Goal: Task Accomplishment & Management: Manage account settings

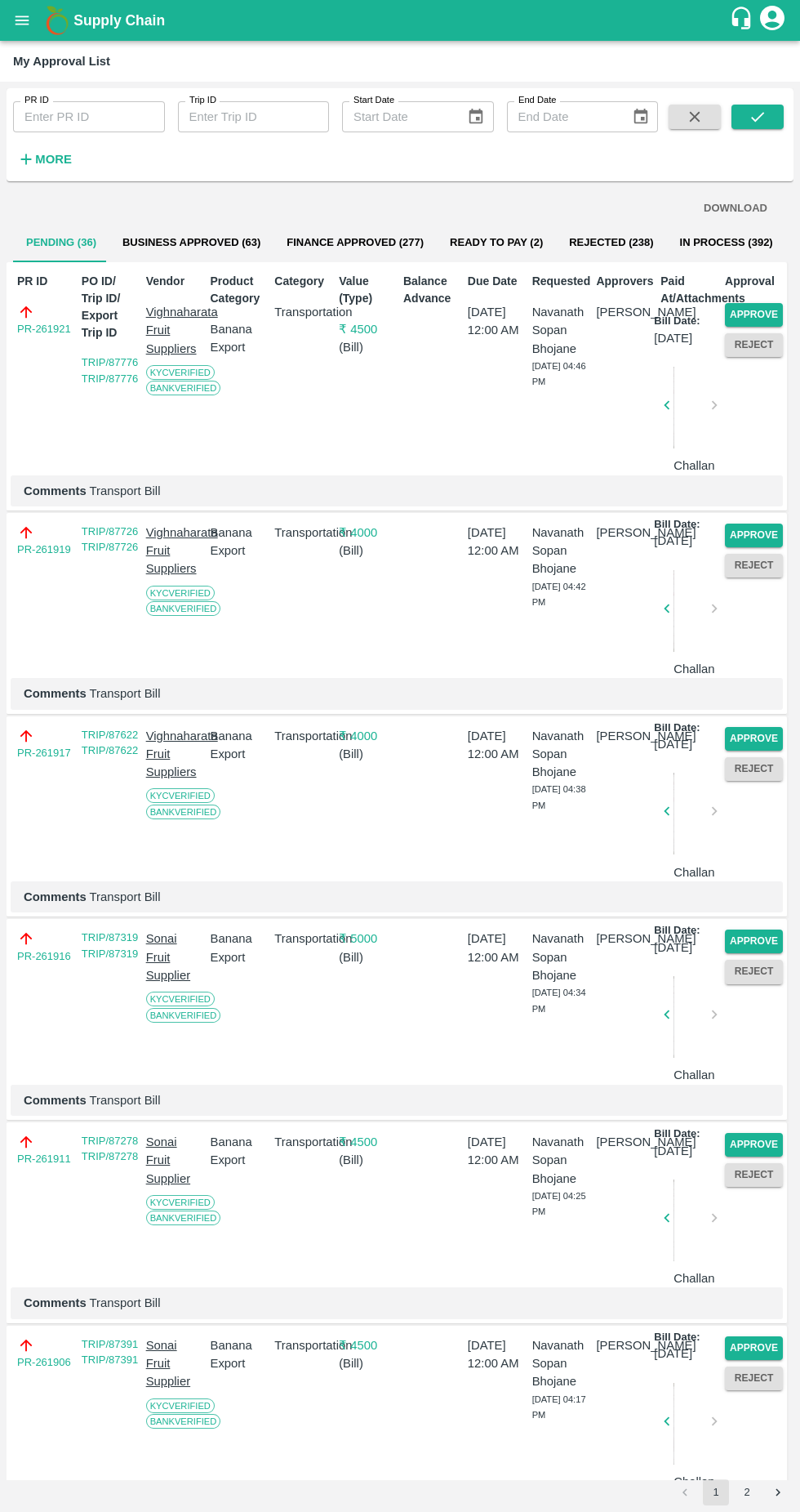
click at [751, 344] on button "Reject" at bounding box center [753, 344] width 58 height 24
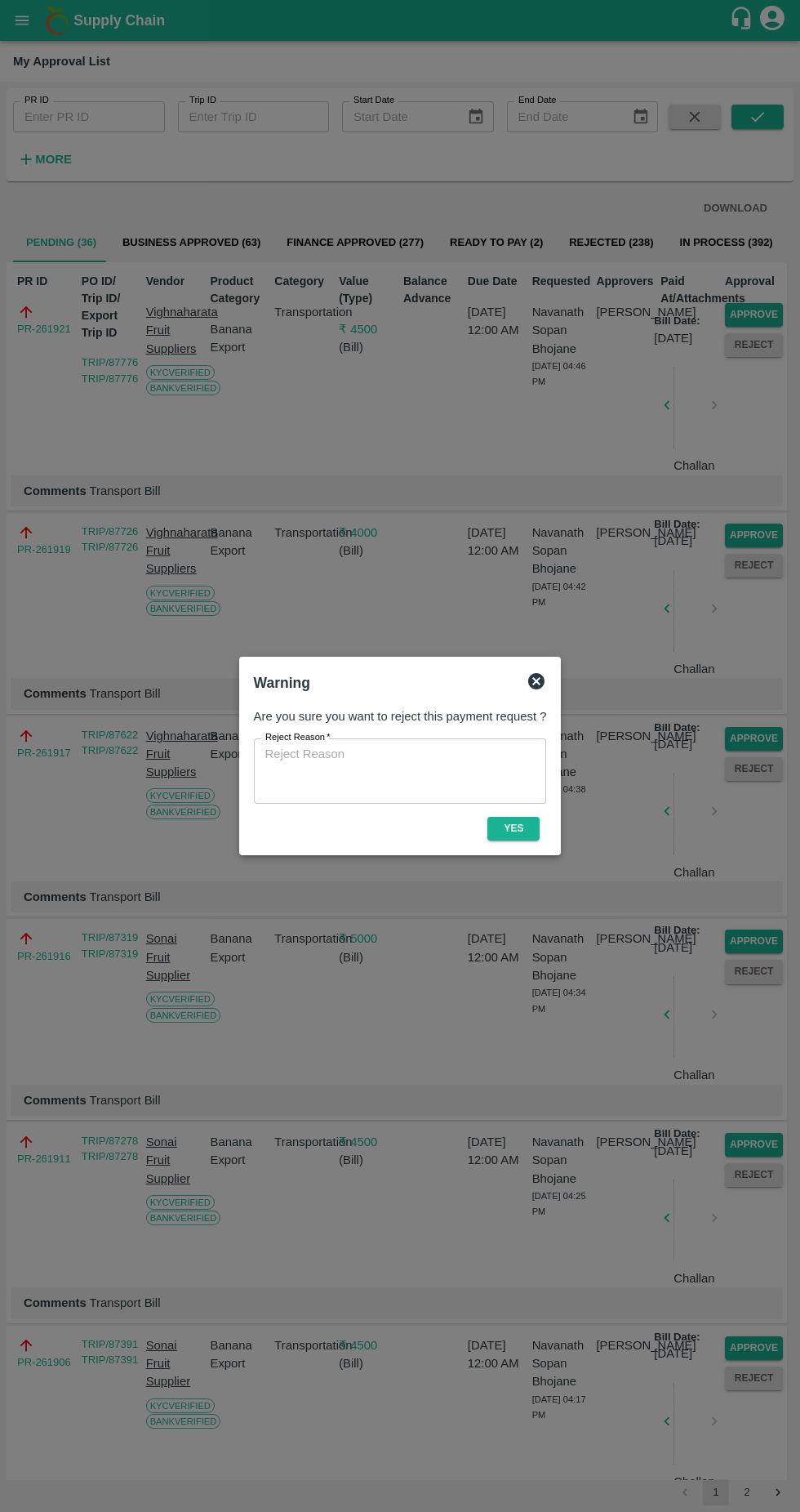
click at [553, 689] on div "Warning Are you sure you want to reject this payment request ? Reject Reason   …" at bounding box center [400, 756] width 322 height 199
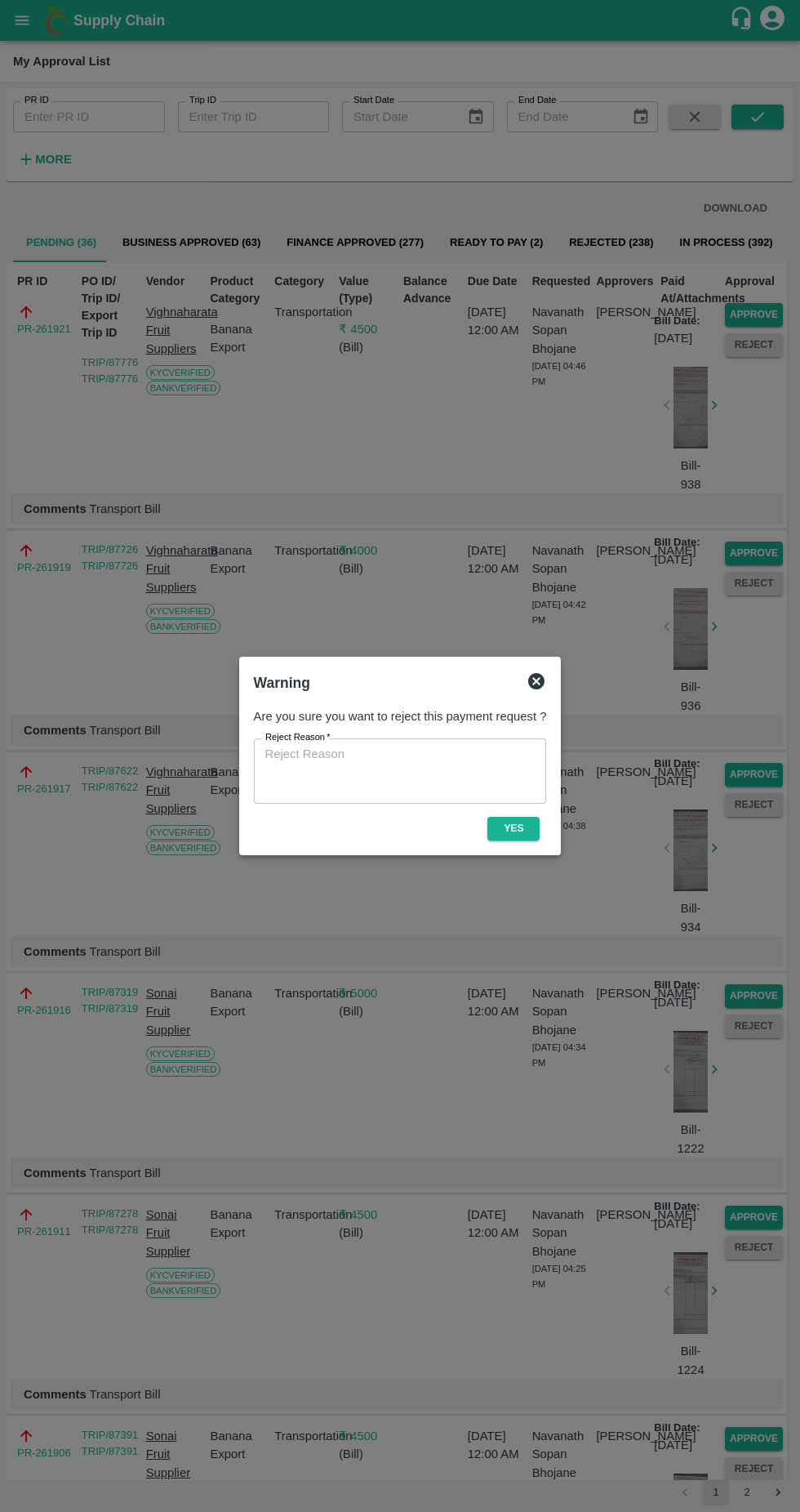
click at [550, 687] on div "Warning" at bounding box center [400, 683] width 306 height 36
click at [538, 681] on icon at bounding box center [536, 680] width 16 height 16
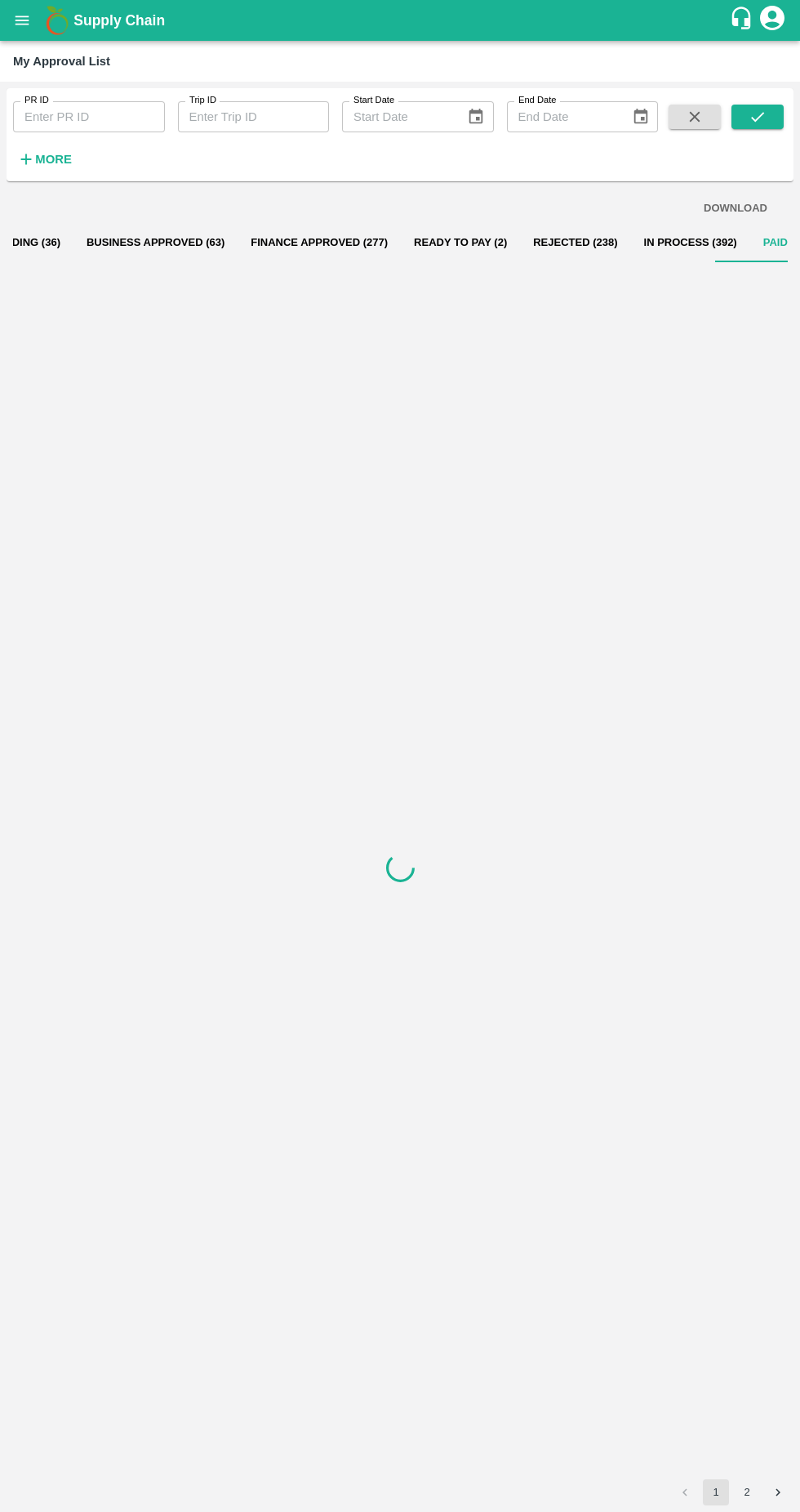
scroll to position [0, 54]
click at [26, 236] on button "Pending (36)" at bounding box center [7, 242] width 96 height 39
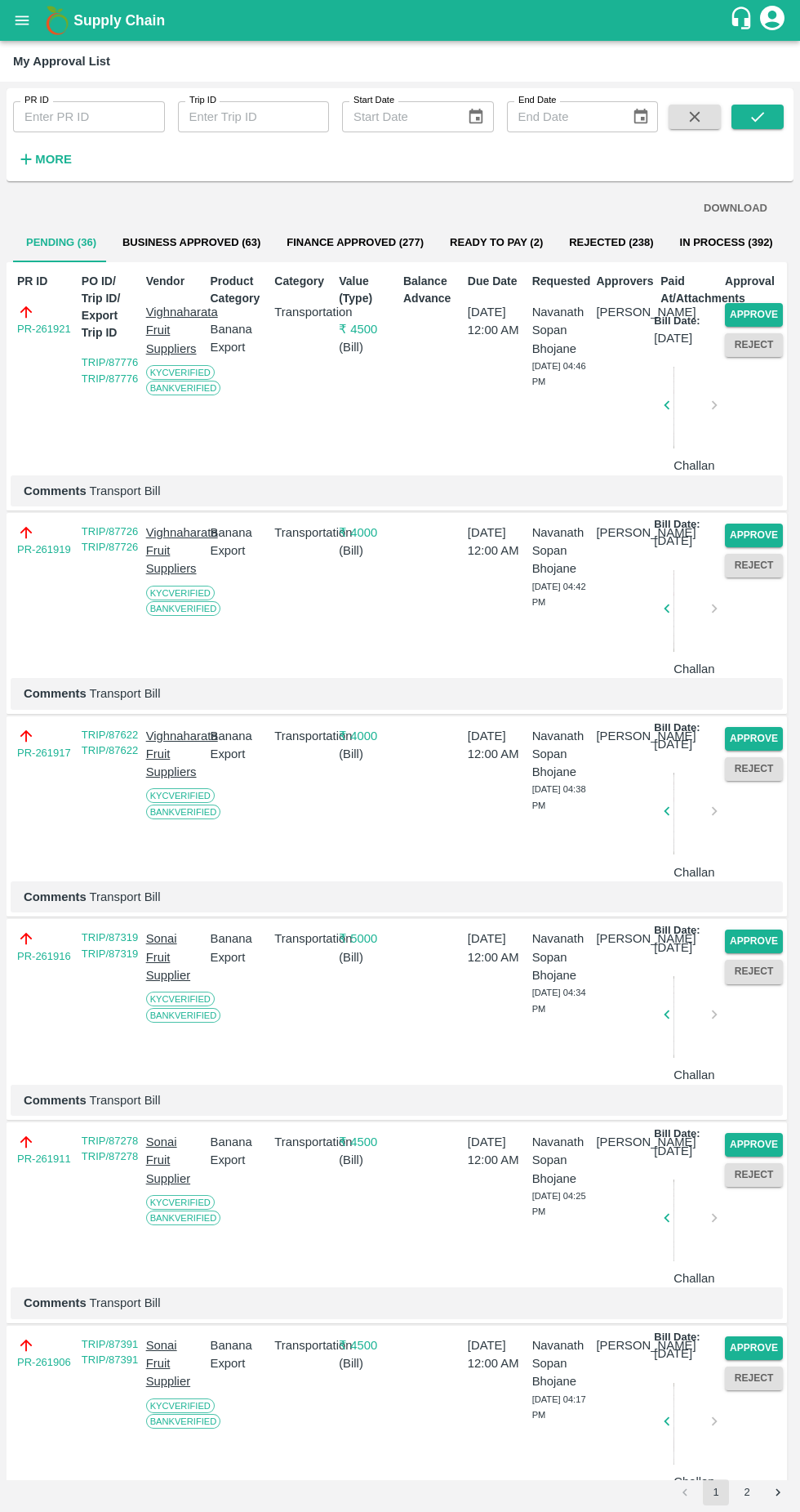
click at [759, 313] on button "Approve" at bounding box center [753, 314] width 58 height 24
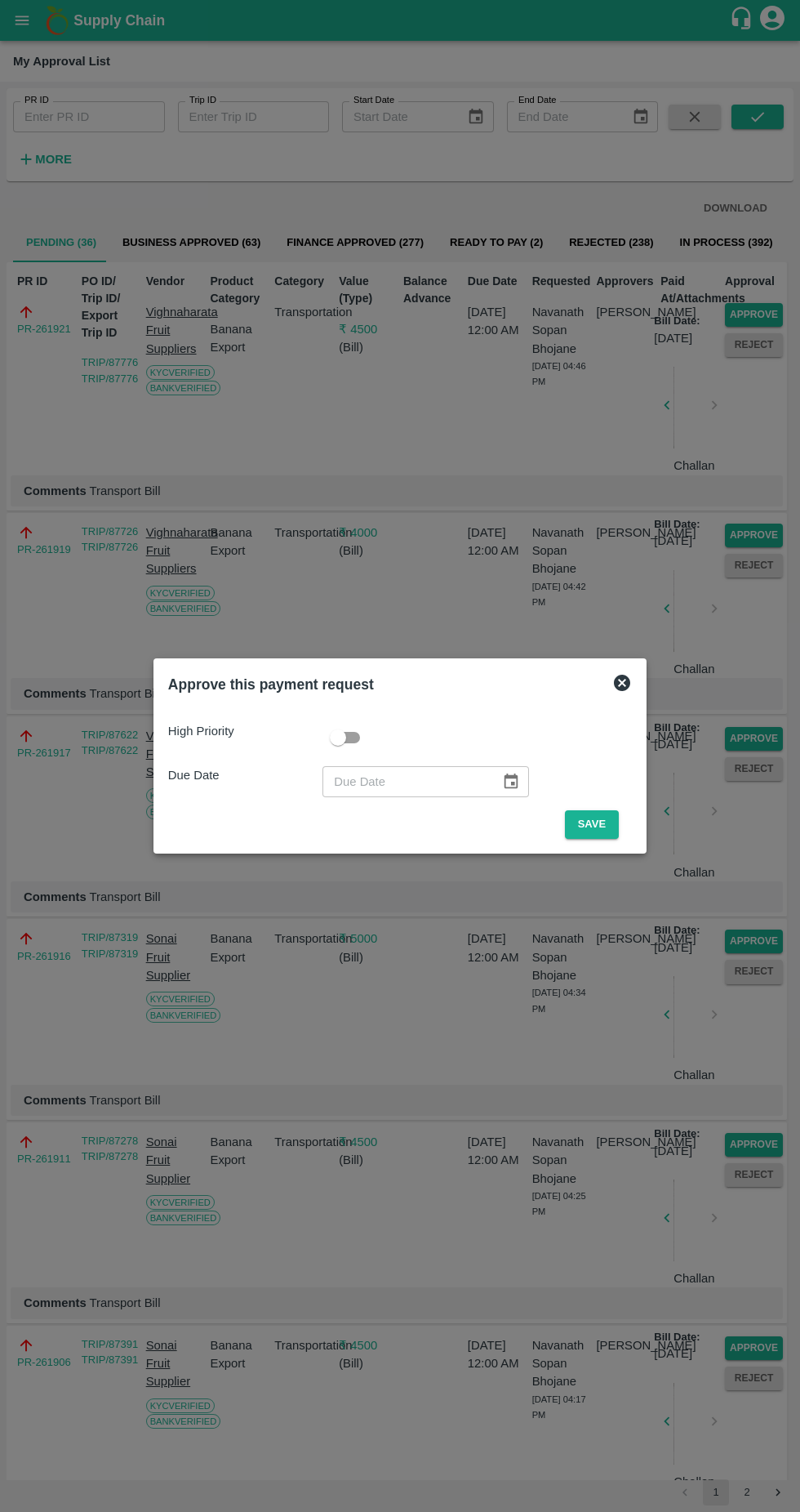
click at [596, 824] on button "Save" at bounding box center [592, 824] width 54 height 29
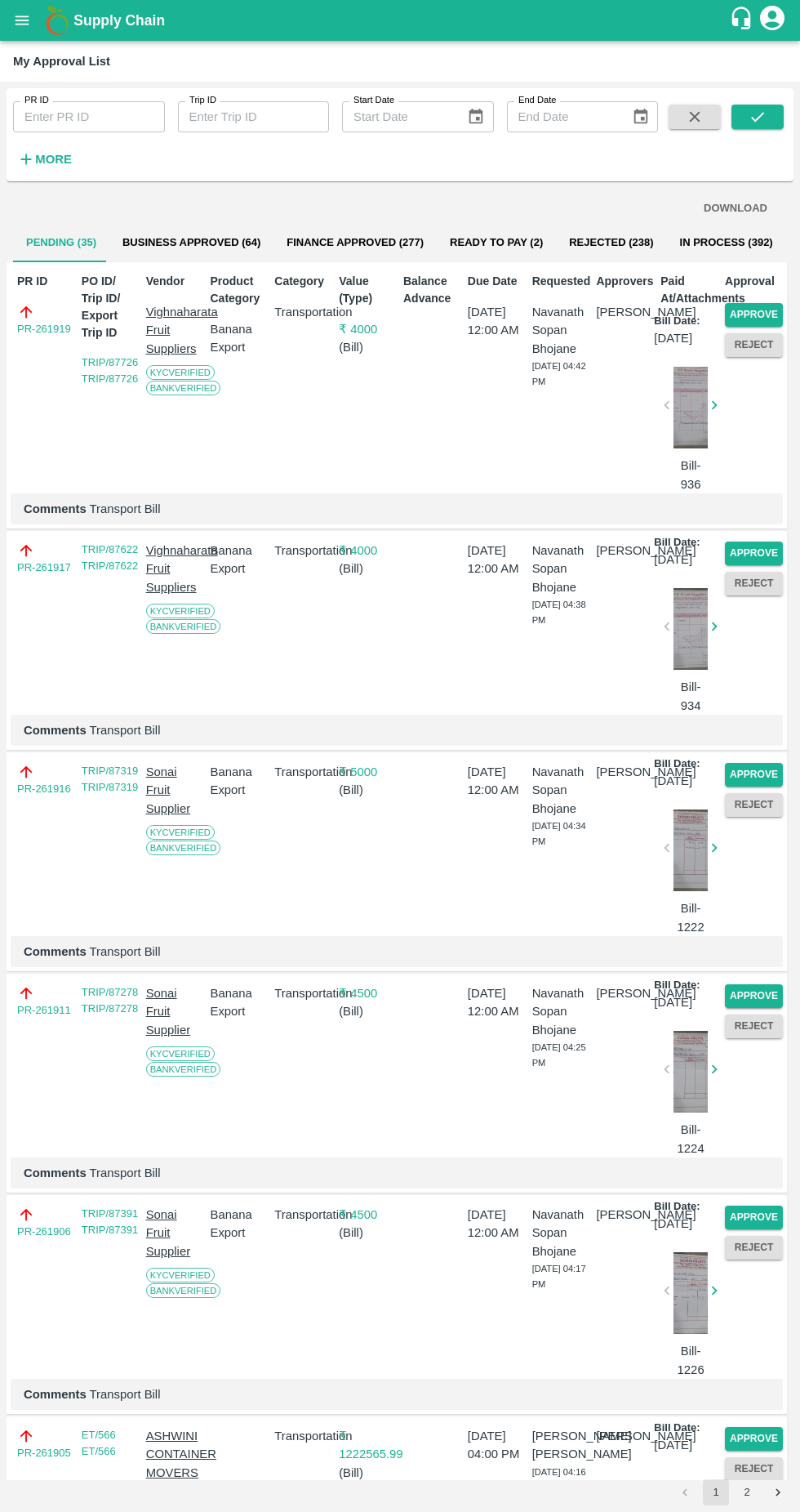
click at [744, 311] on button "Approve" at bounding box center [753, 314] width 58 height 24
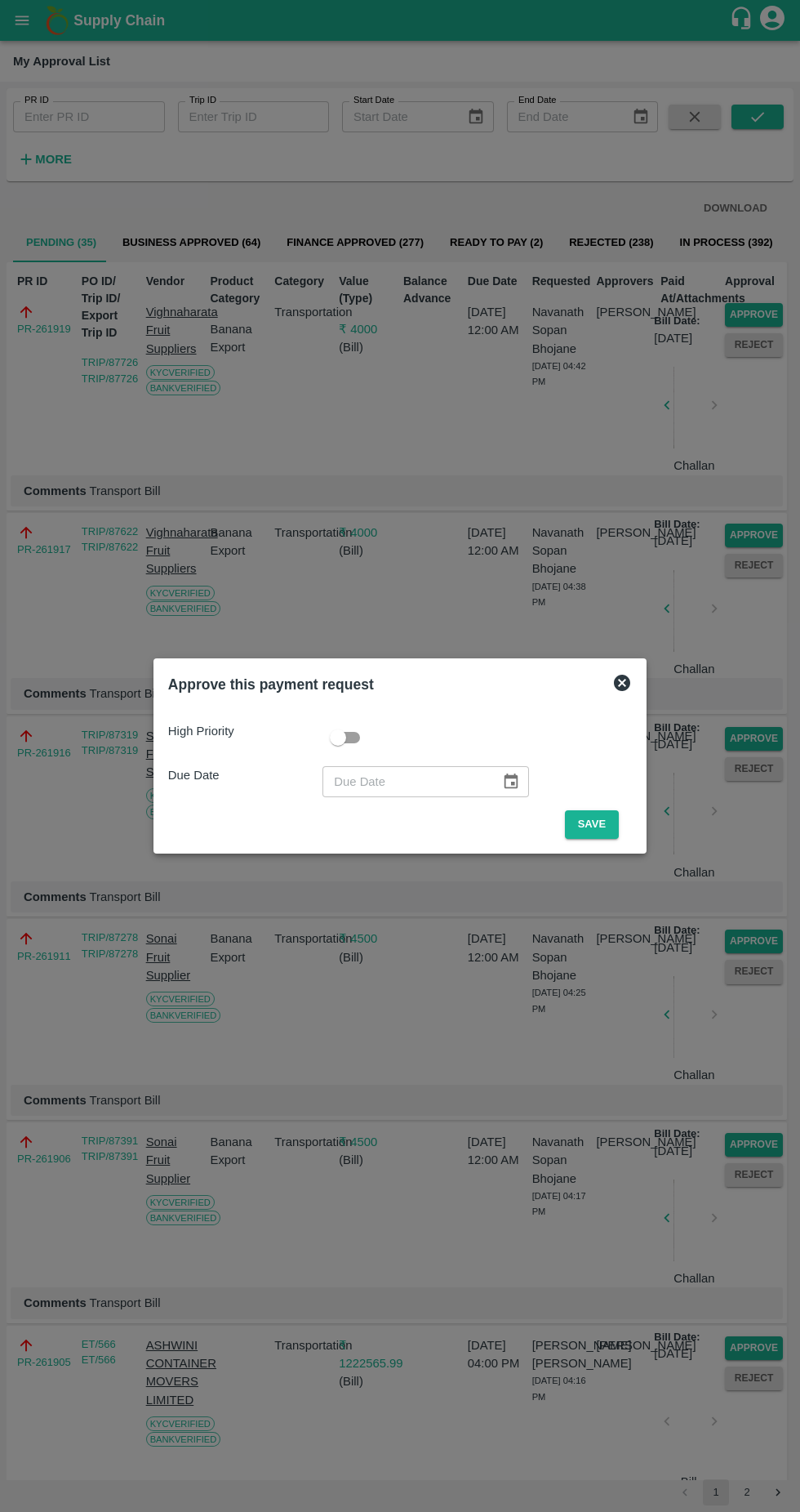
click at [596, 824] on button "Save" at bounding box center [592, 824] width 54 height 29
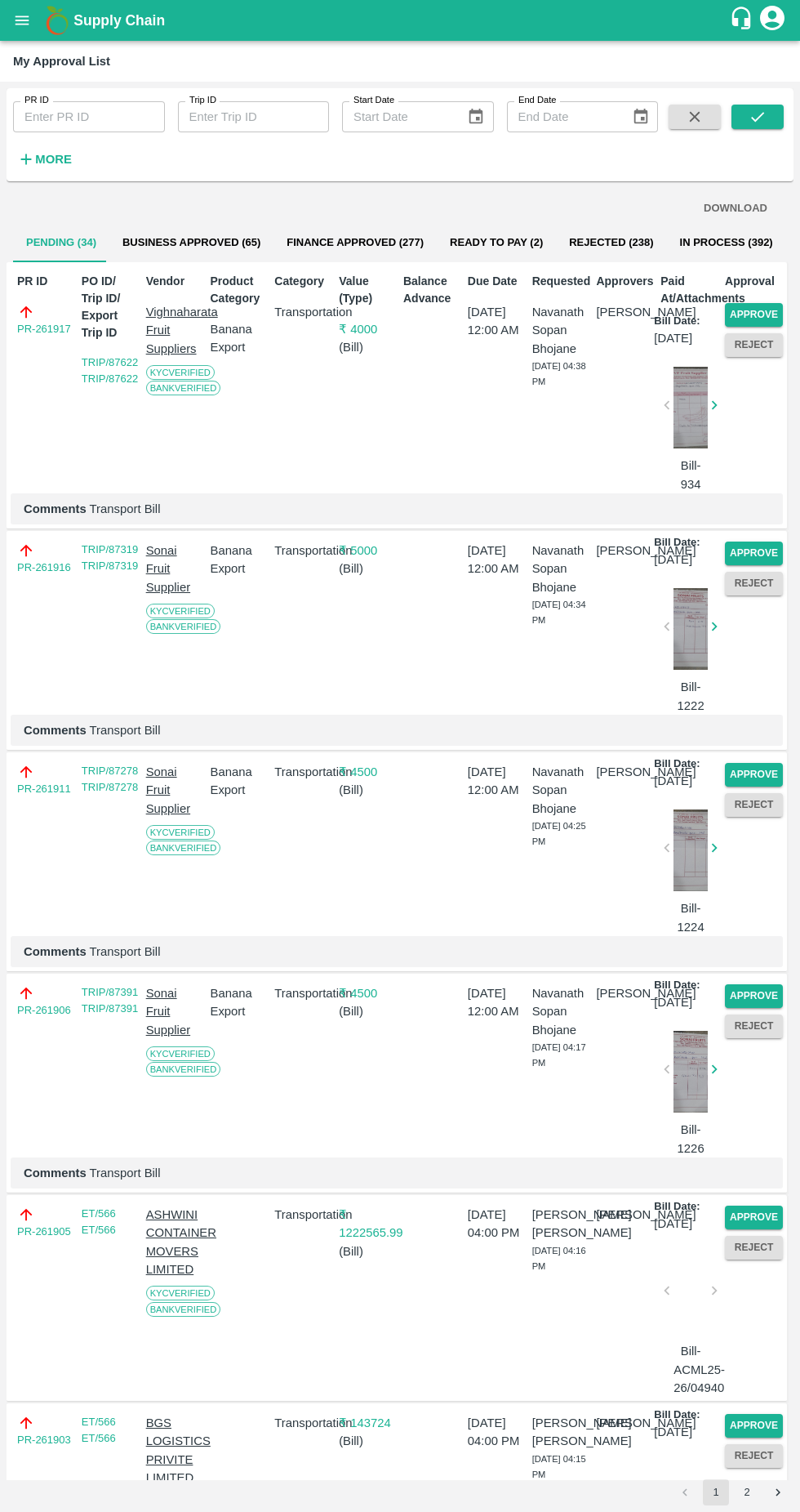
click at [770, 311] on button "Approve" at bounding box center [753, 314] width 58 height 24
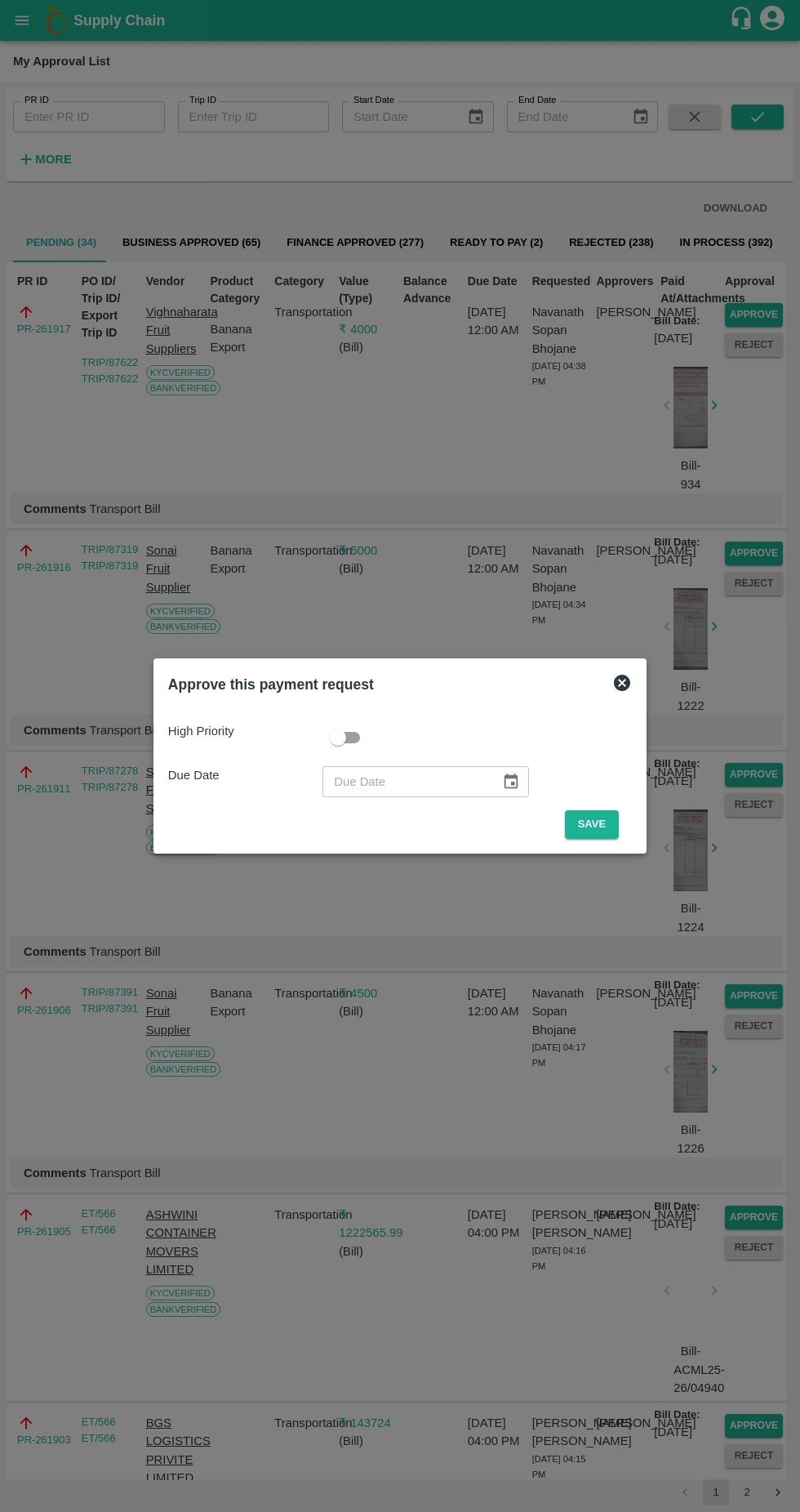
click at [596, 817] on button "Save" at bounding box center [592, 824] width 54 height 29
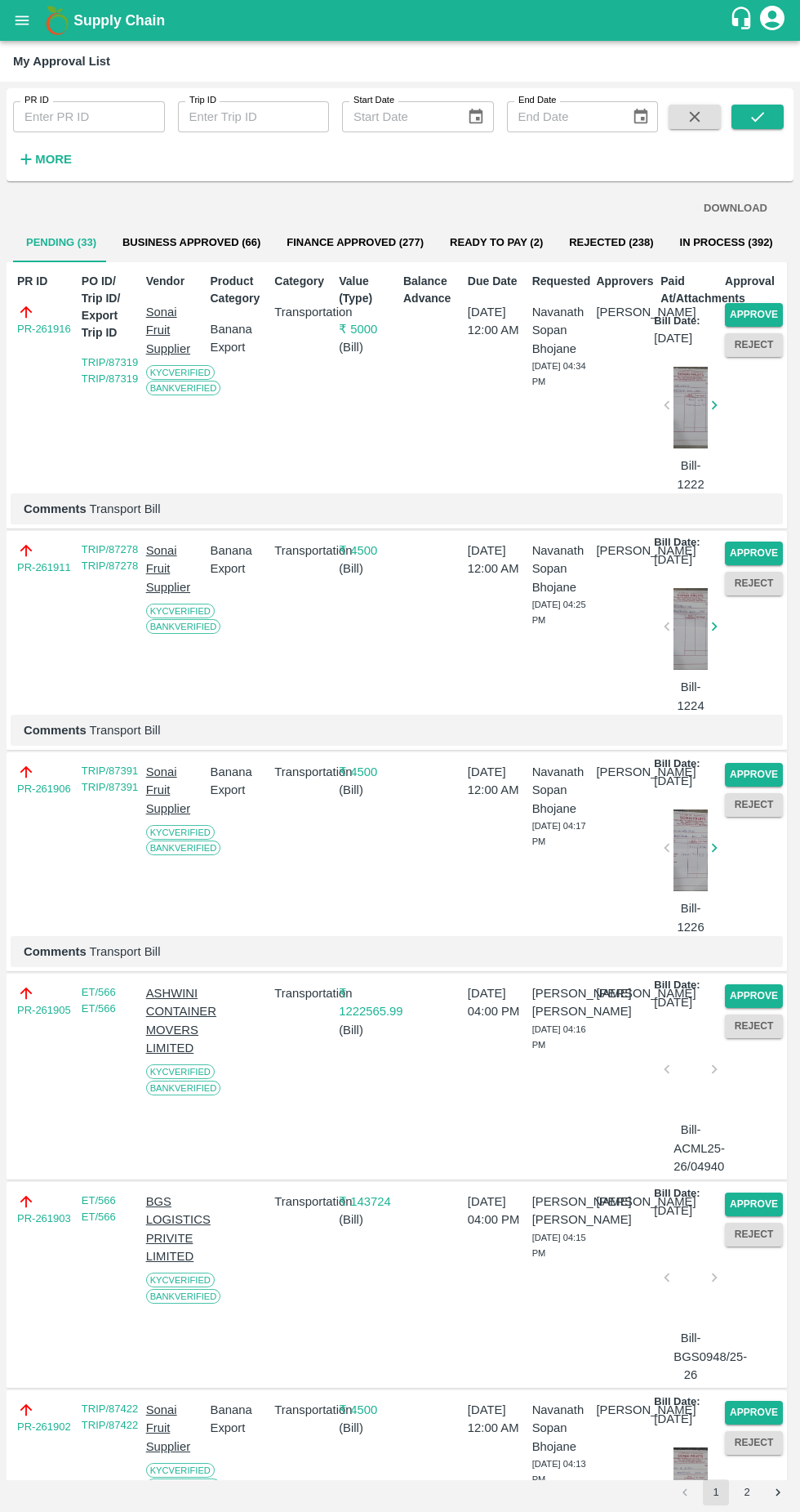
click at [743, 308] on button "Approve" at bounding box center [753, 314] width 58 height 24
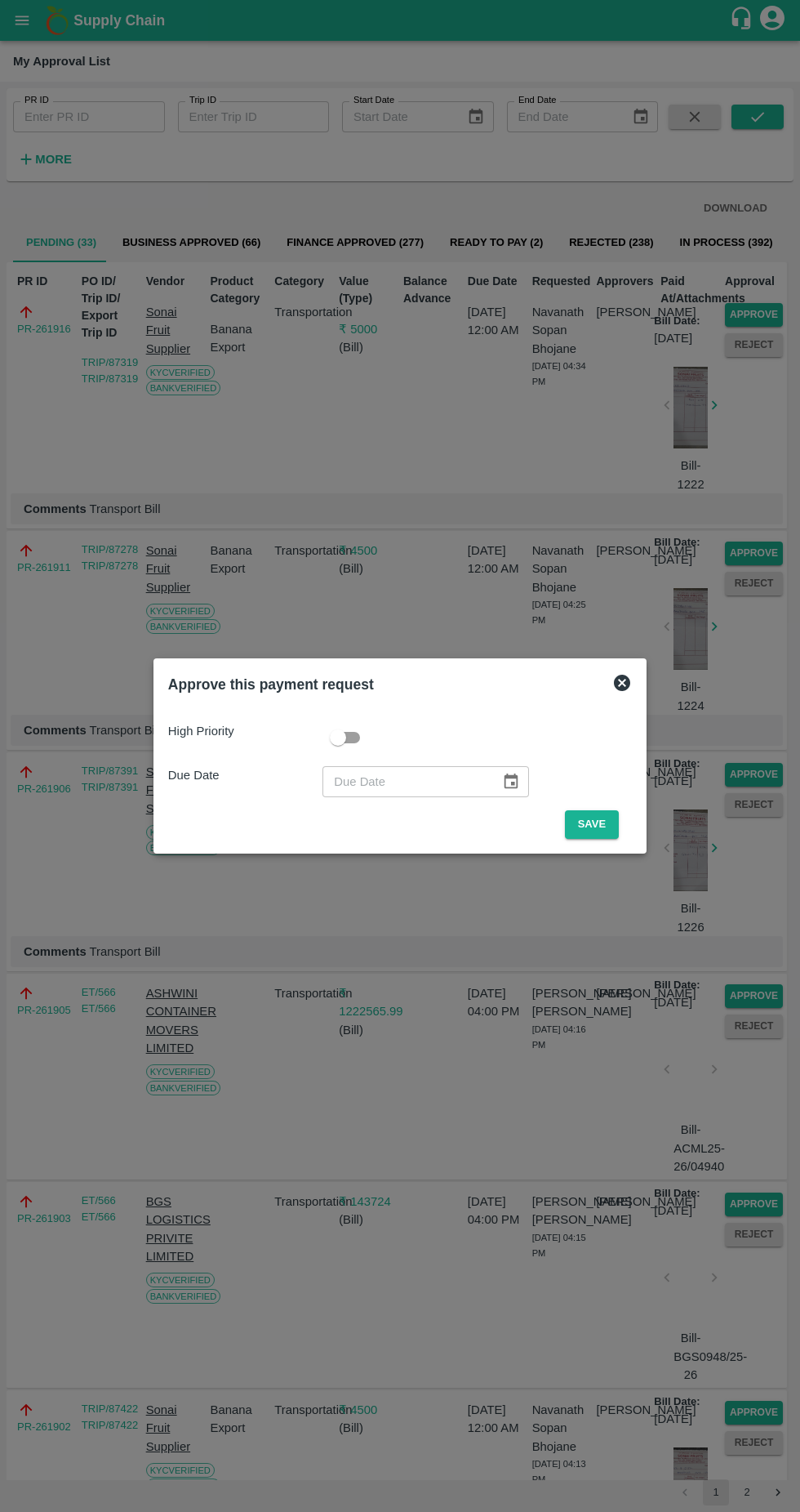
click at [596, 824] on button "Save" at bounding box center [592, 824] width 54 height 29
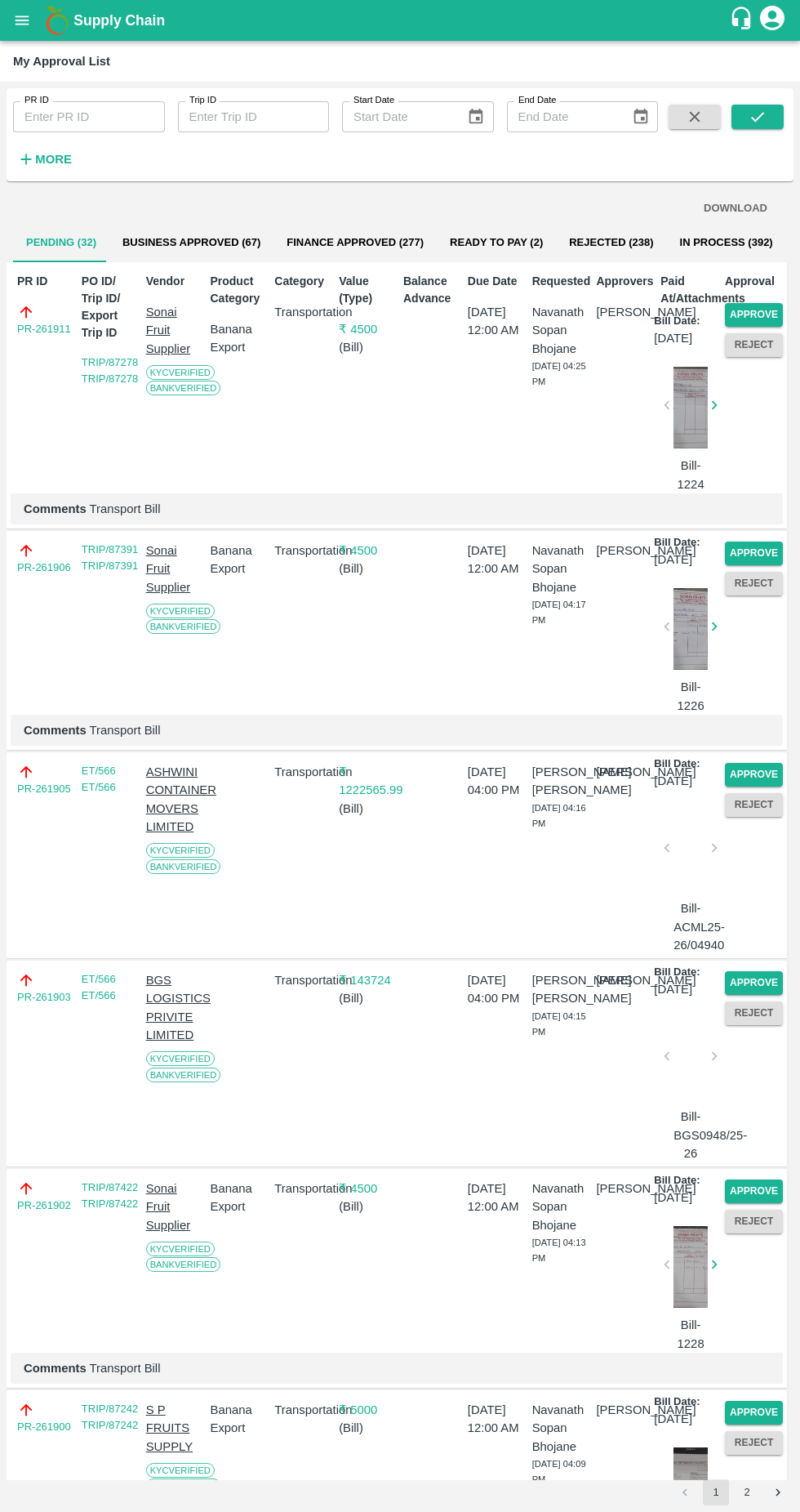
click at [769, 314] on button "Approve" at bounding box center [753, 314] width 58 height 24
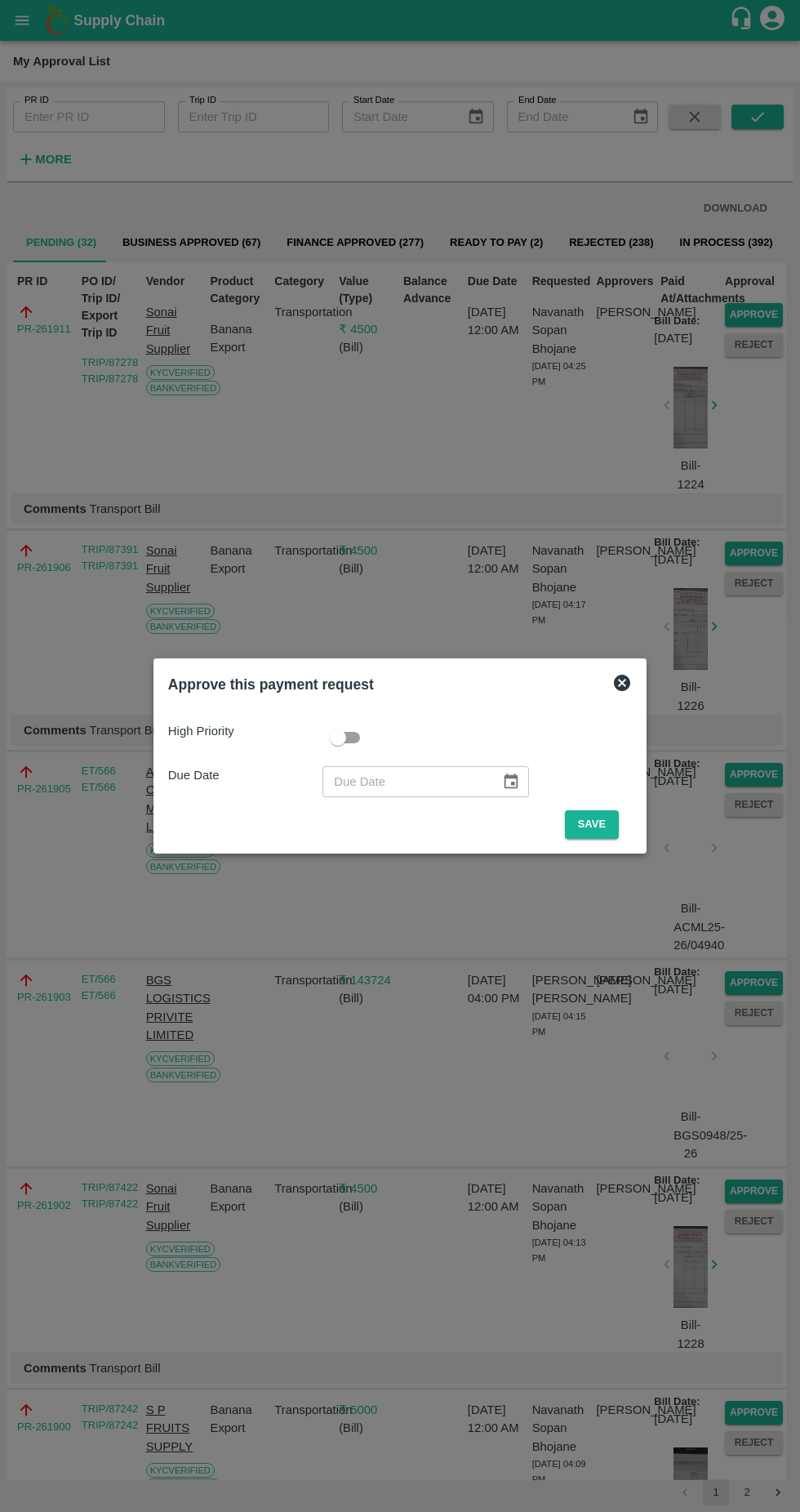
click at [591, 830] on button "Save" at bounding box center [592, 824] width 54 height 29
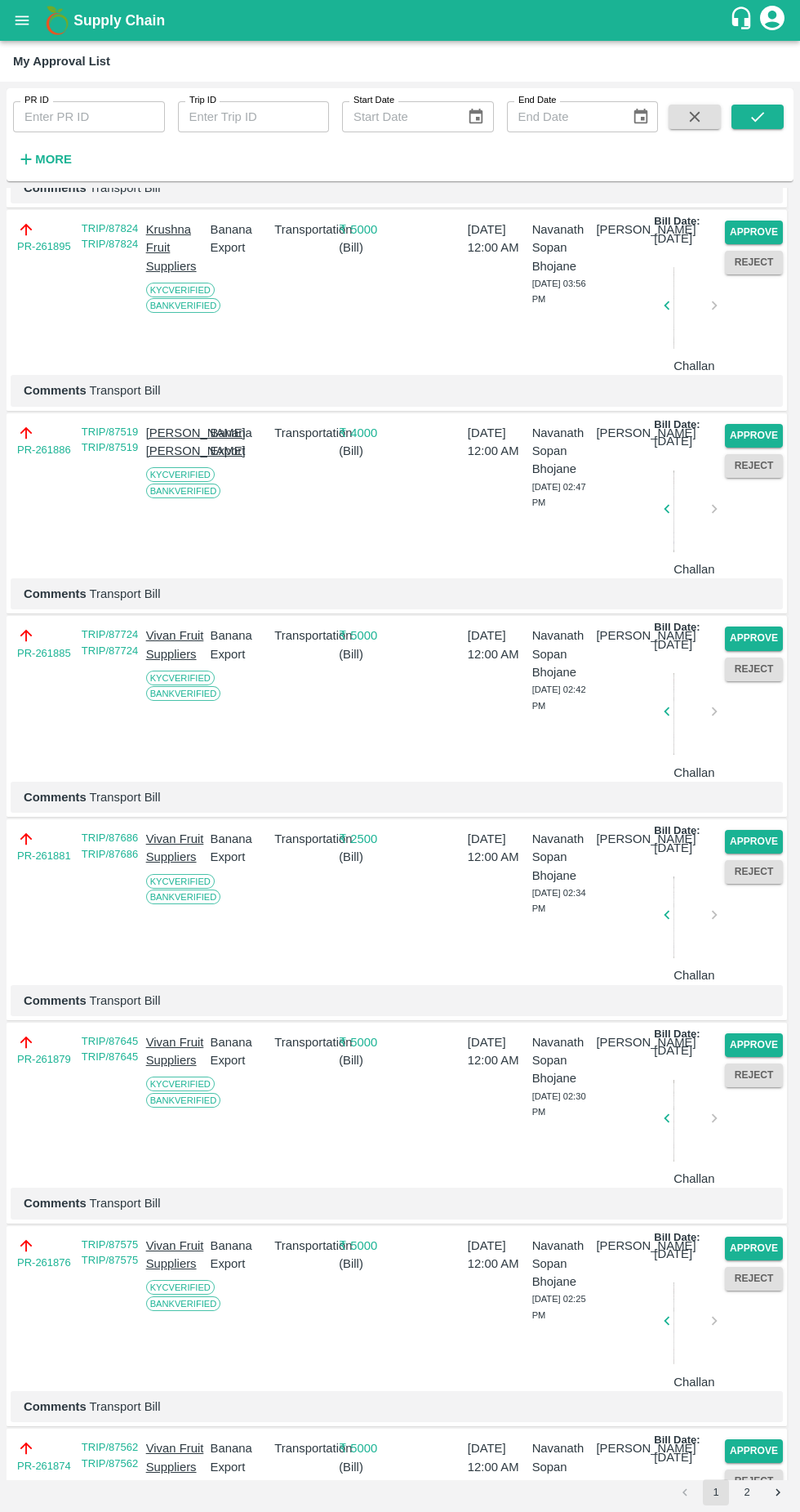
scroll to position [1344, 0]
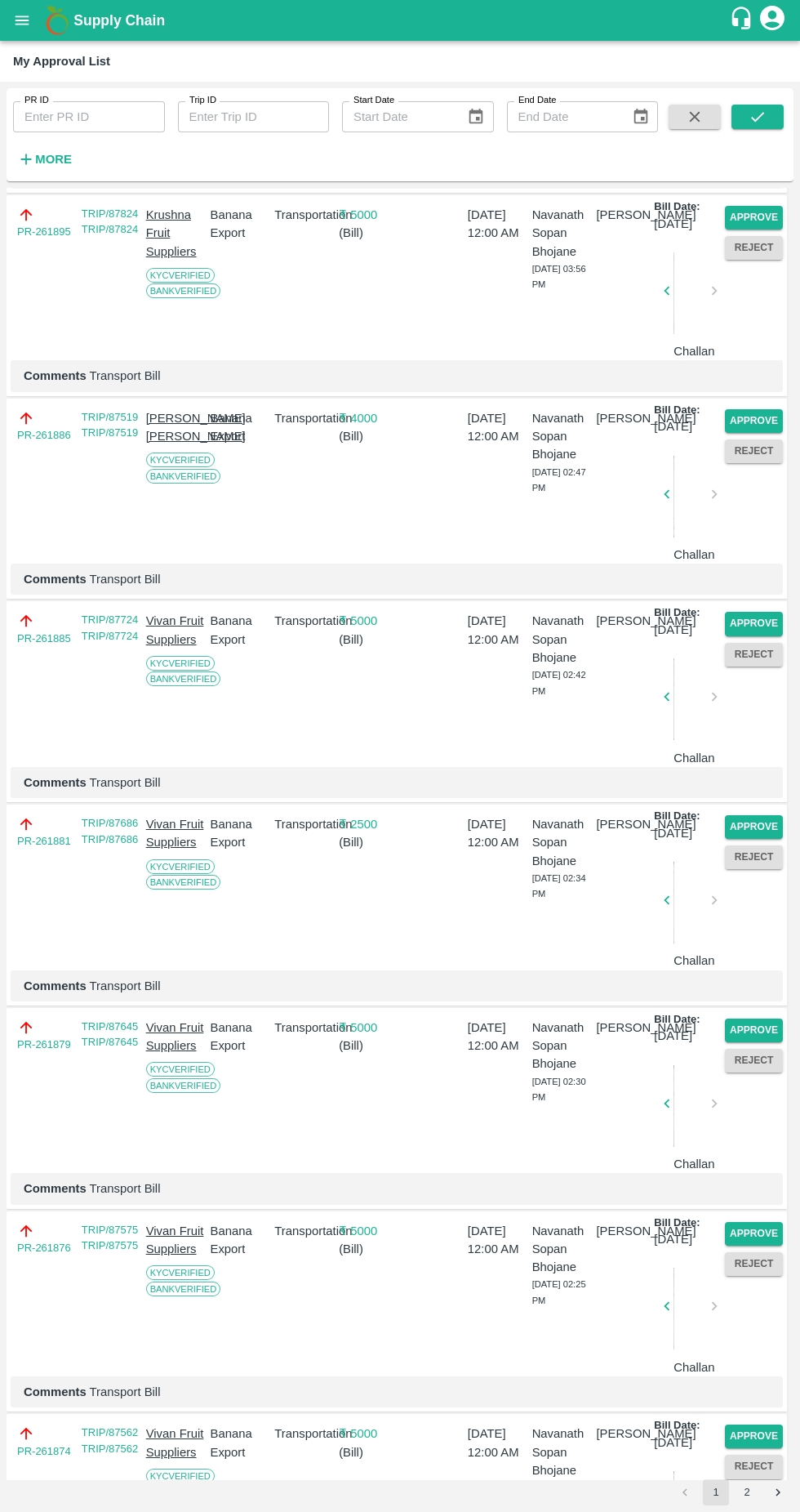
click at [752, 433] on button "Approve" at bounding box center [753, 421] width 58 height 24
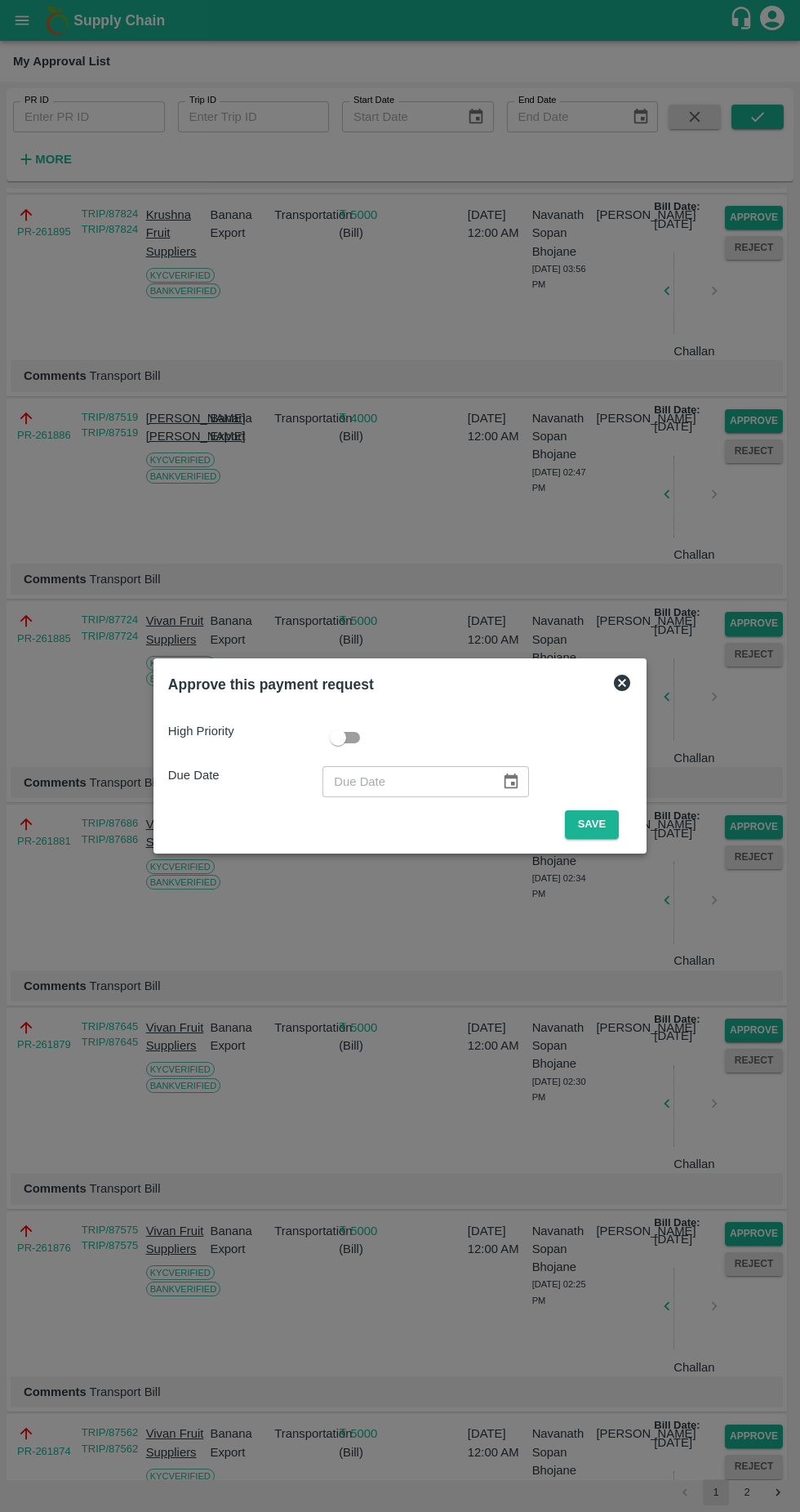
scroll to position [1398, 0]
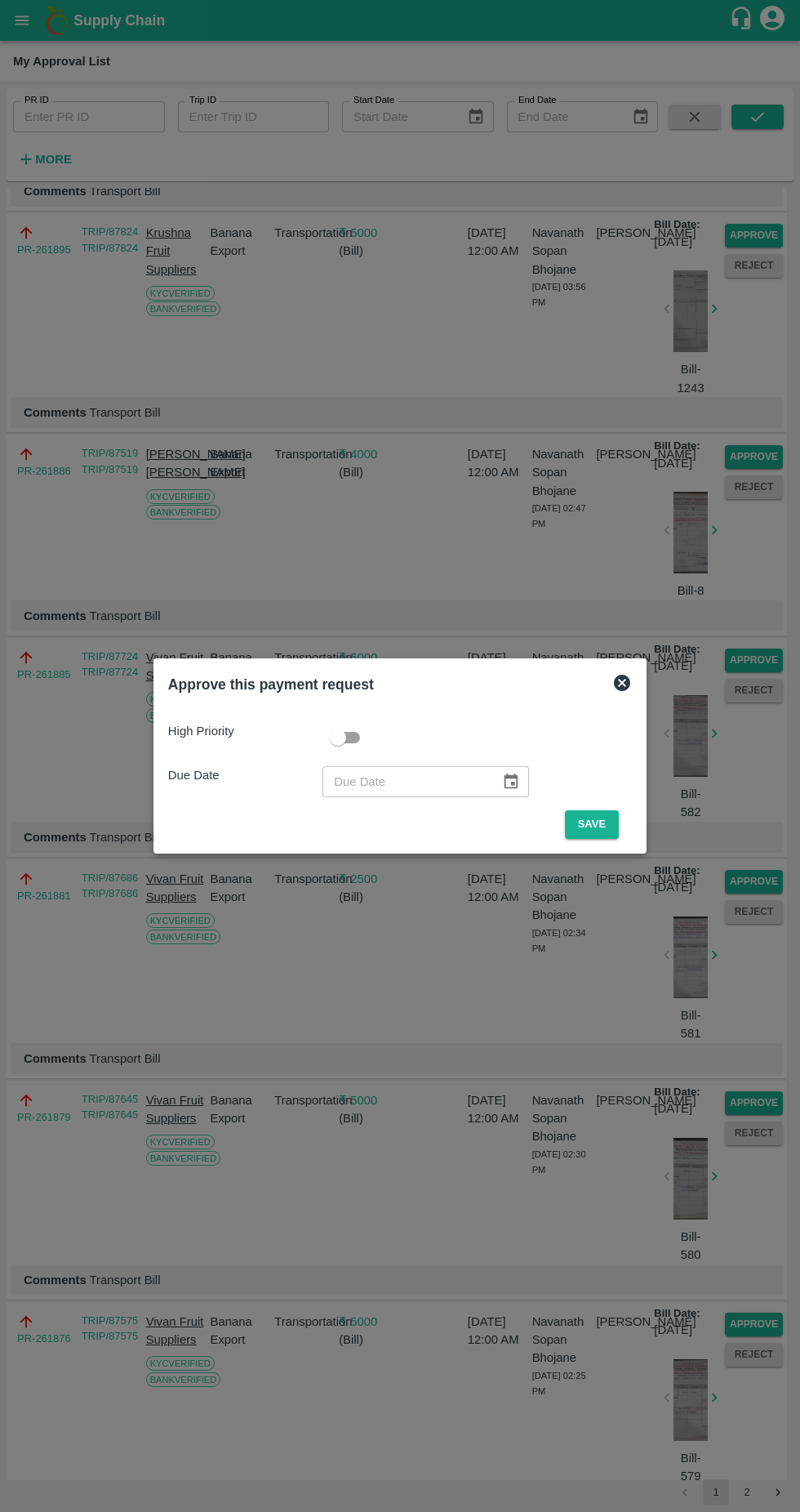
click at [590, 826] on button "Save" at bounding box center [592, 824] width 54 height 29
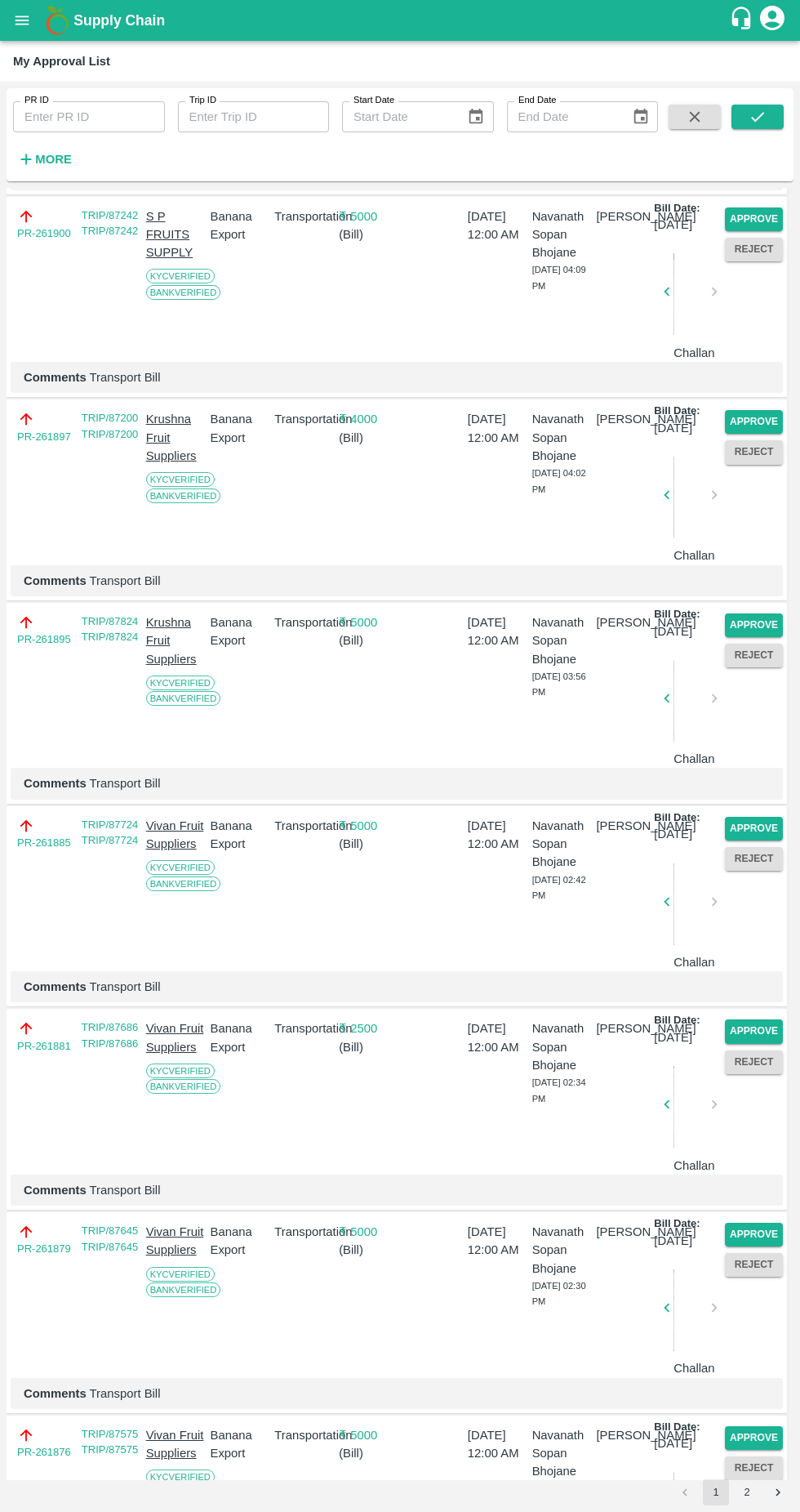
scroll to position [918, 0]
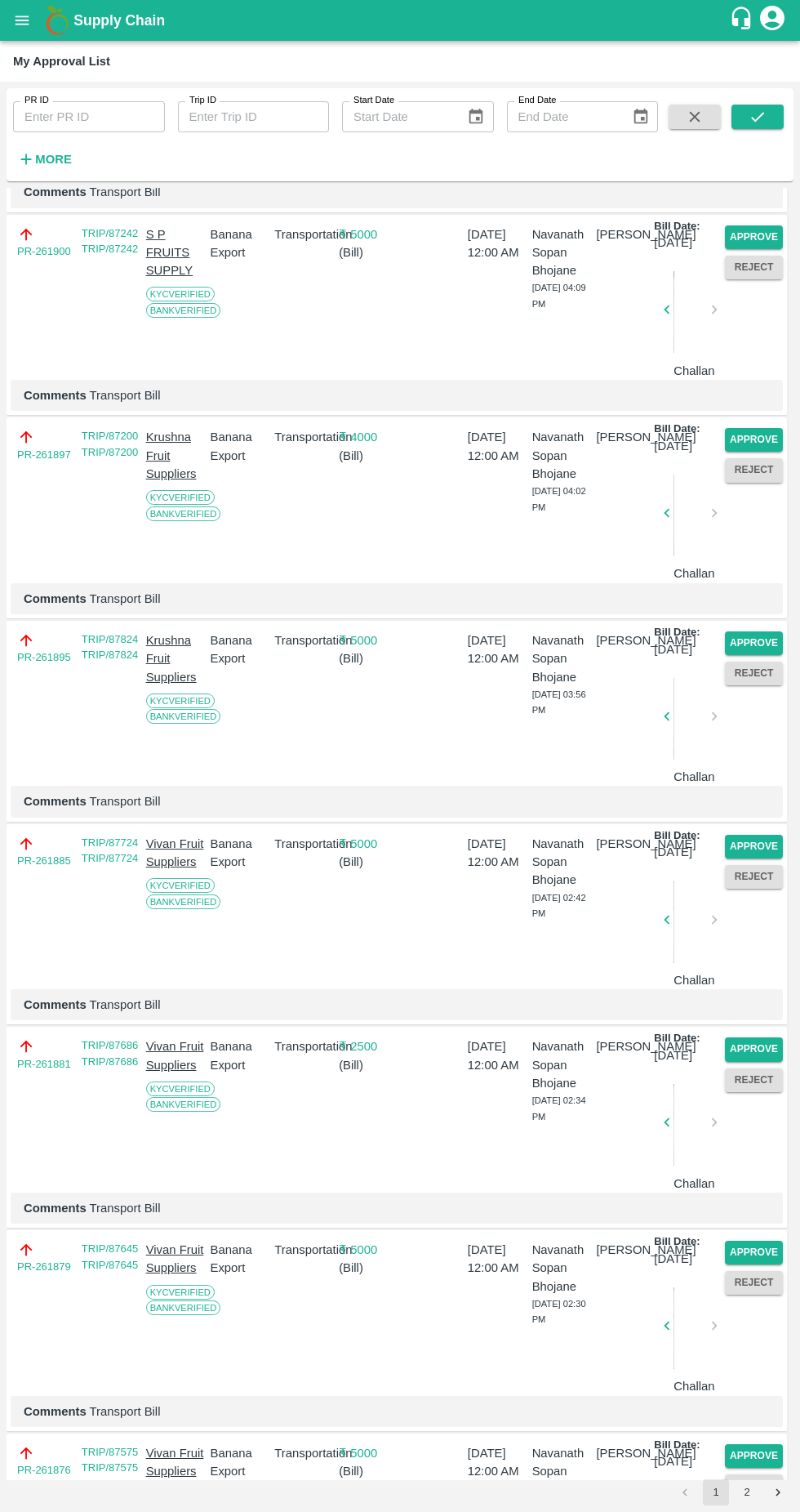
click at [766, 481] on button "Reject" at bounding box center [753, 469] width 58 height 24
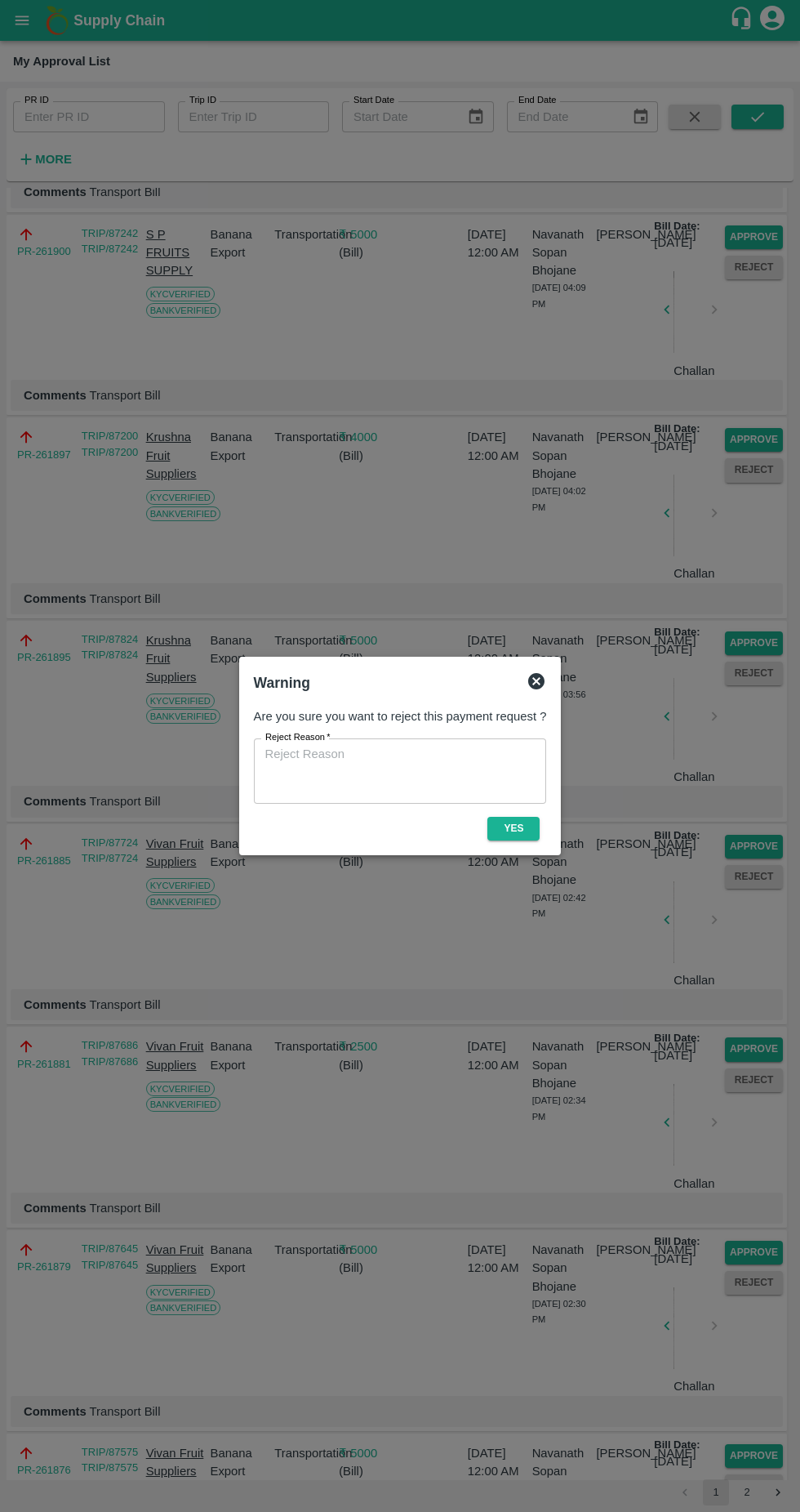
click at [541, 685] on icon at bounding box center [536, 680] width 16 height 16
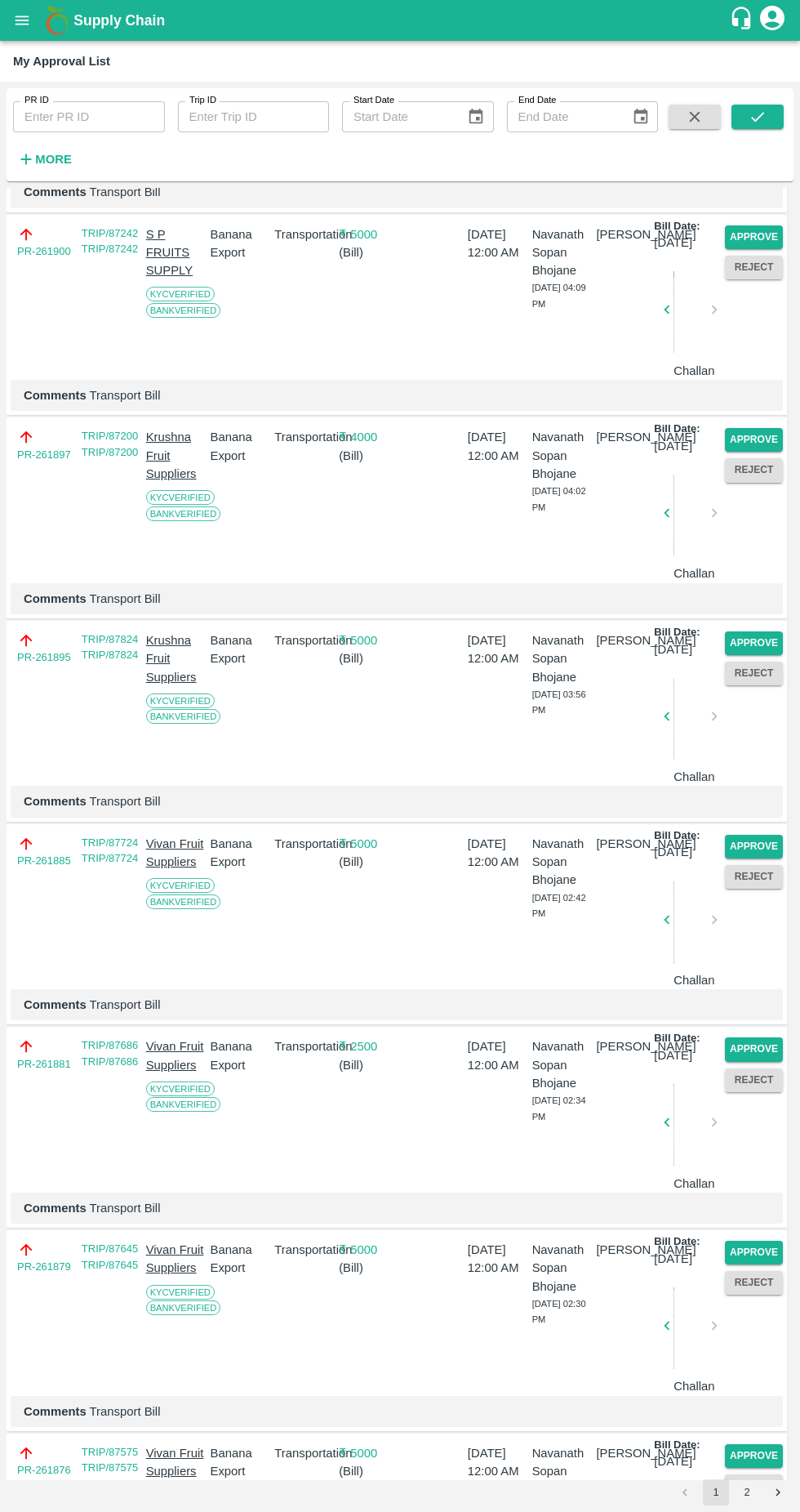
click at [761, 404] on p "Comments Transport Bill" at bounding box center [397, 395] width 746 height 18
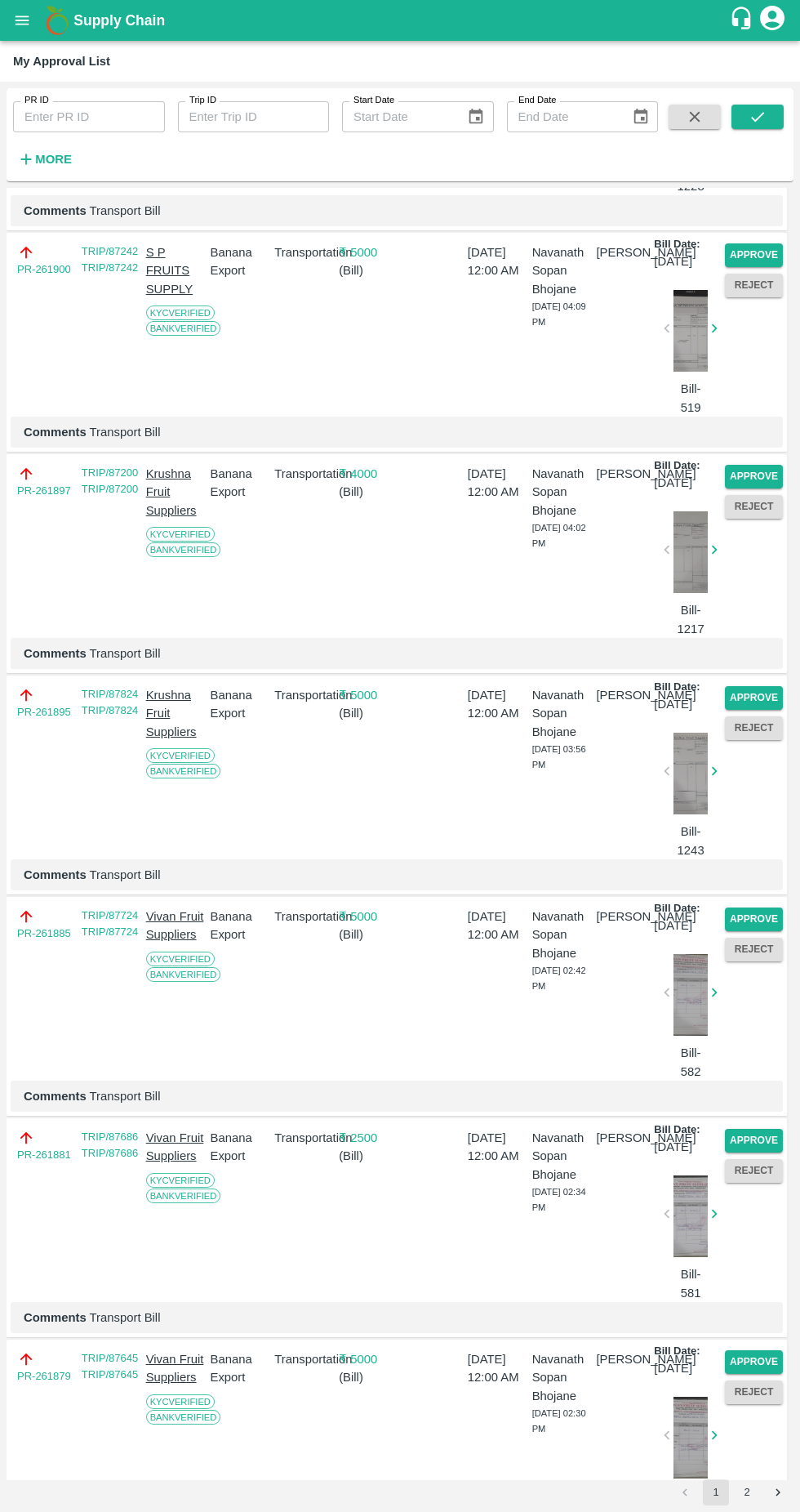
click at [756, 488] on button "Approve" at bounding box center [753, 476] width 58 height 24
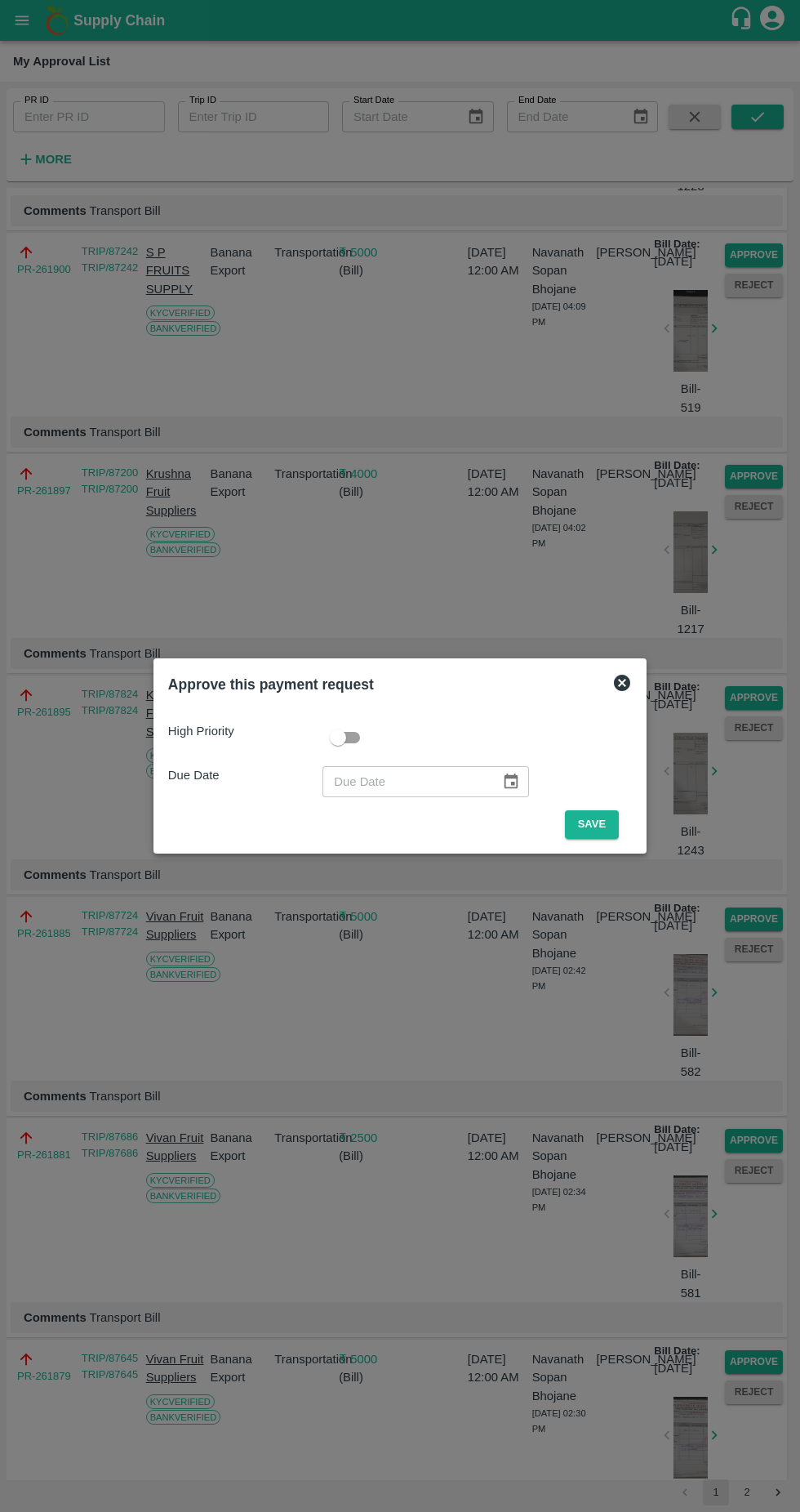
click at [587, 828] on button "Save" at bounding box center [592, 824] width 54 height 29
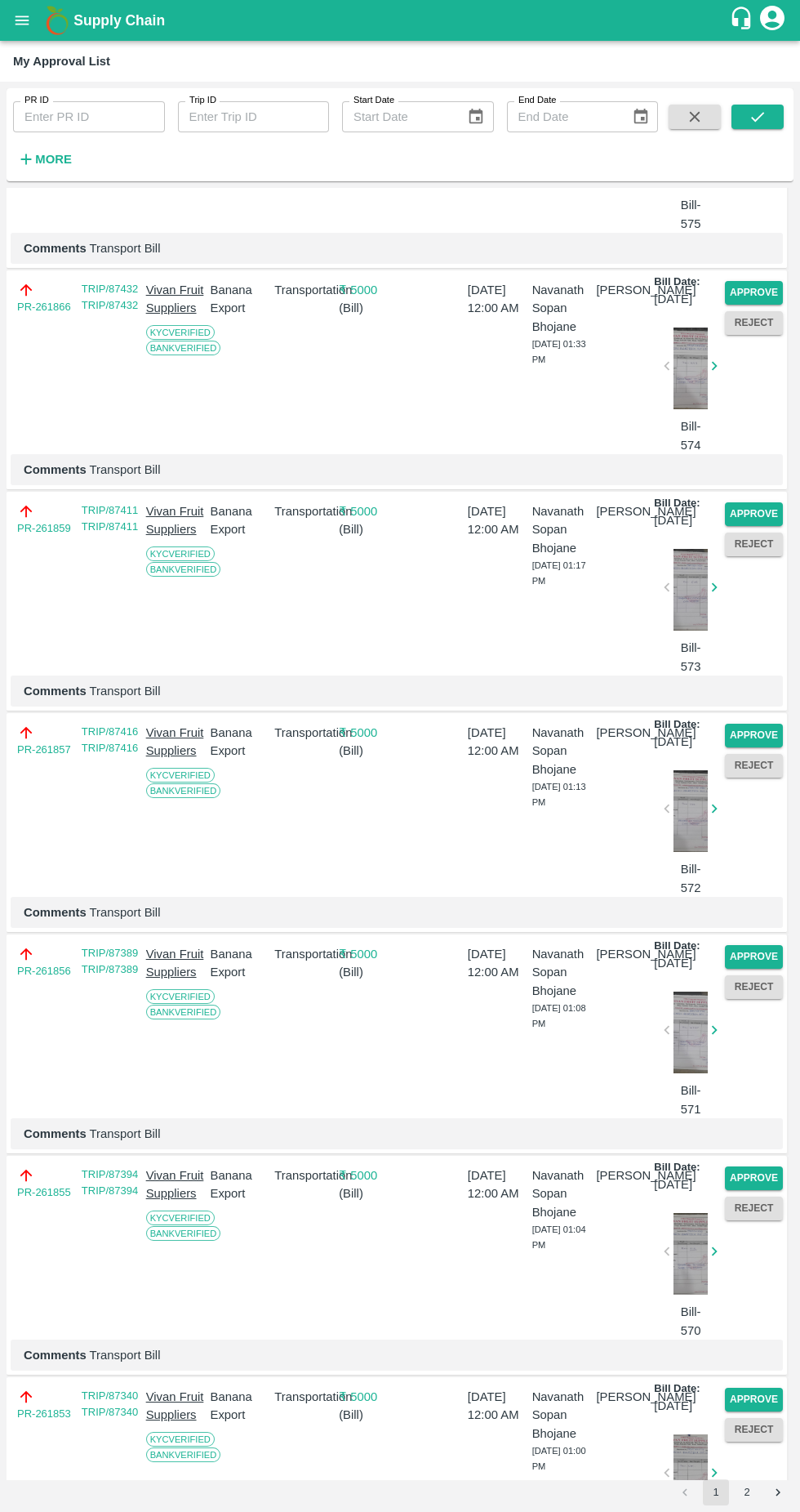
scroll to position [2930, 0]
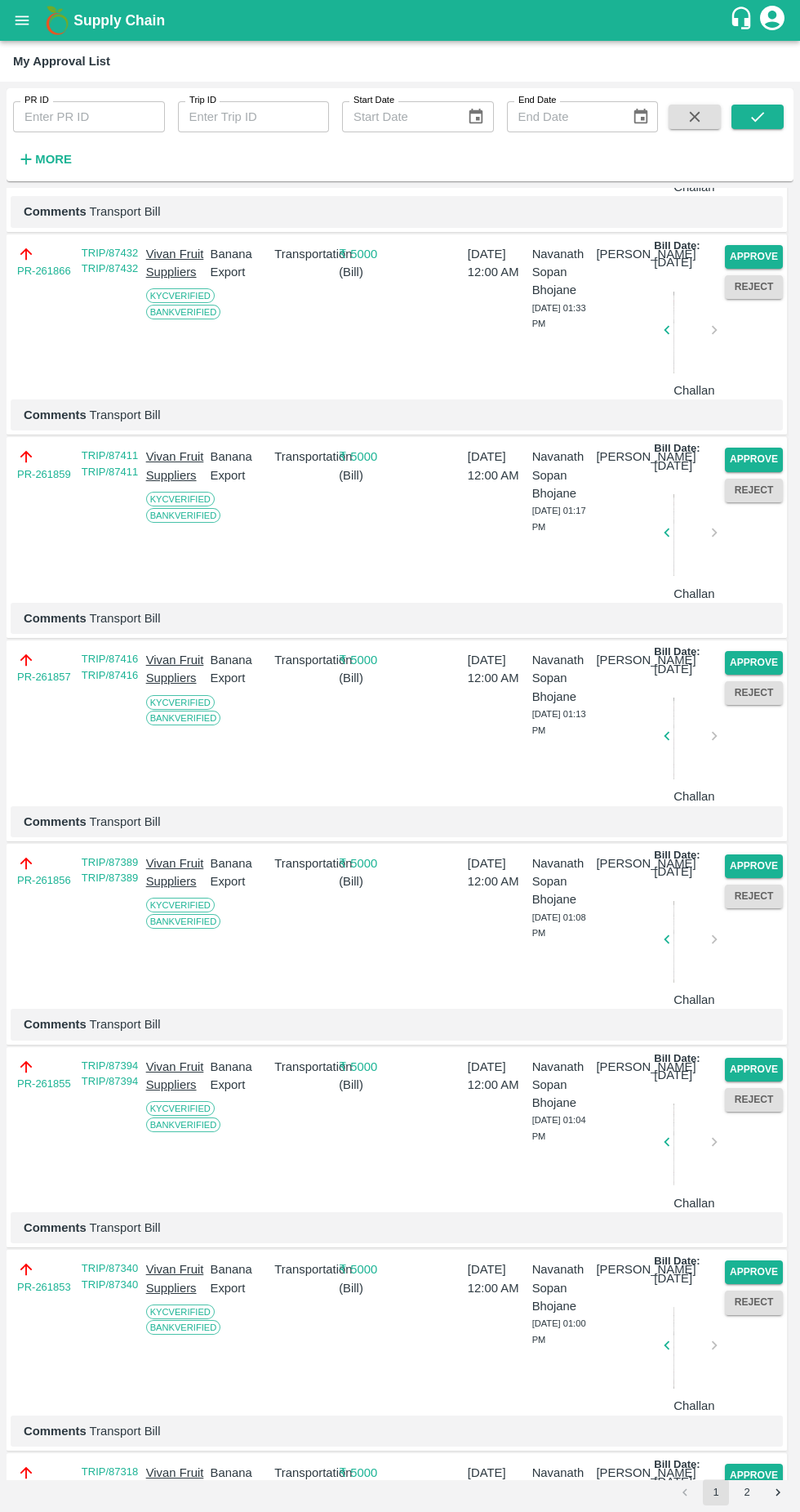
click at [763, 268] on button "Approve" at bounding box center [753, 256] width 58 height 24
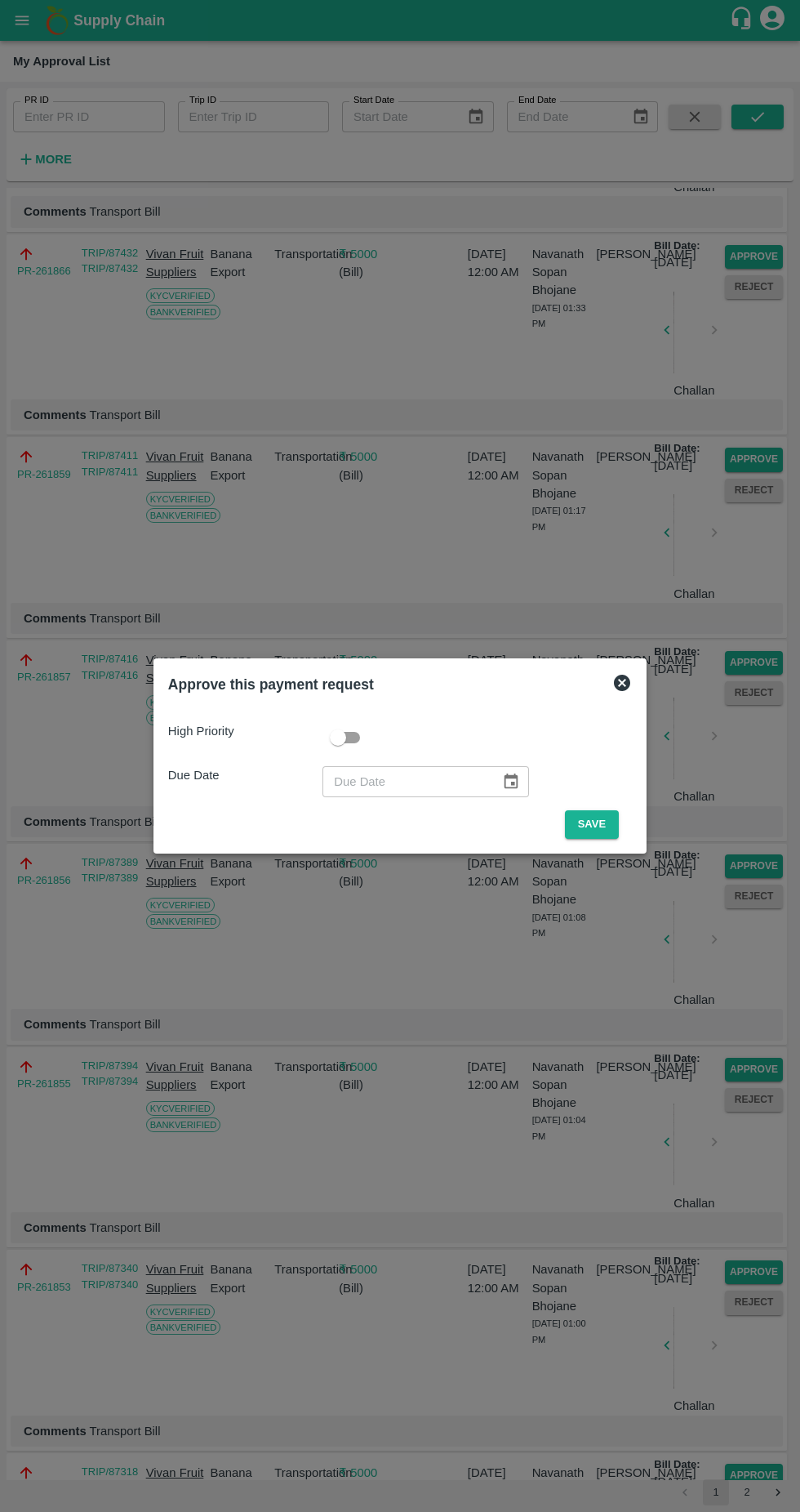
click at [588, 830] on button "Save" at bounding box center [592, 824] width 54 height 29
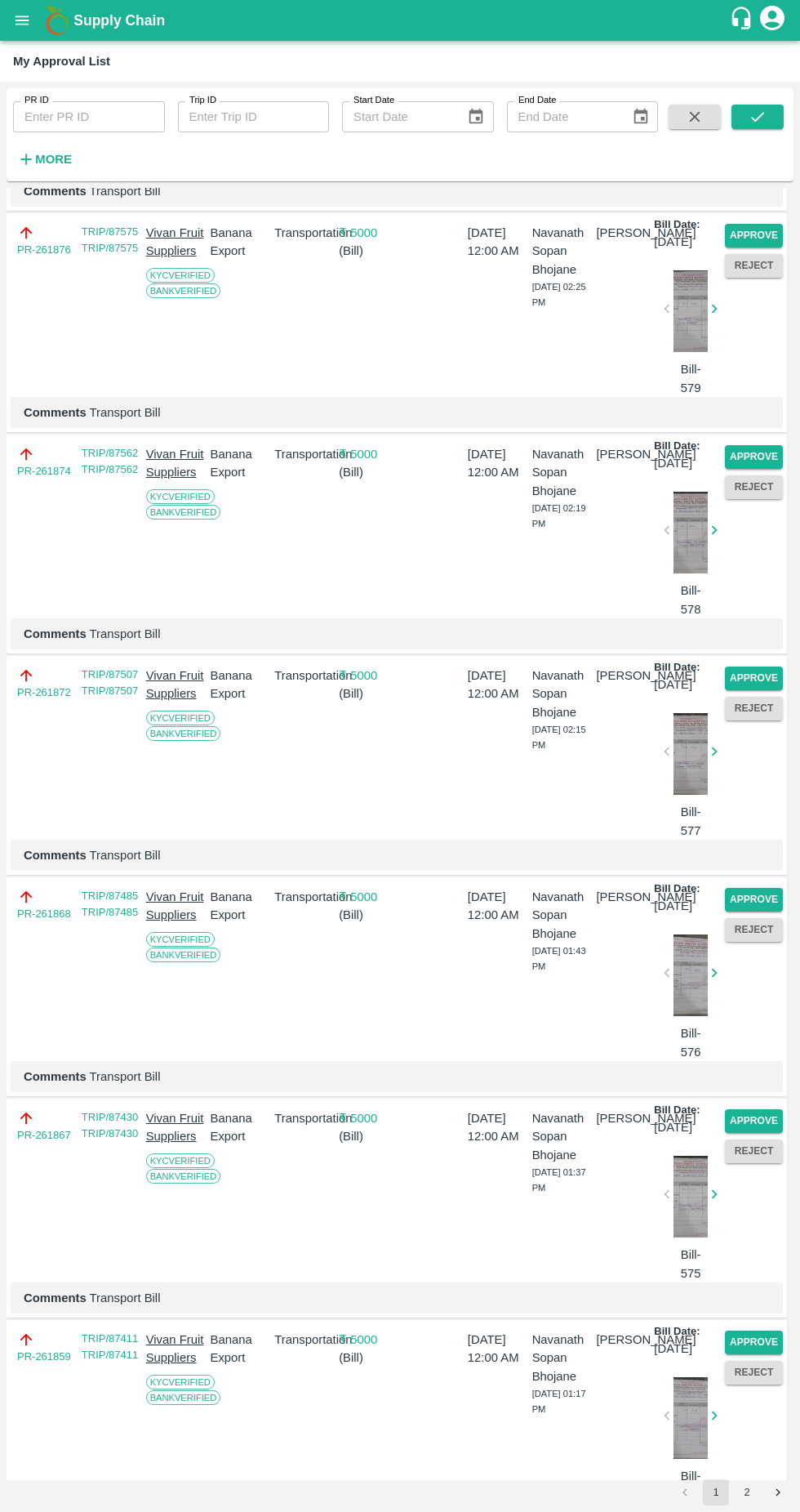
scroll to position [2066, 0]
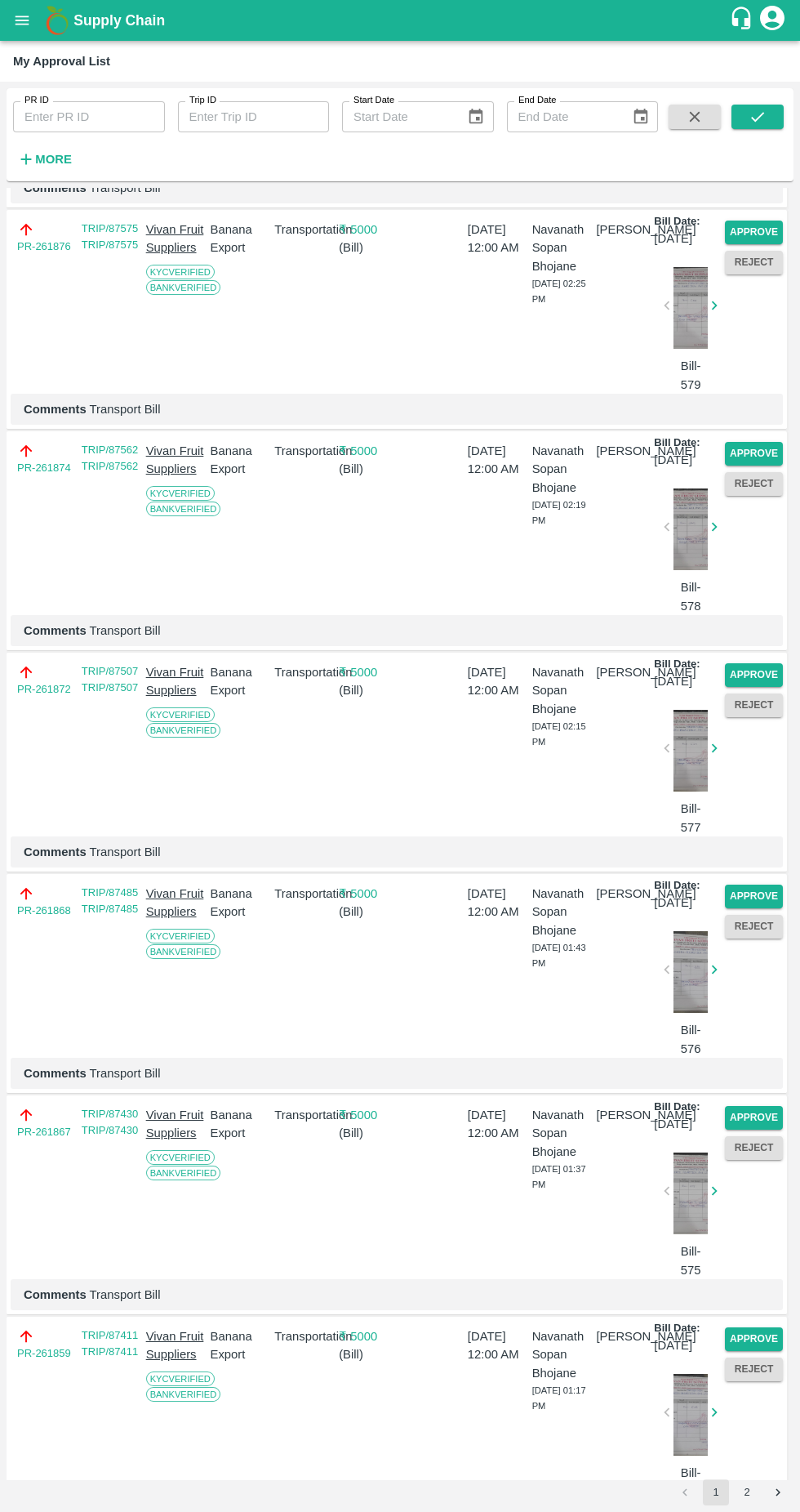
click at [746, 465] on button "Approve" at bounding box center [753, 453] width 58 height 24
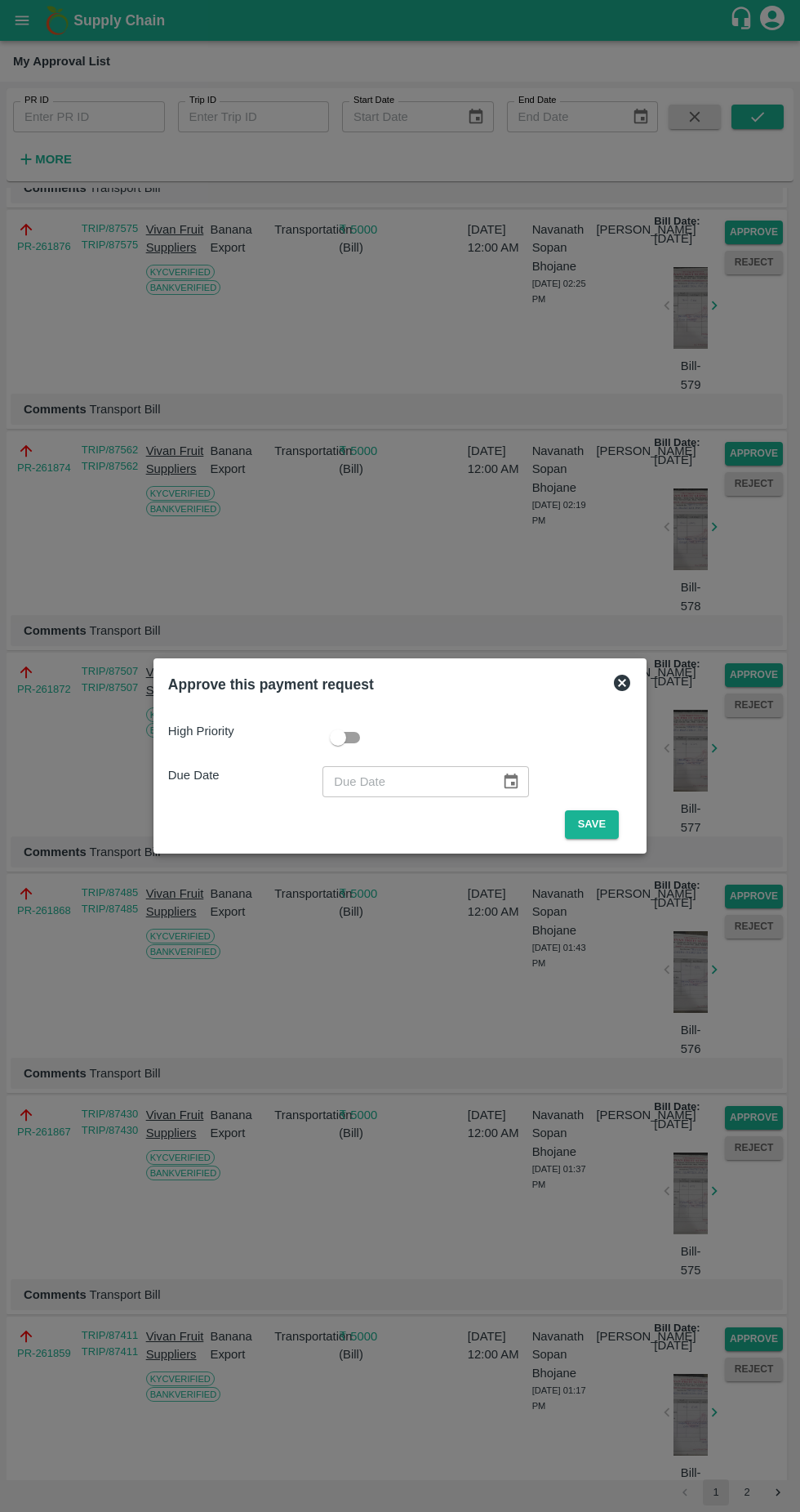
click at [596, 824] on button "Save" at bounding box center [592, 824] width 54 height 29
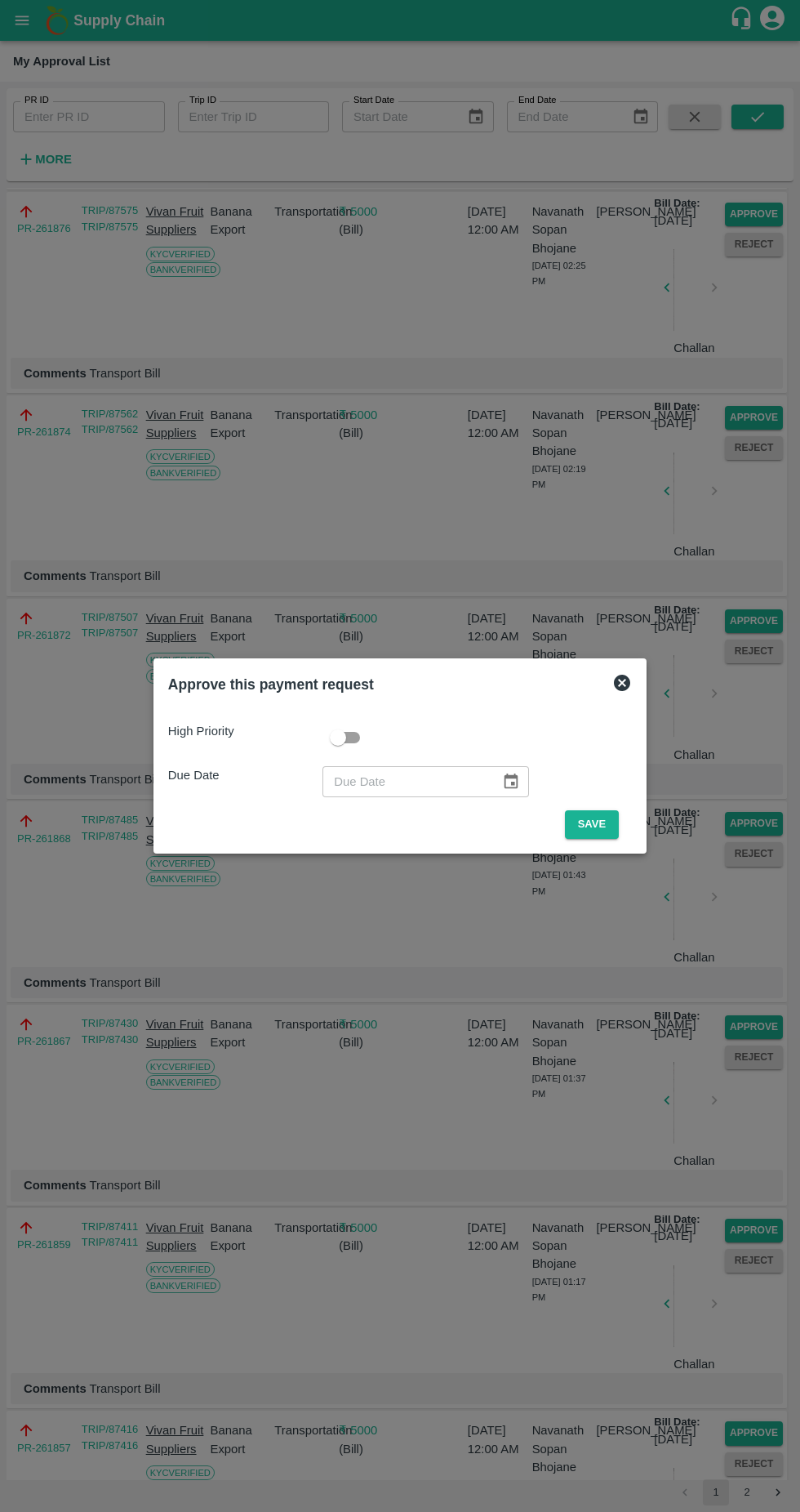
scroll to position [0, 0]
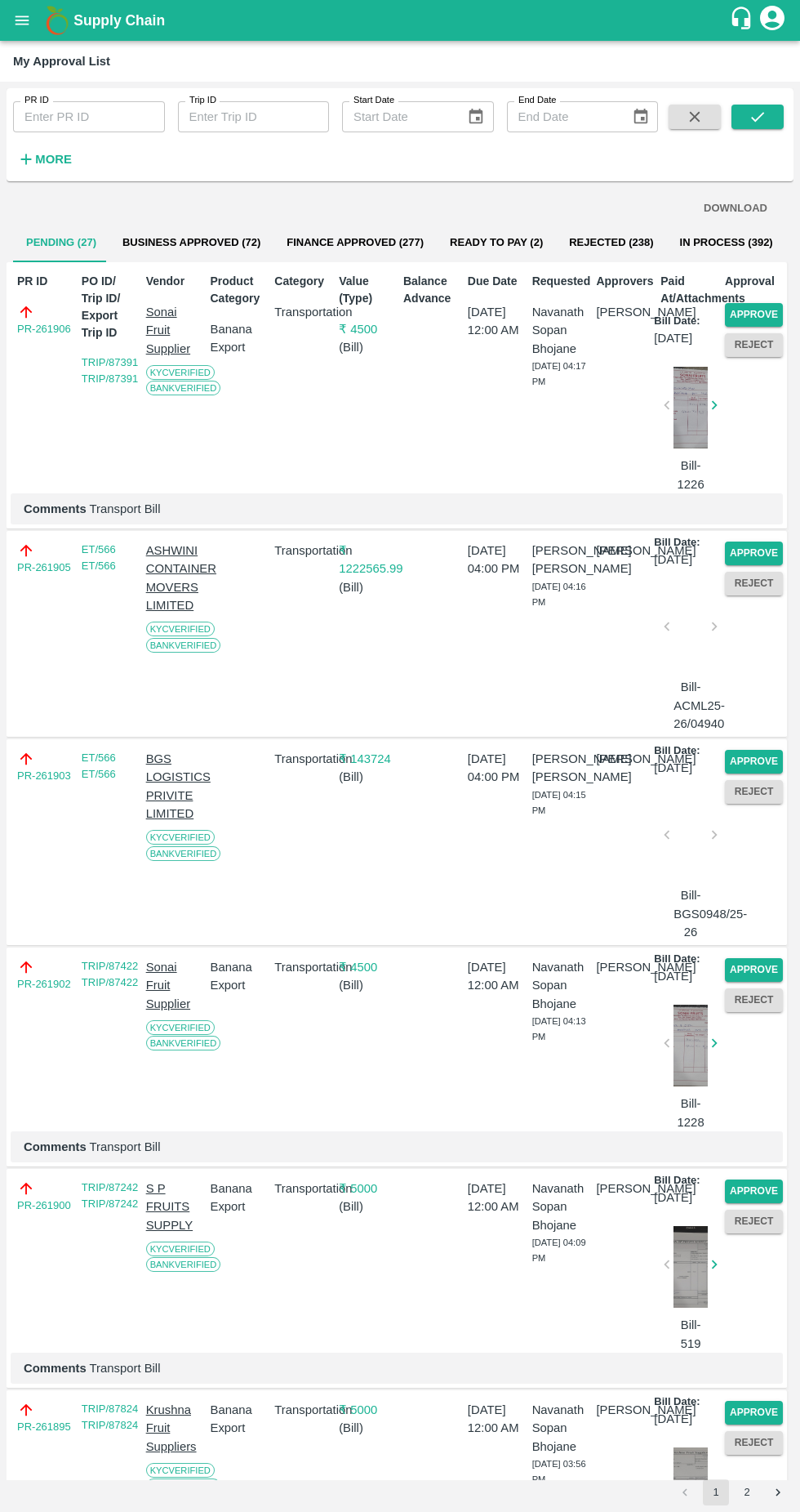
click at [751, 565] on button "Approve" at bounding box center [753, 553] width 58 height 24
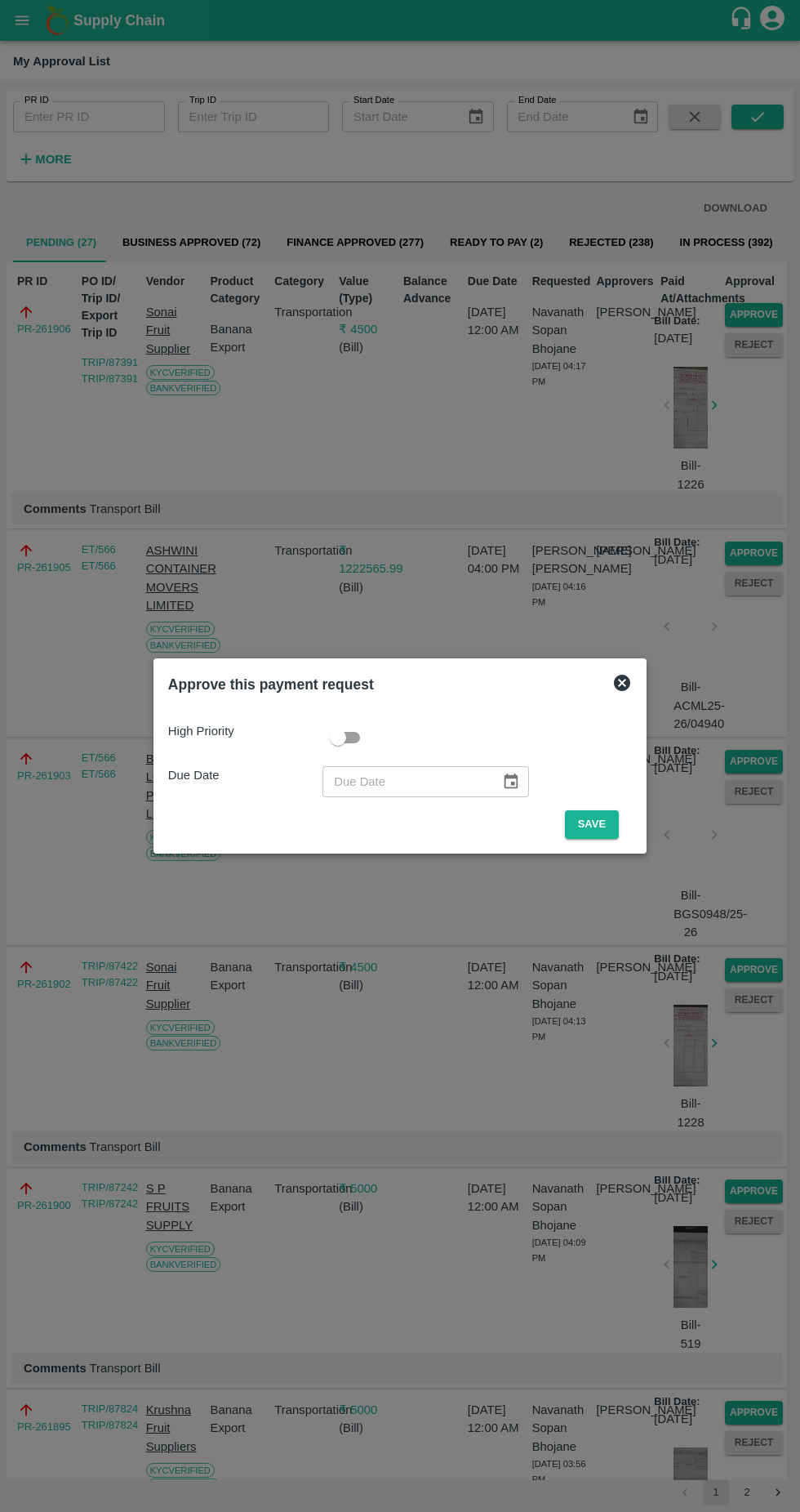
click at [588, 831] on button "Save" at bounding box center [592, 824] width 54 height 29
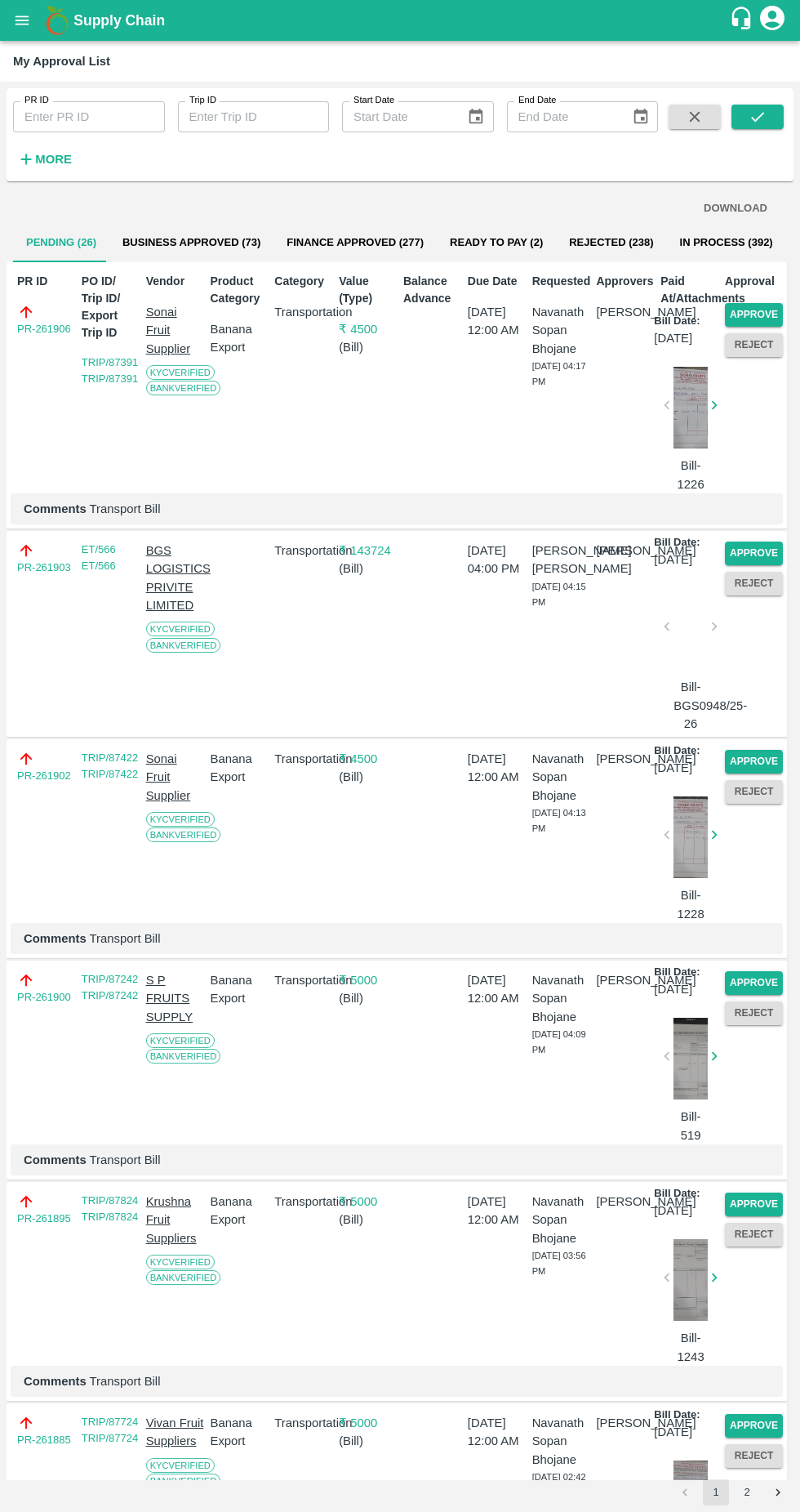
click at [753, 563] on button "Approve" at bounding box center [753, 553] width 58 height 24
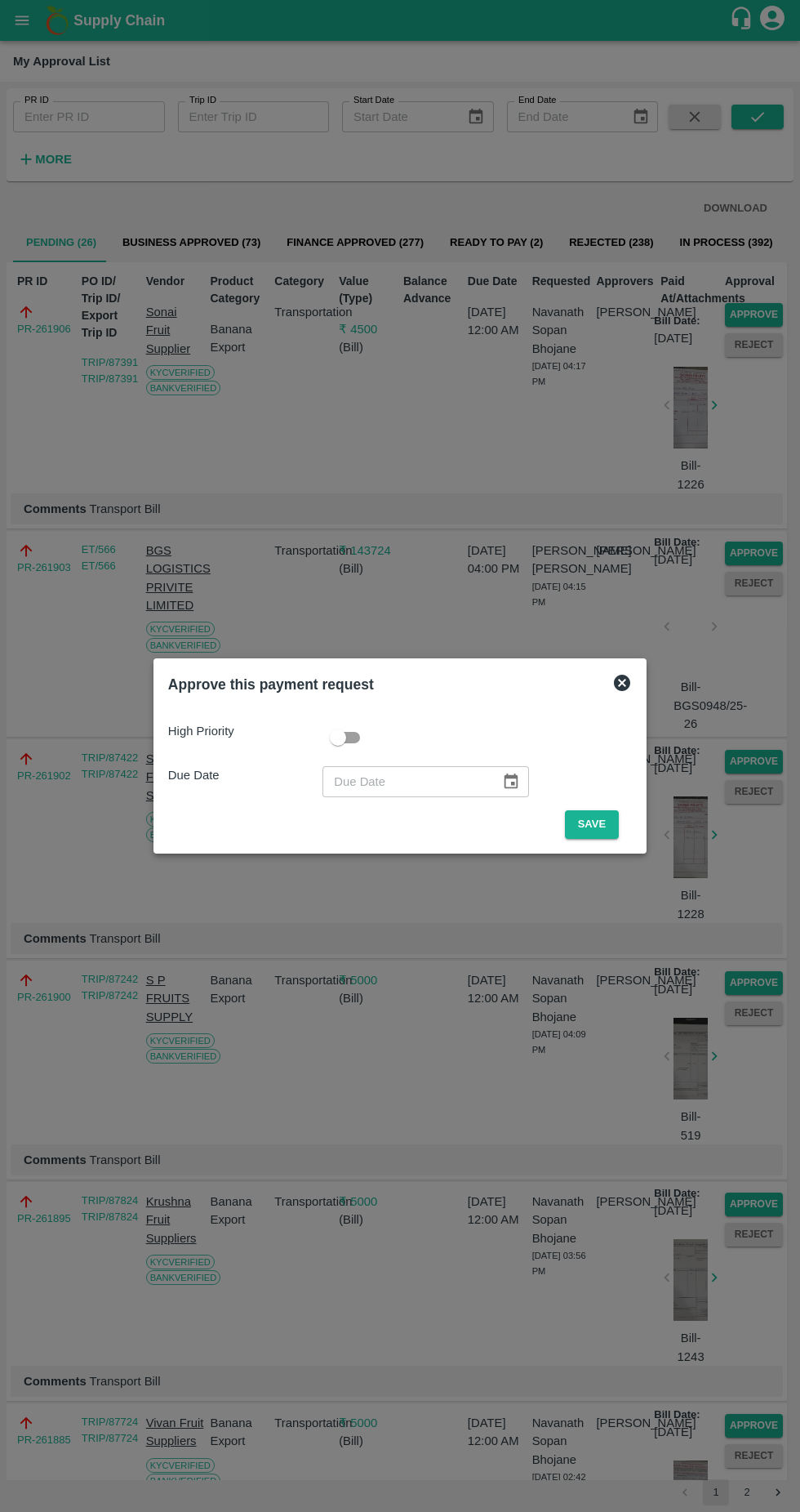
click at [596, 824] on button "Save" at bounding box center [592, 824] width 54 height 29
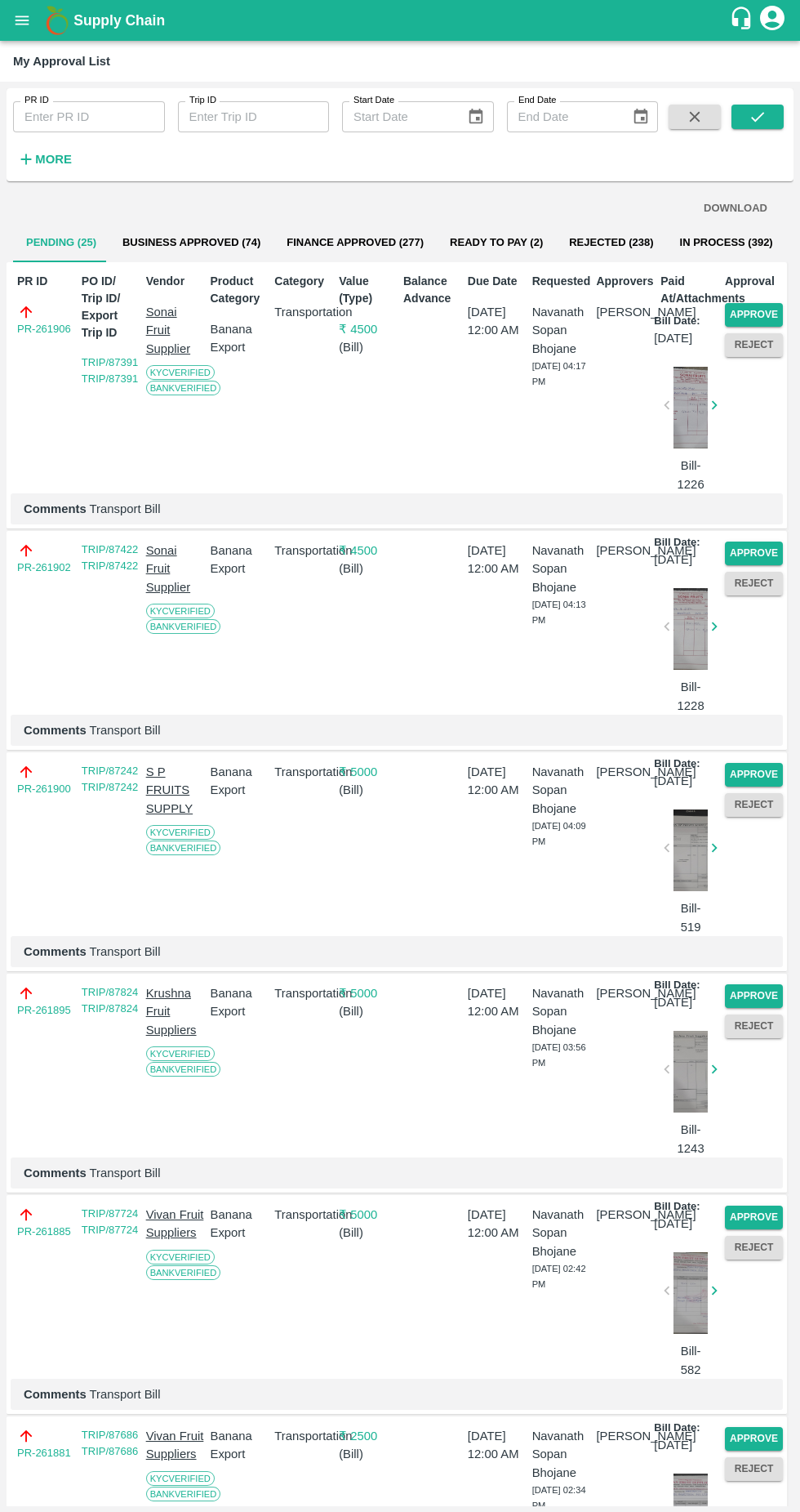
click at [761, 564] on button "Approve" at bounding box center [753, 553] width 58 height 24
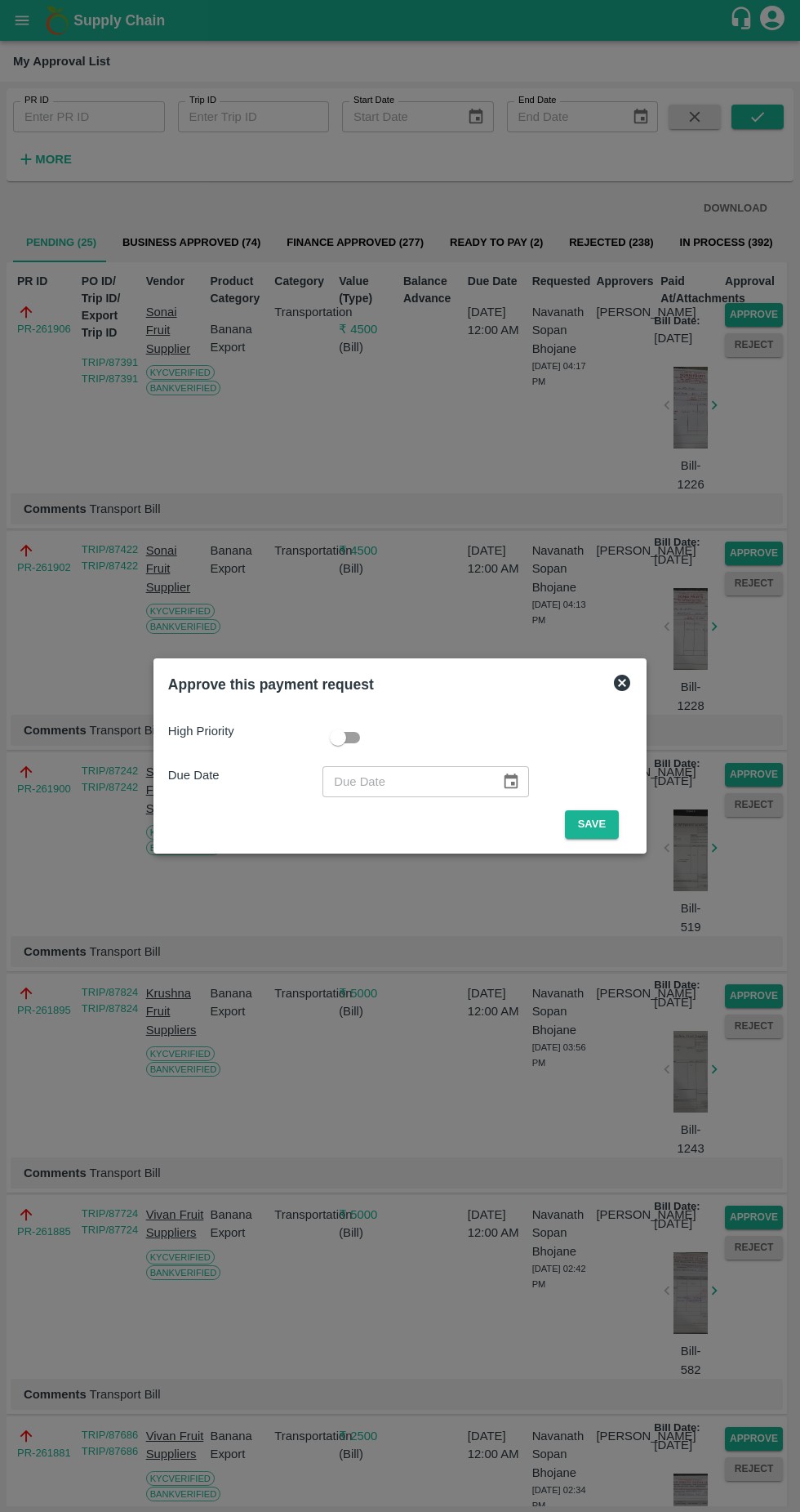
click at [591, 832] on button "Save" at bounding box center [592, 824] width 54 height 29
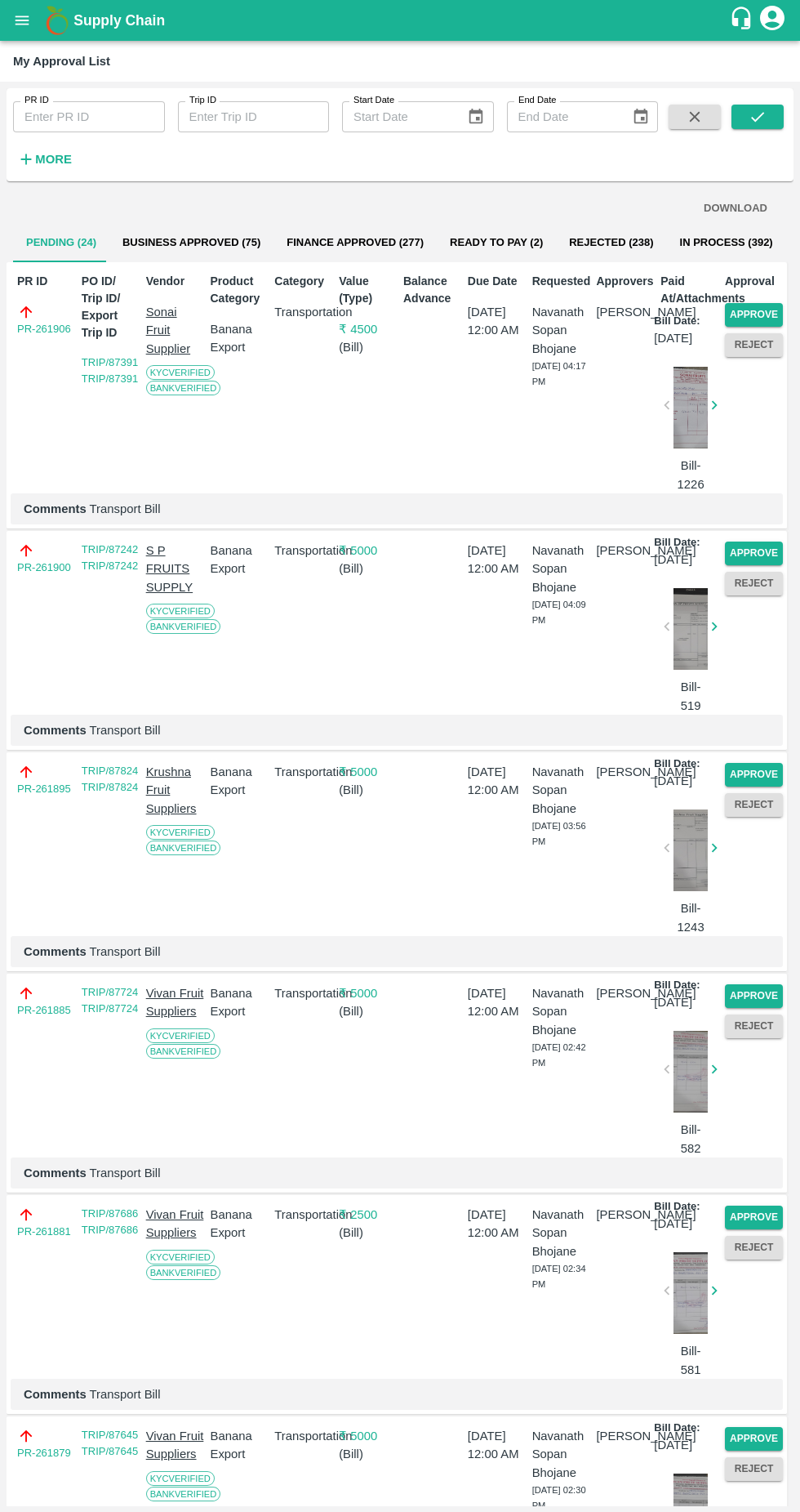
click at [747, 561] on button "Approve" at bounding box center [753, 553] width 58 height 24
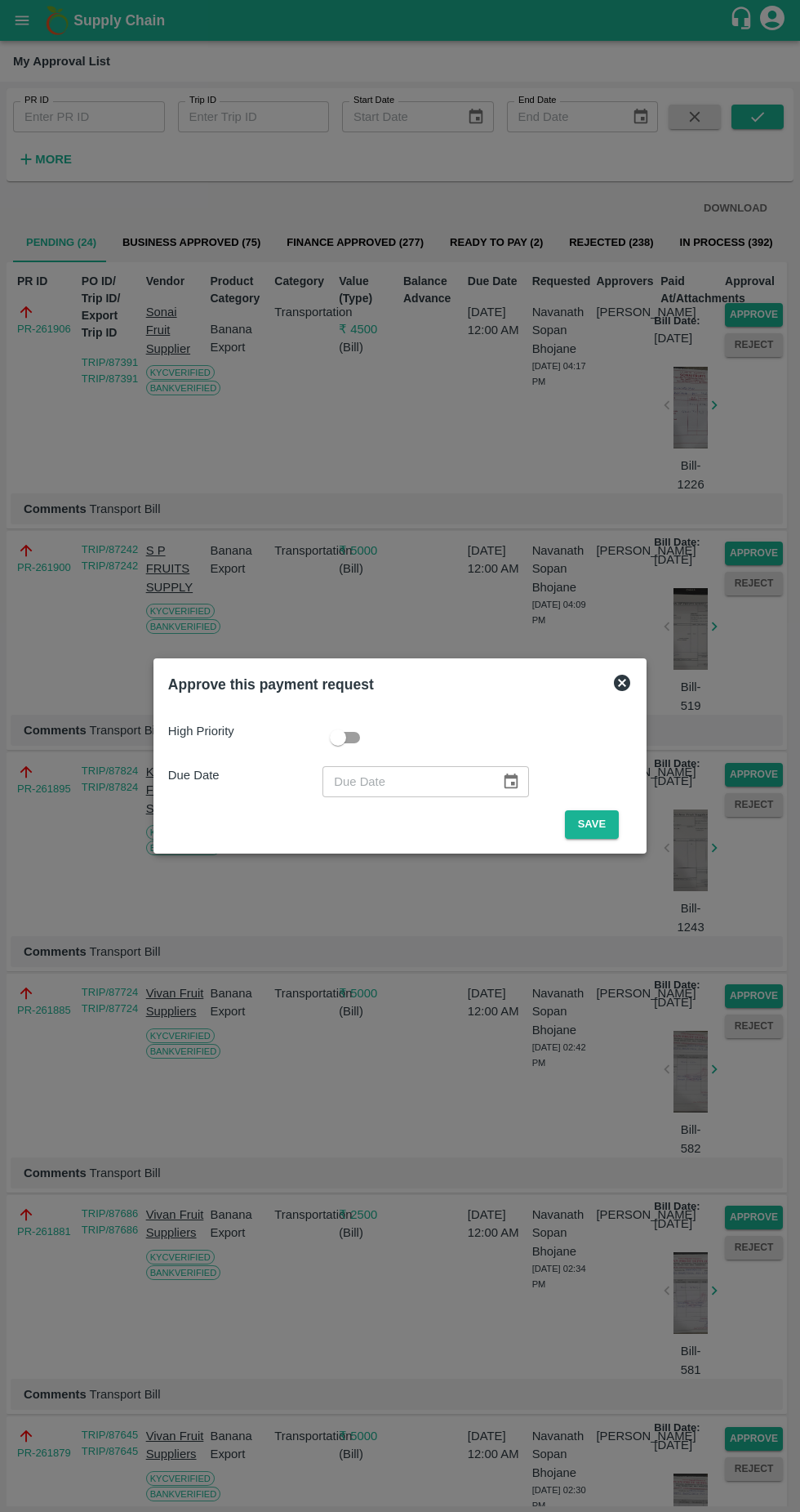
click at [588, 830] on button "Save" at bounding box center [592, 824] width 54 height 29
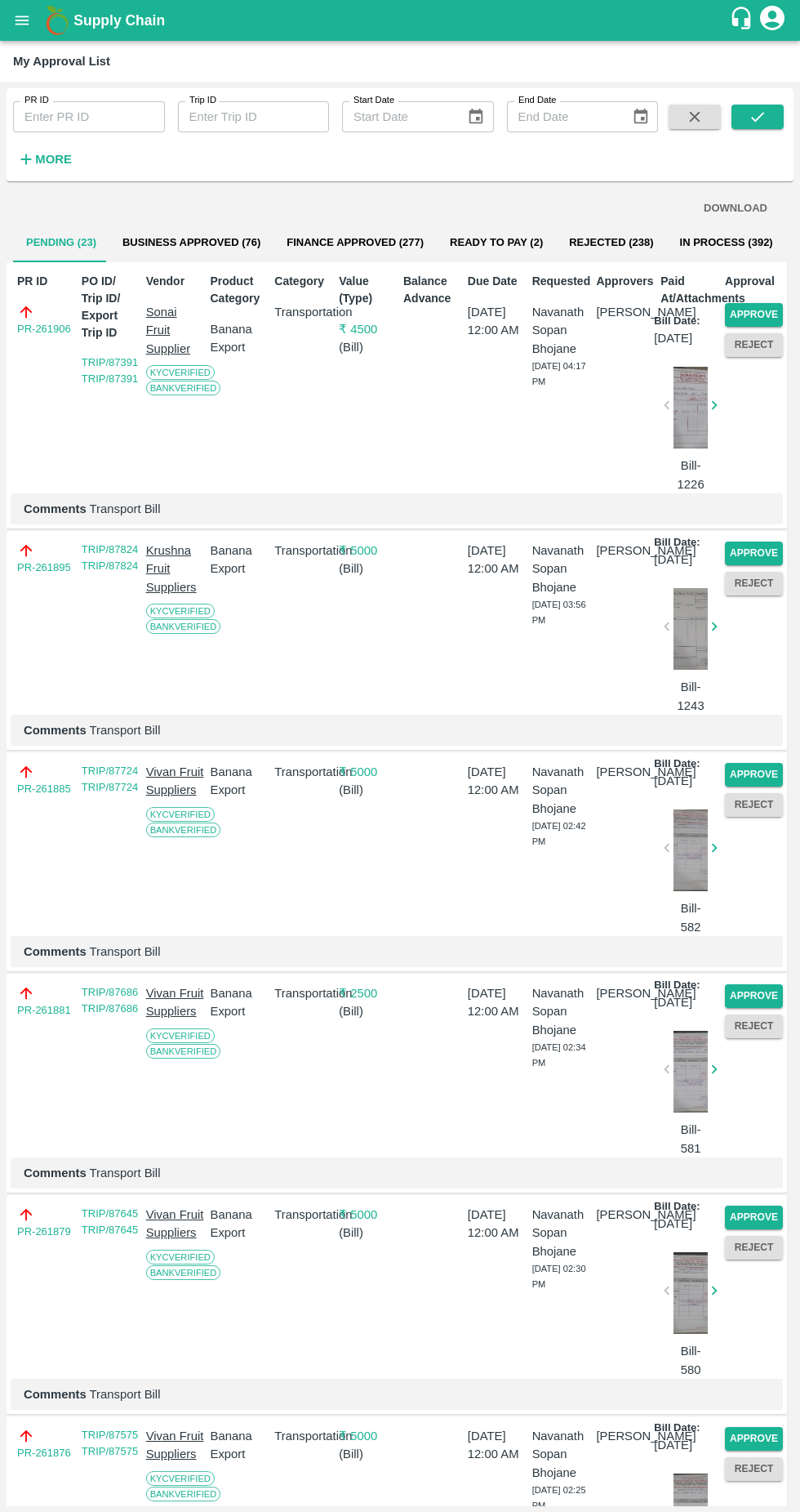
click at [757, 565] on button "Approve" at bounding box center [753, 553] width 58 height 24
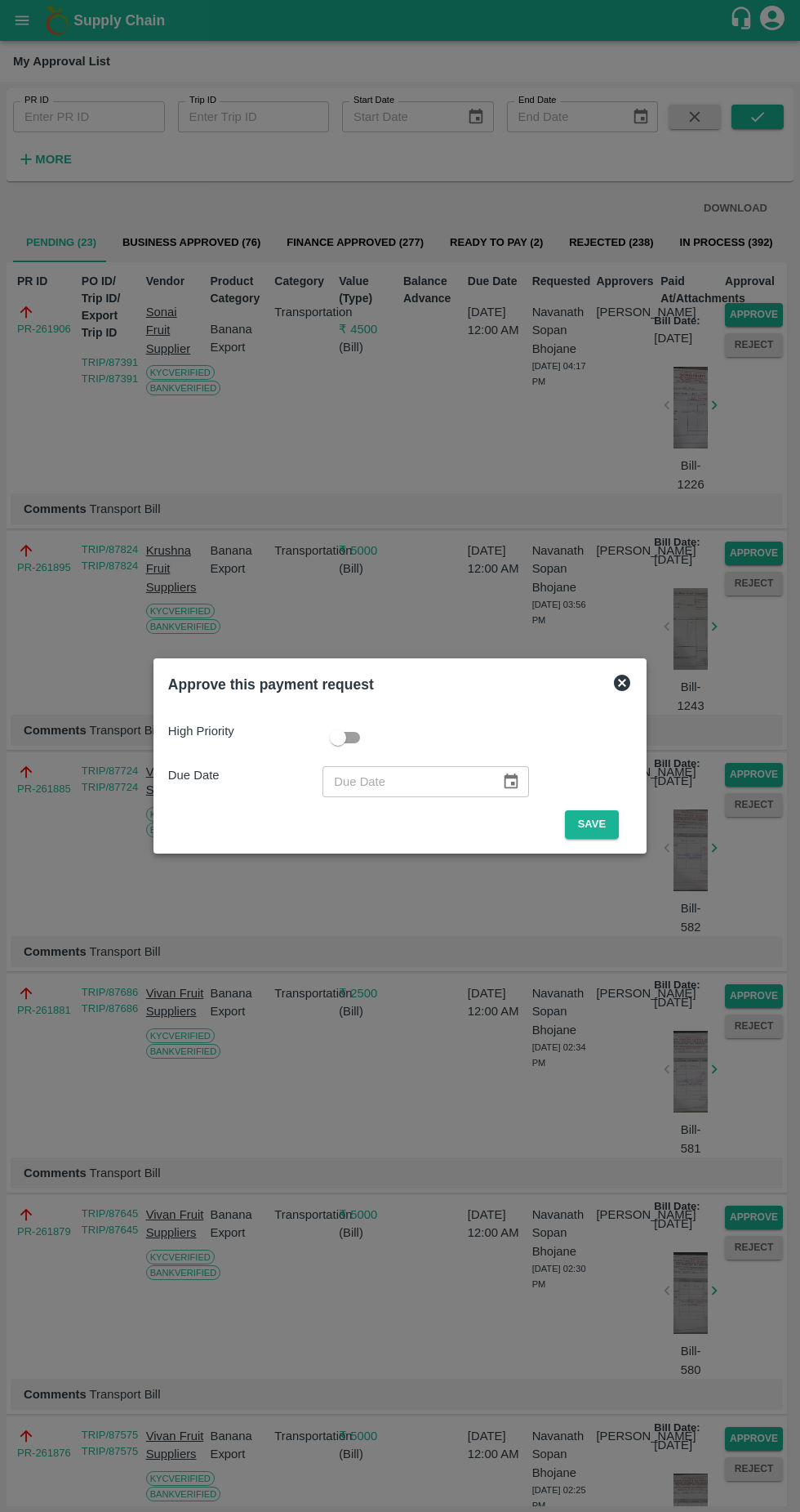
click at [596, 824] on button "Save" at bounding box center [592, 824] width 54 height 29
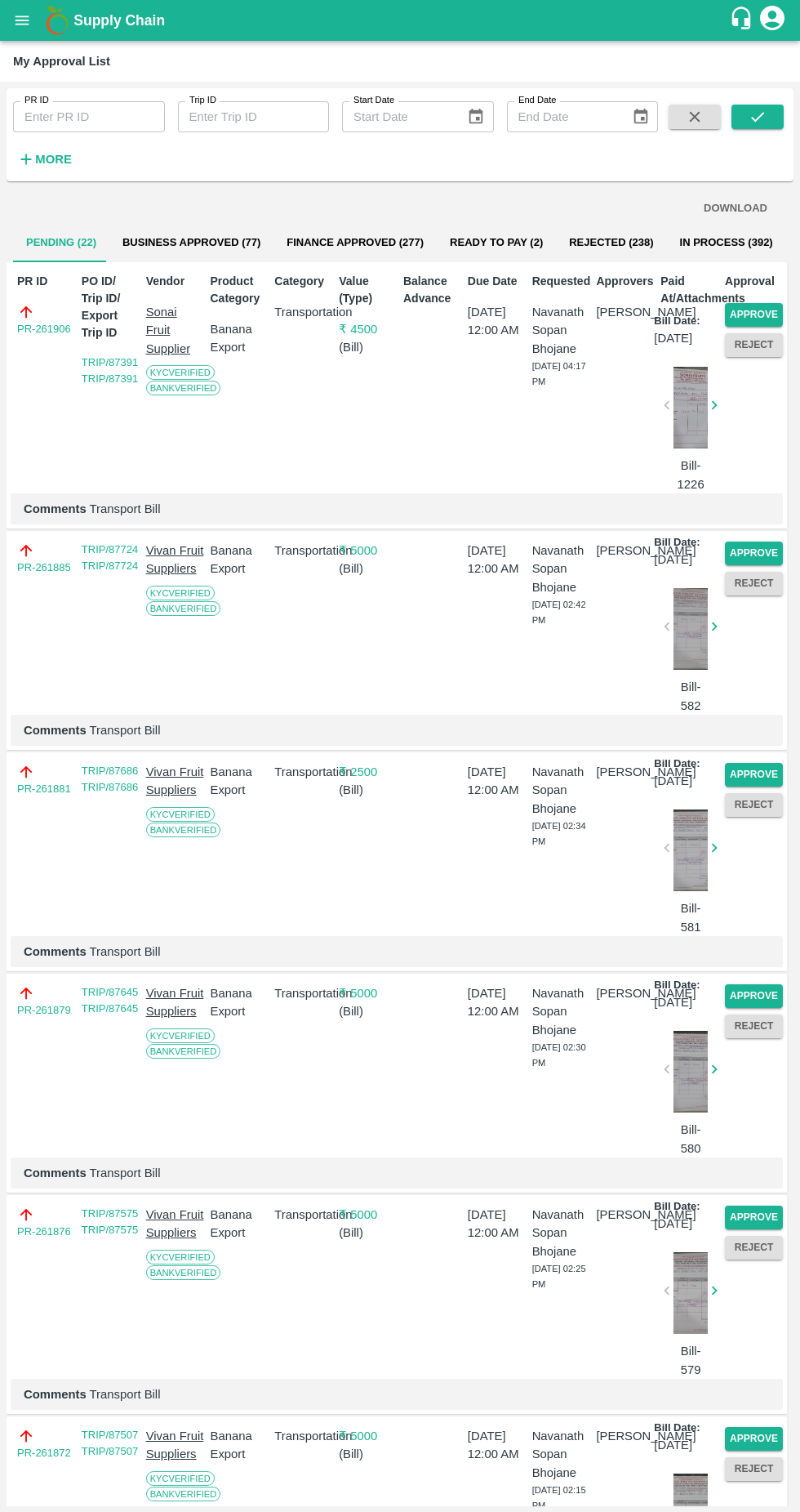
click at [748, 565] on button "Approve" at bounding box center [753, 553] width 58 height 24
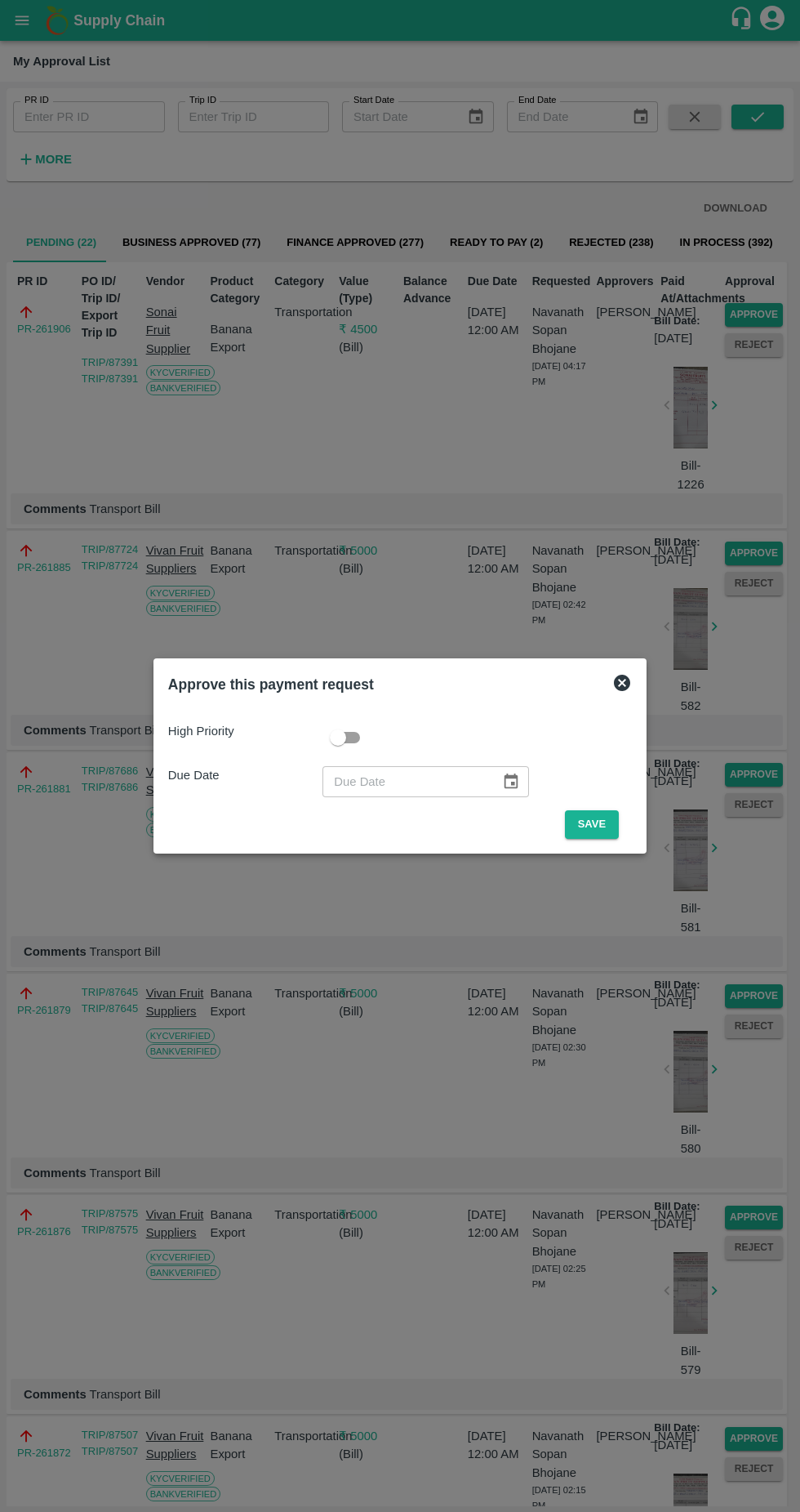
click at [596, 818] on button "Save" at bounding box center [592, 824] width 54 height 29
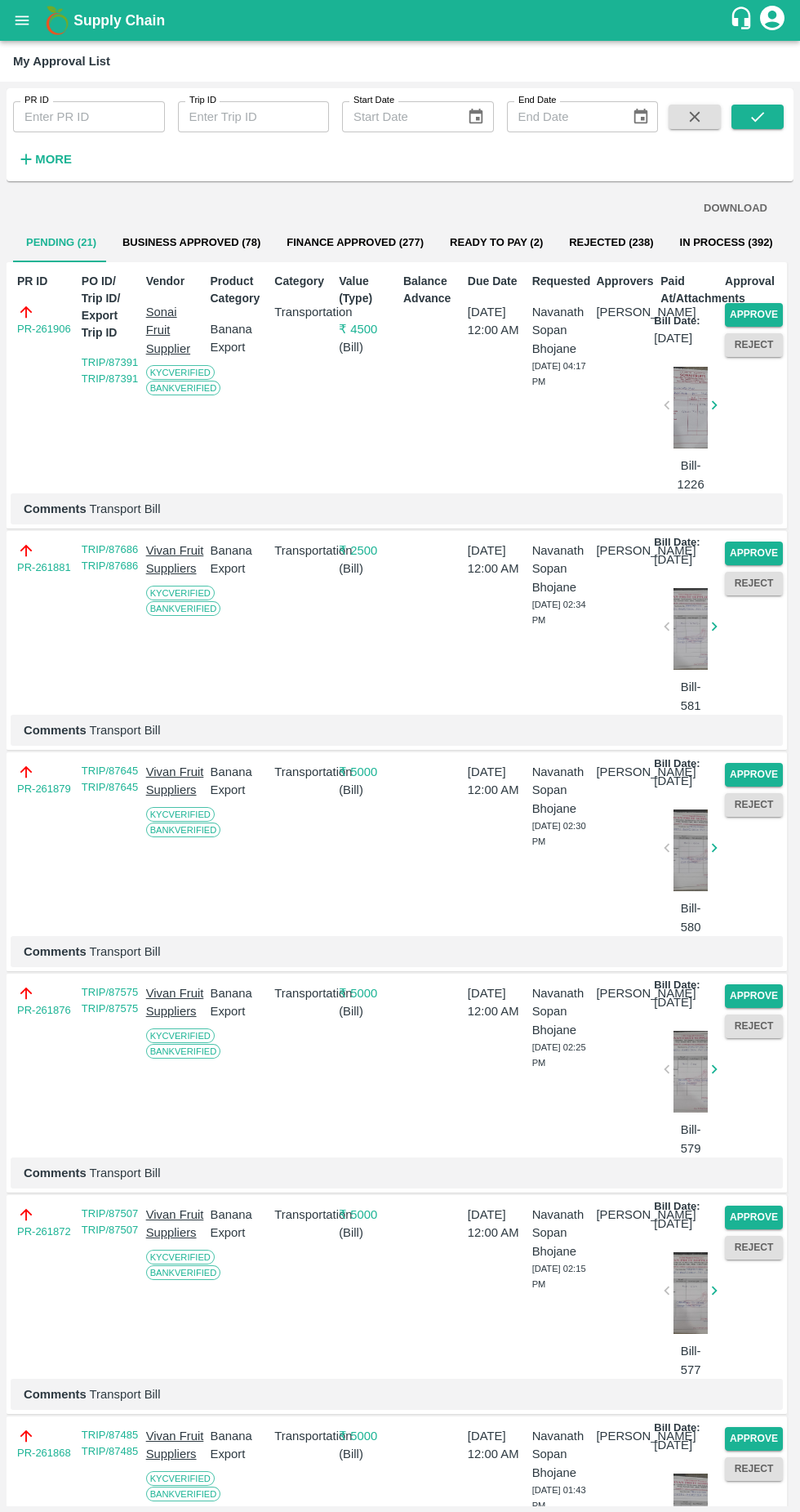
click at [759, 565] on button "Approve" at bounding box center [753, 553] width 58 height 24
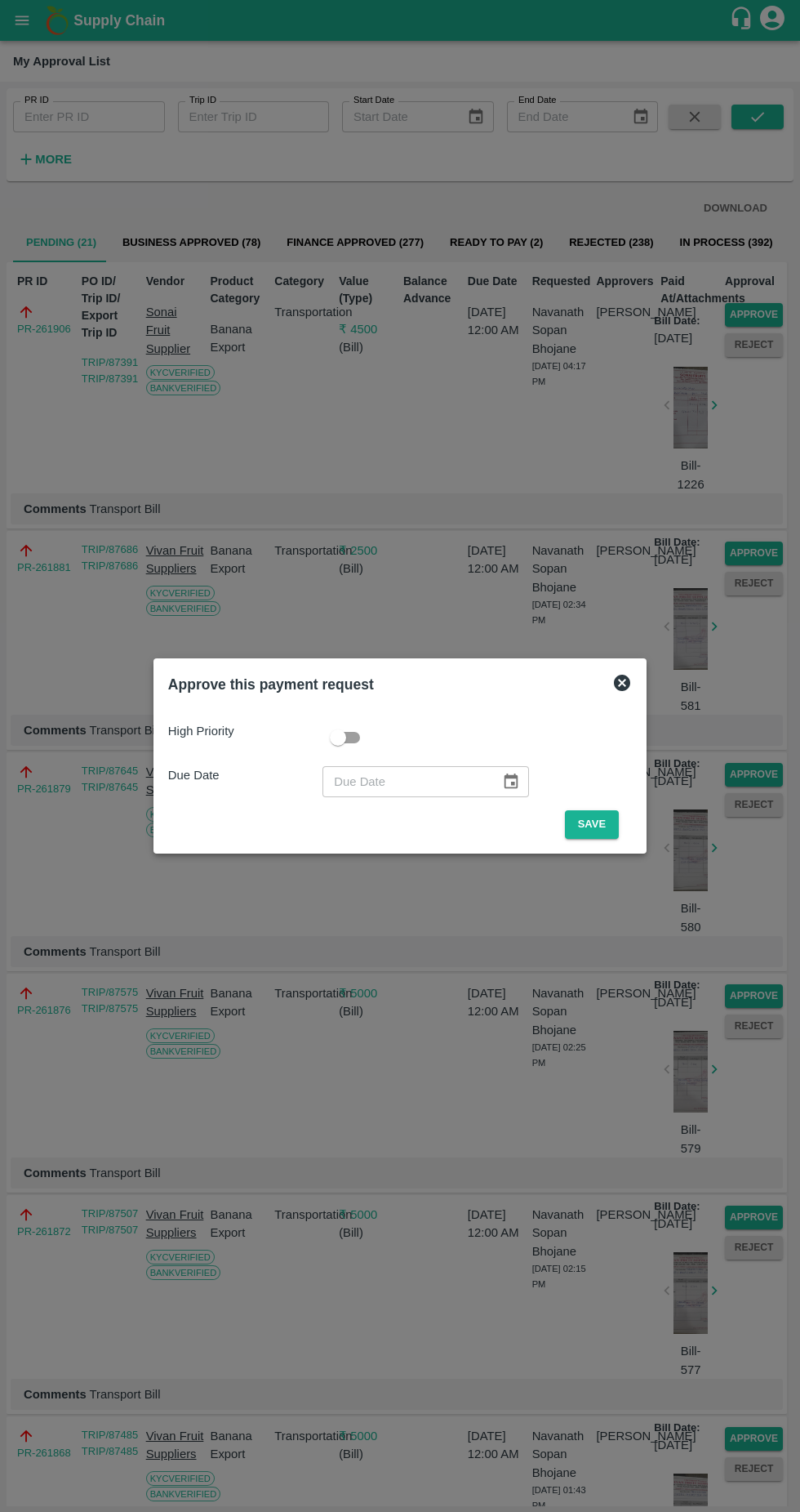
click at [596, 824] on button "Save" at bounding box center [592, 824] width 54 height 29
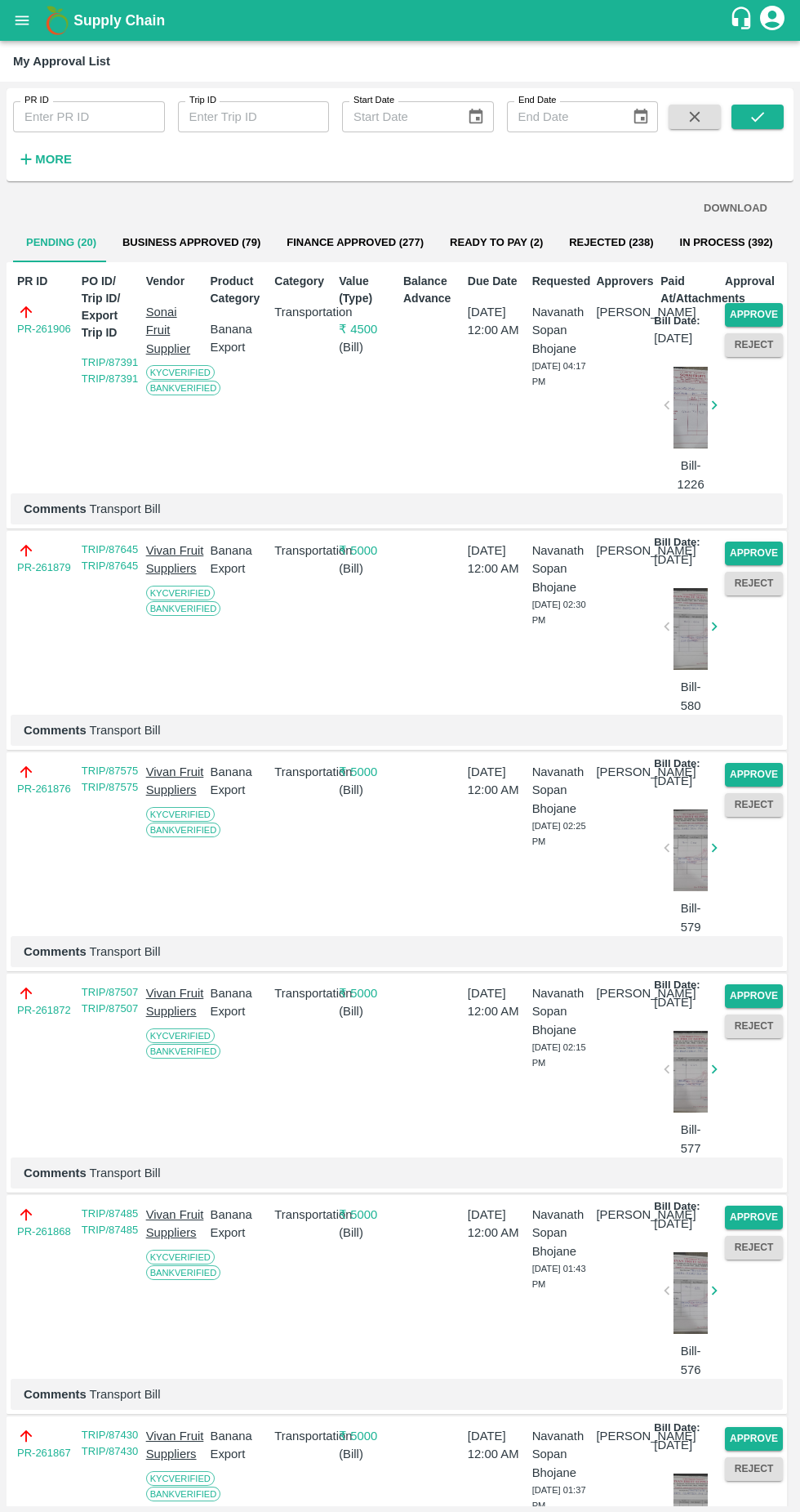
click at [749, 565] on button "Approve" at bounding box center [753, 553] width 58 height 24
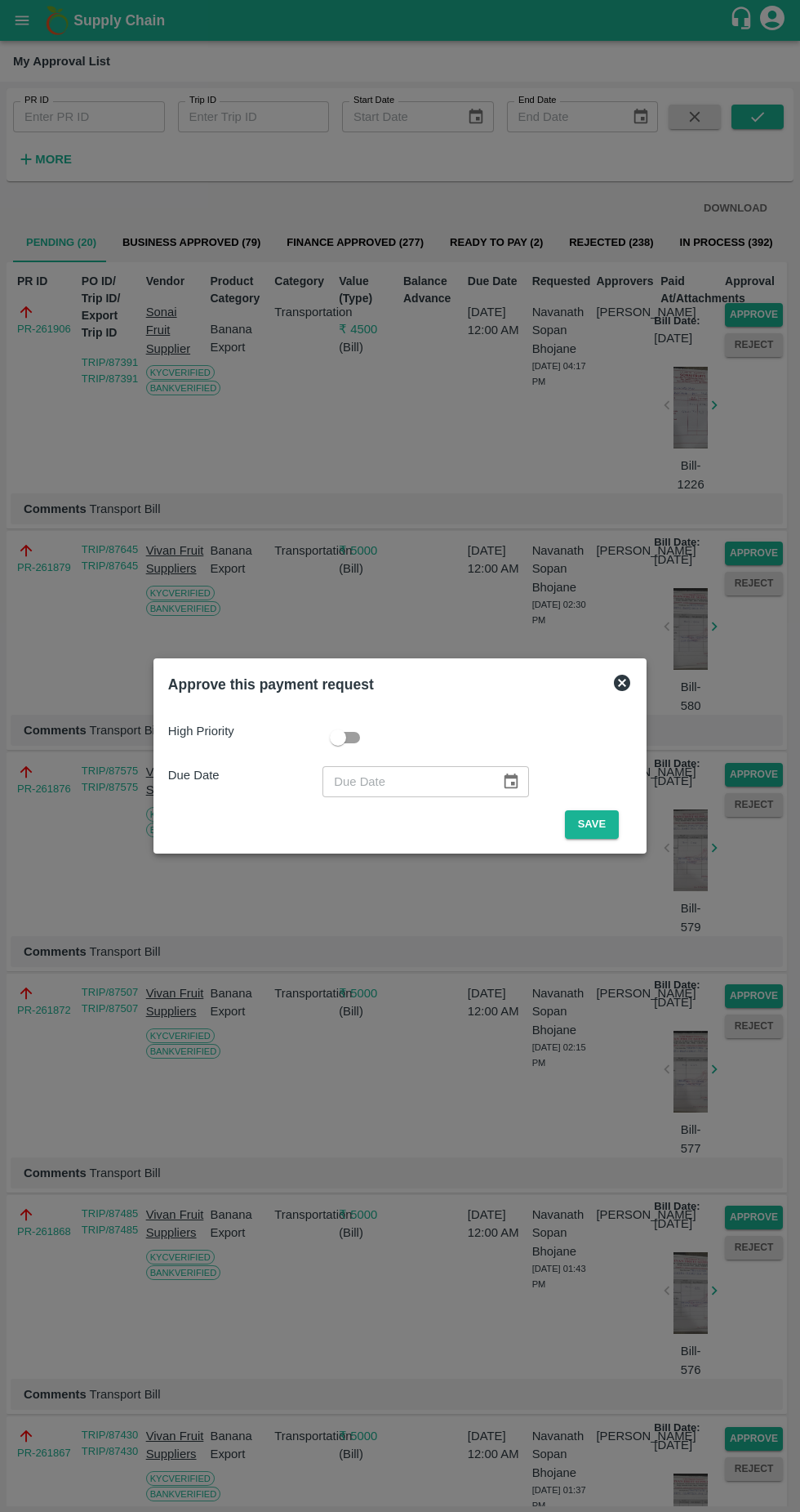
click at [589, 827] on button "Save" at bounding box center [592, 824] width 54 height 29
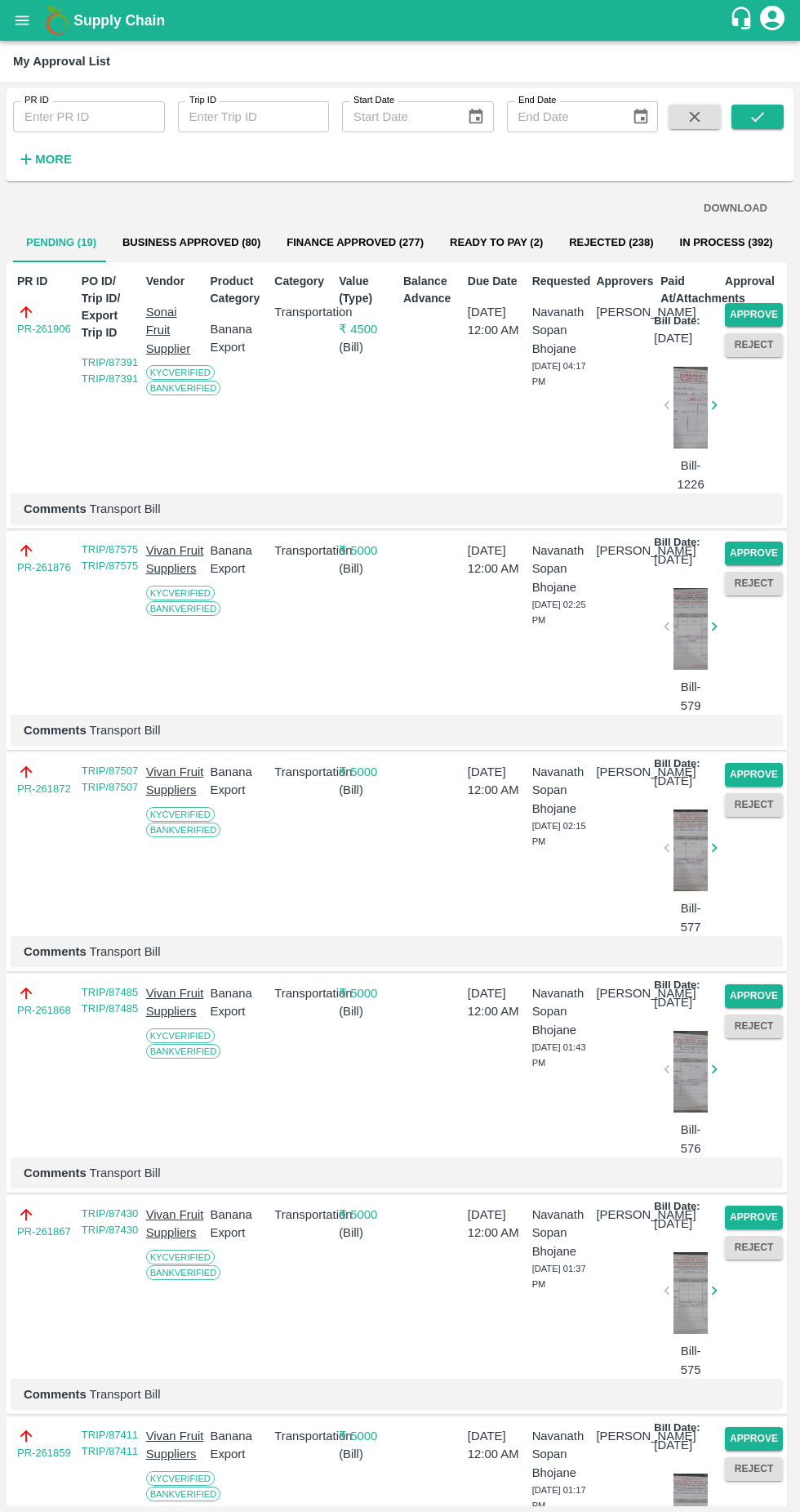
click at [736, 565] on button "Approve" at bounding box center [753, 553] width 58 height 24
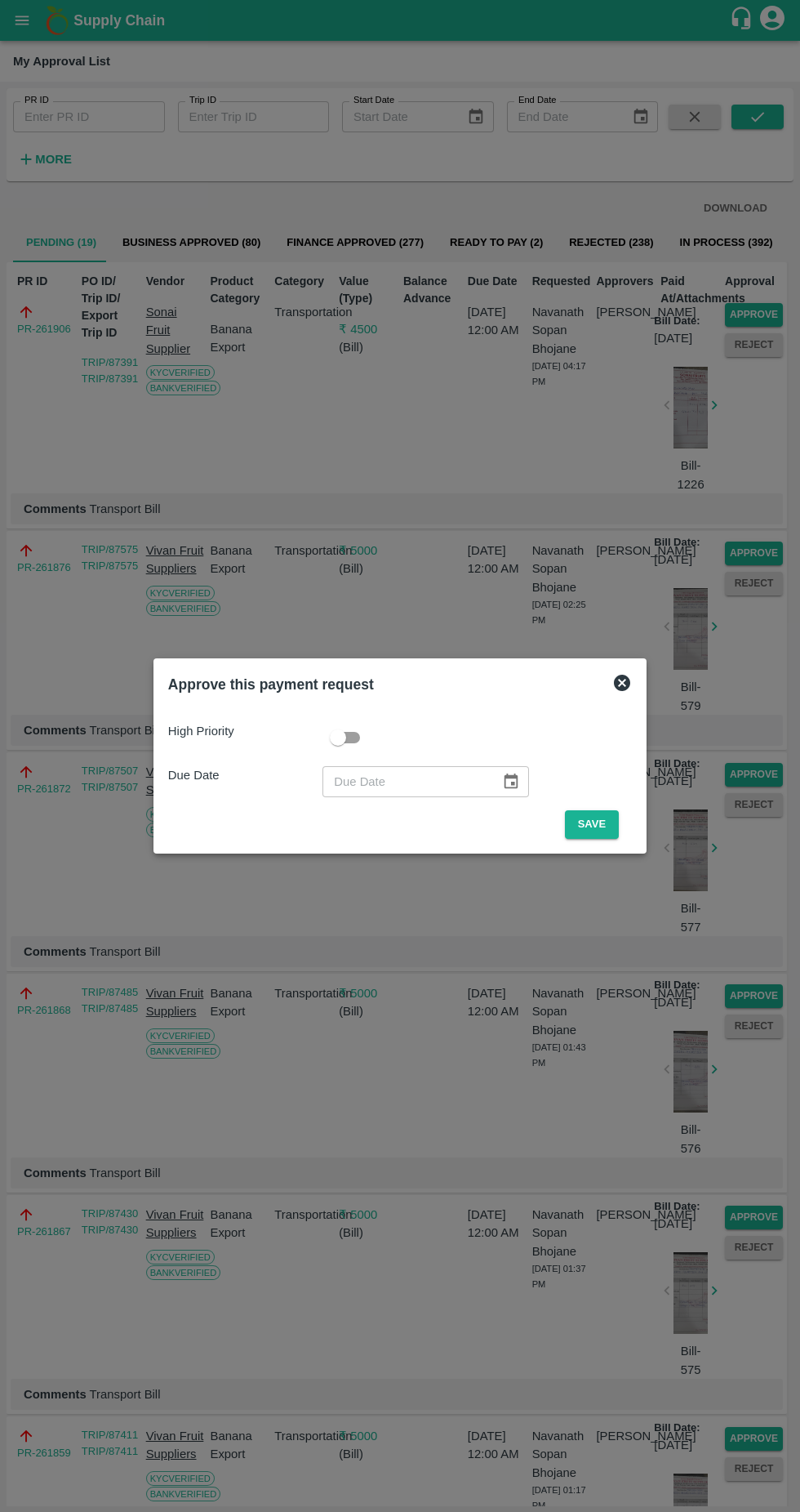
click at [579, 824] on button "Save" at bounding box center [592, 824] width 54 height 29
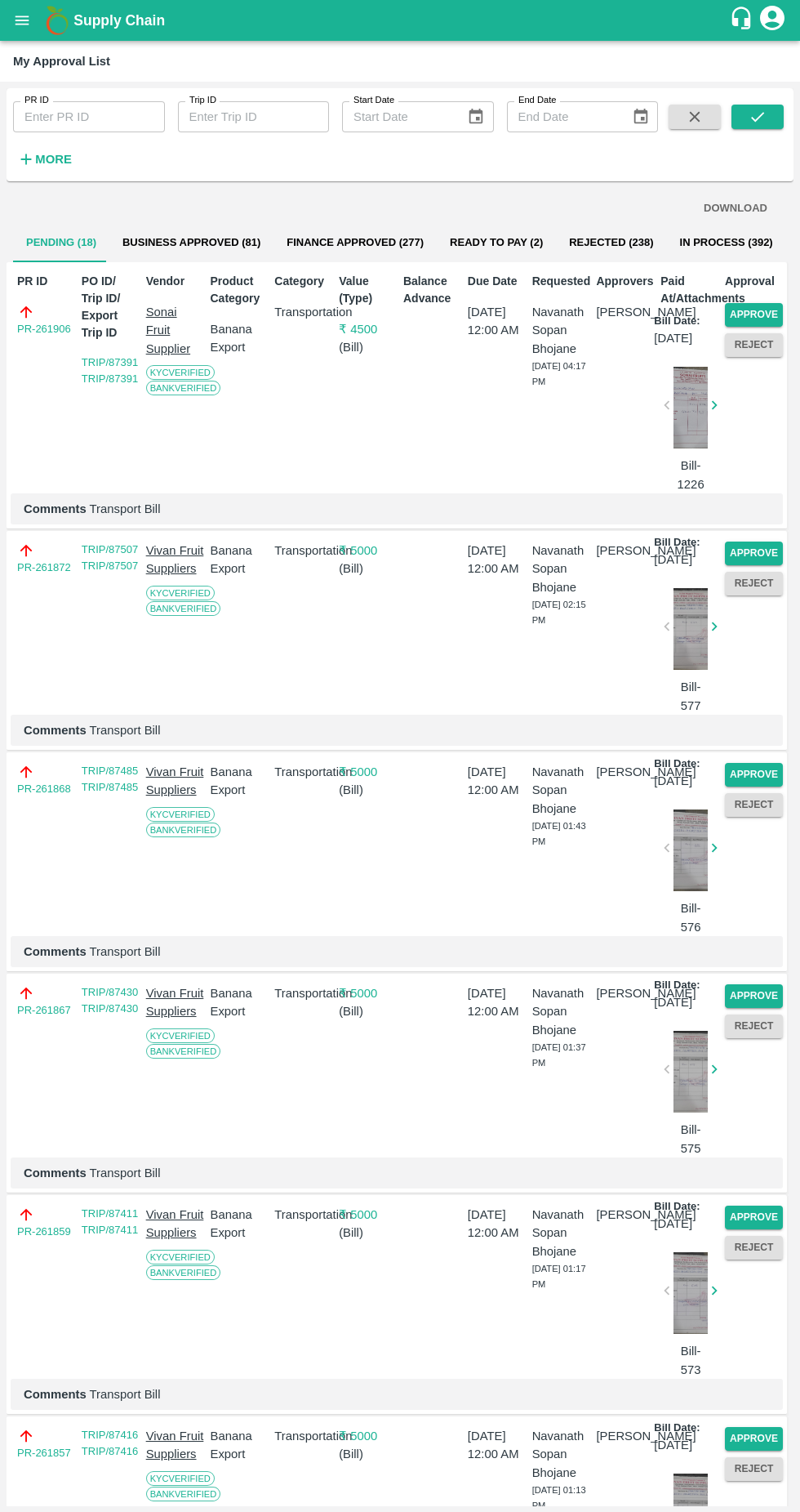
click at [748, 565] on button "Approve" at bounding box center [753, 553] width 58 height 24
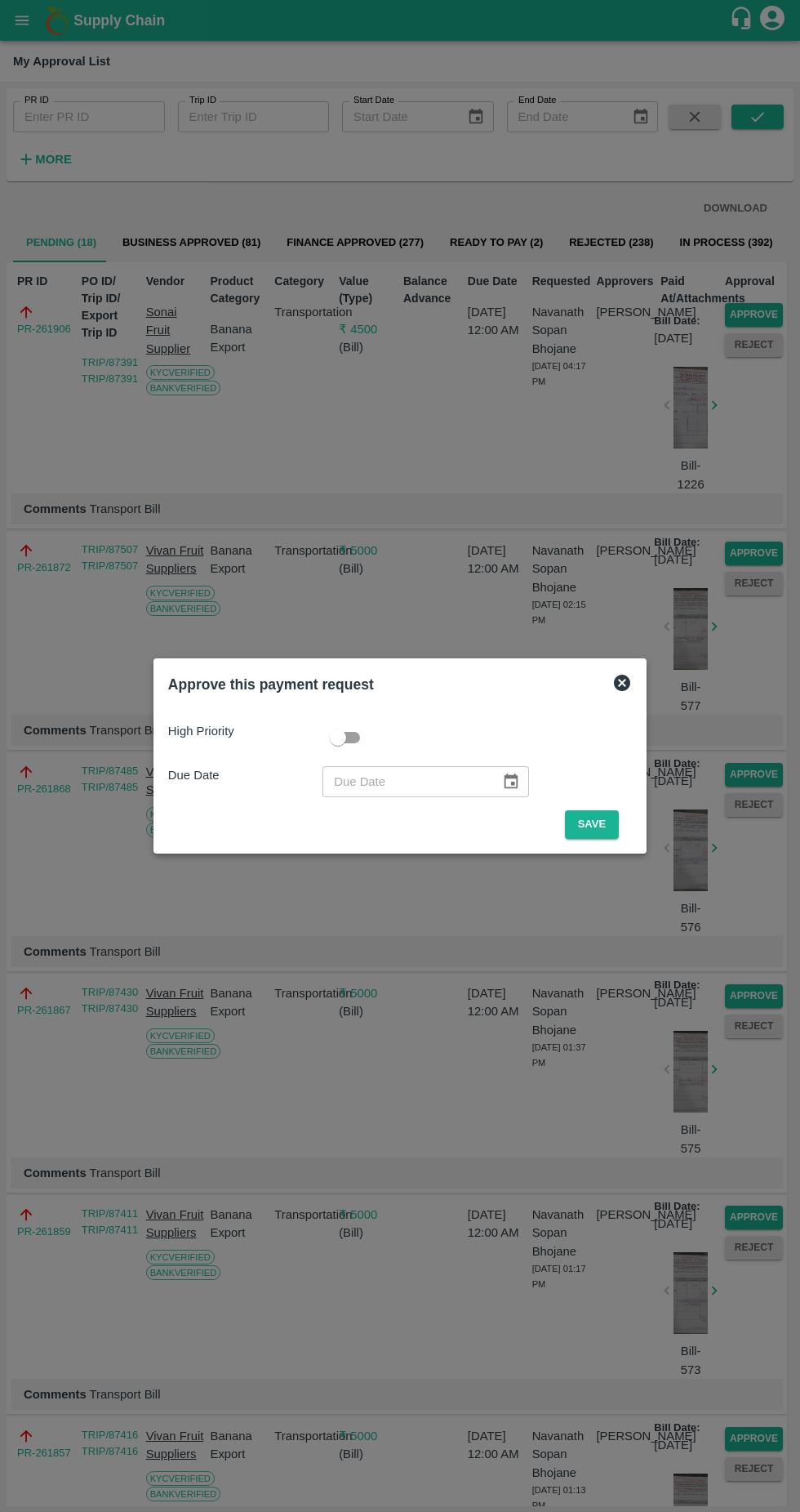
click at [606, 821] on button "Save" at bounding box center [592, 824] width 54 height 29
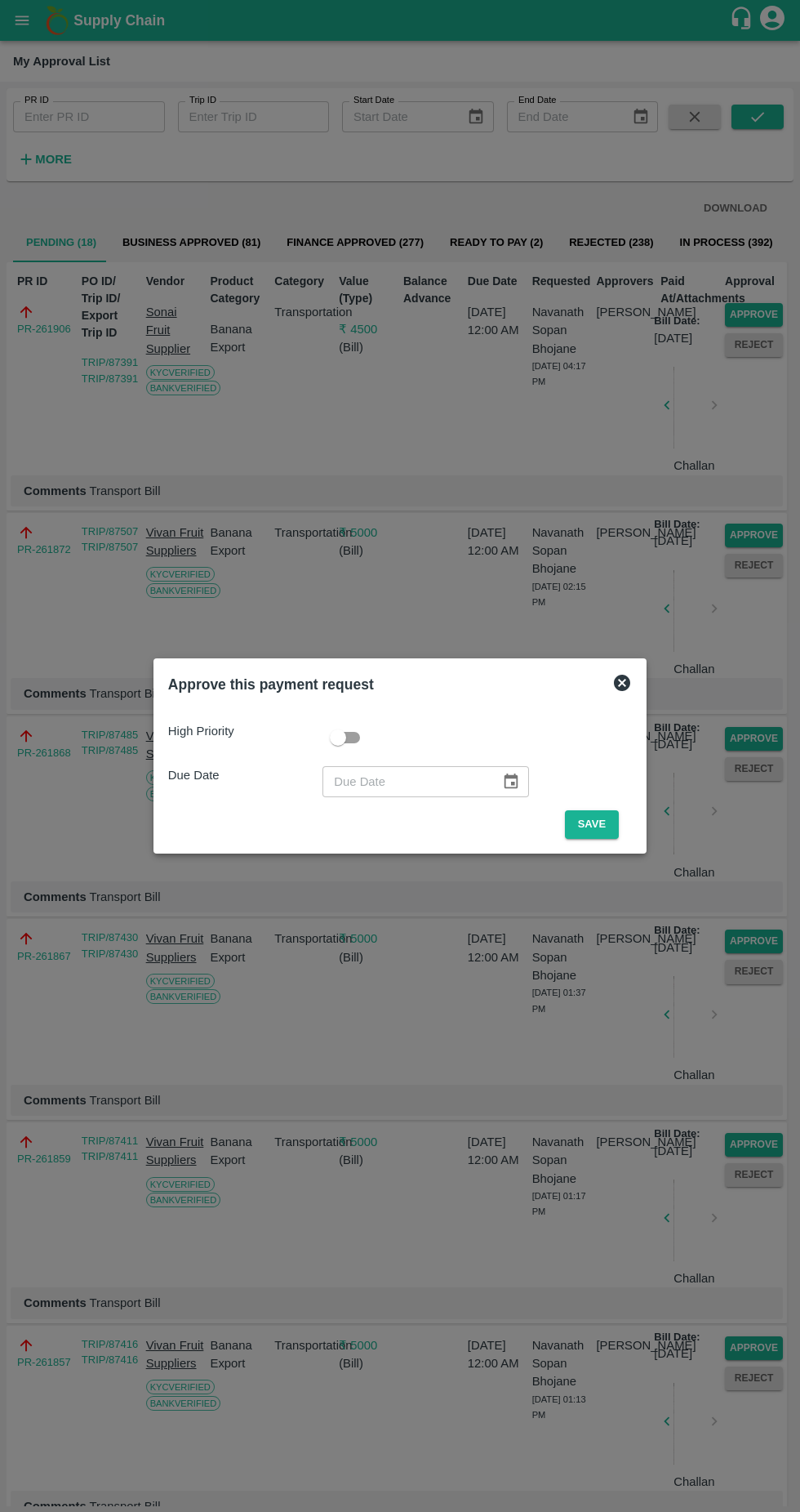
click at [584, 819] on button "Save" at bounding box center [592, 824] width 54 height 29
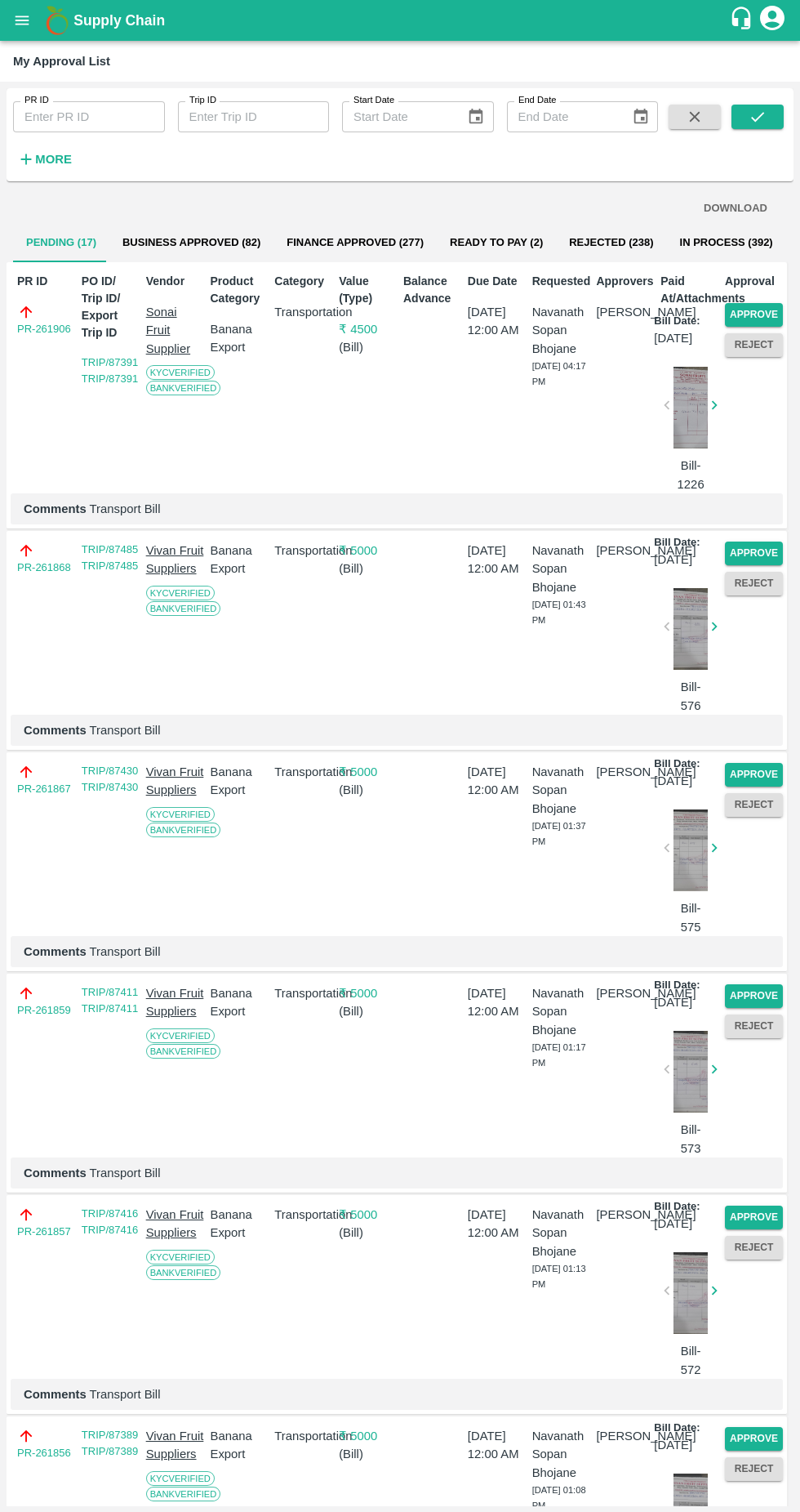
click at [742, 565] on button "Approve" at bounding box center [753, 553] width 58 height 24
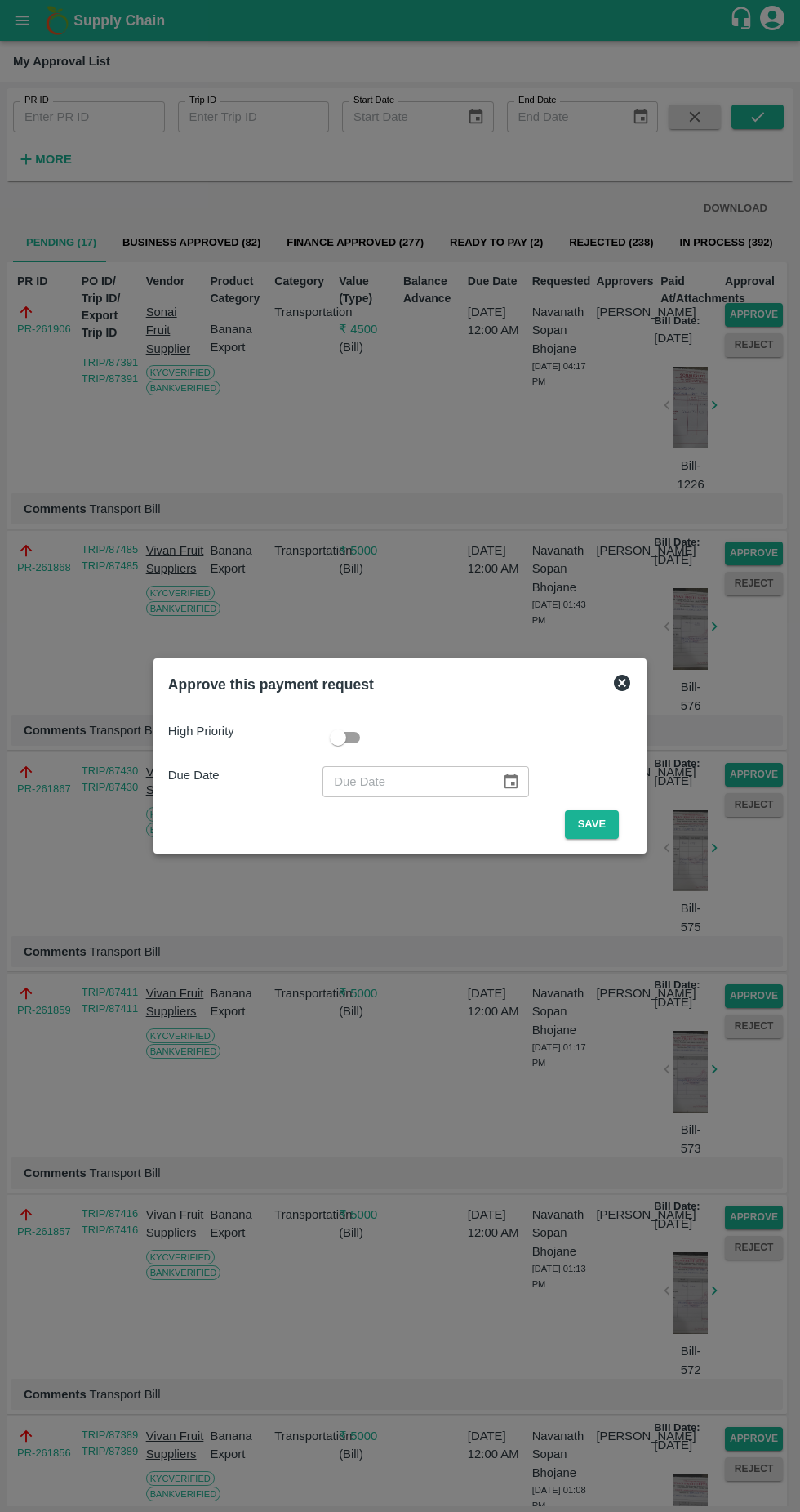
click at [587, 840] on div "High Priority Due Date ​ Save" at bounding box center [400, 774] width 477 height 143
click at [596, 824] on button "Save" at bounding box center [592, 824] width 54 height 29
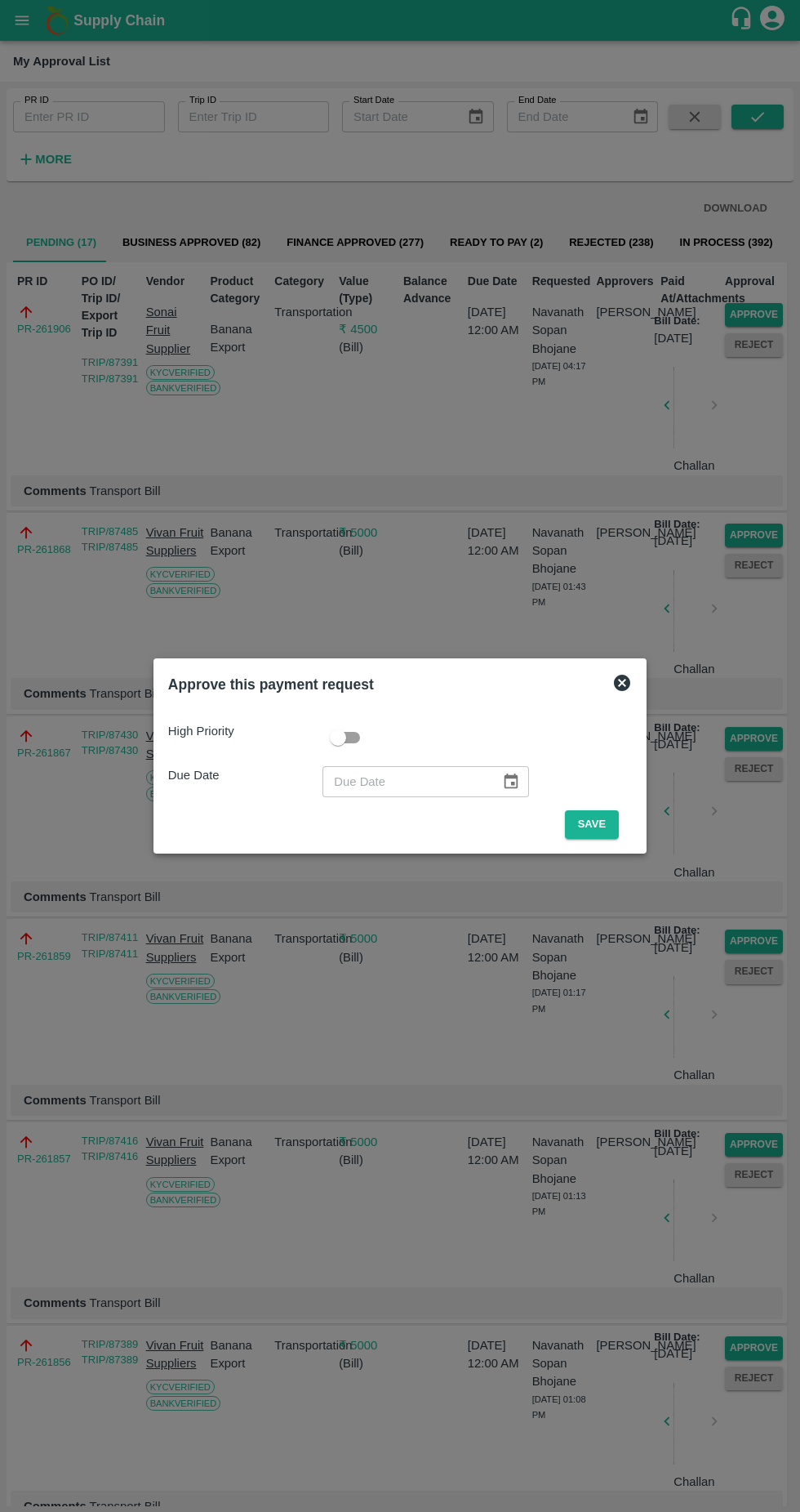
click at [602, 819] on button "Save" at bounding box center [592, 824] width 54 height 29
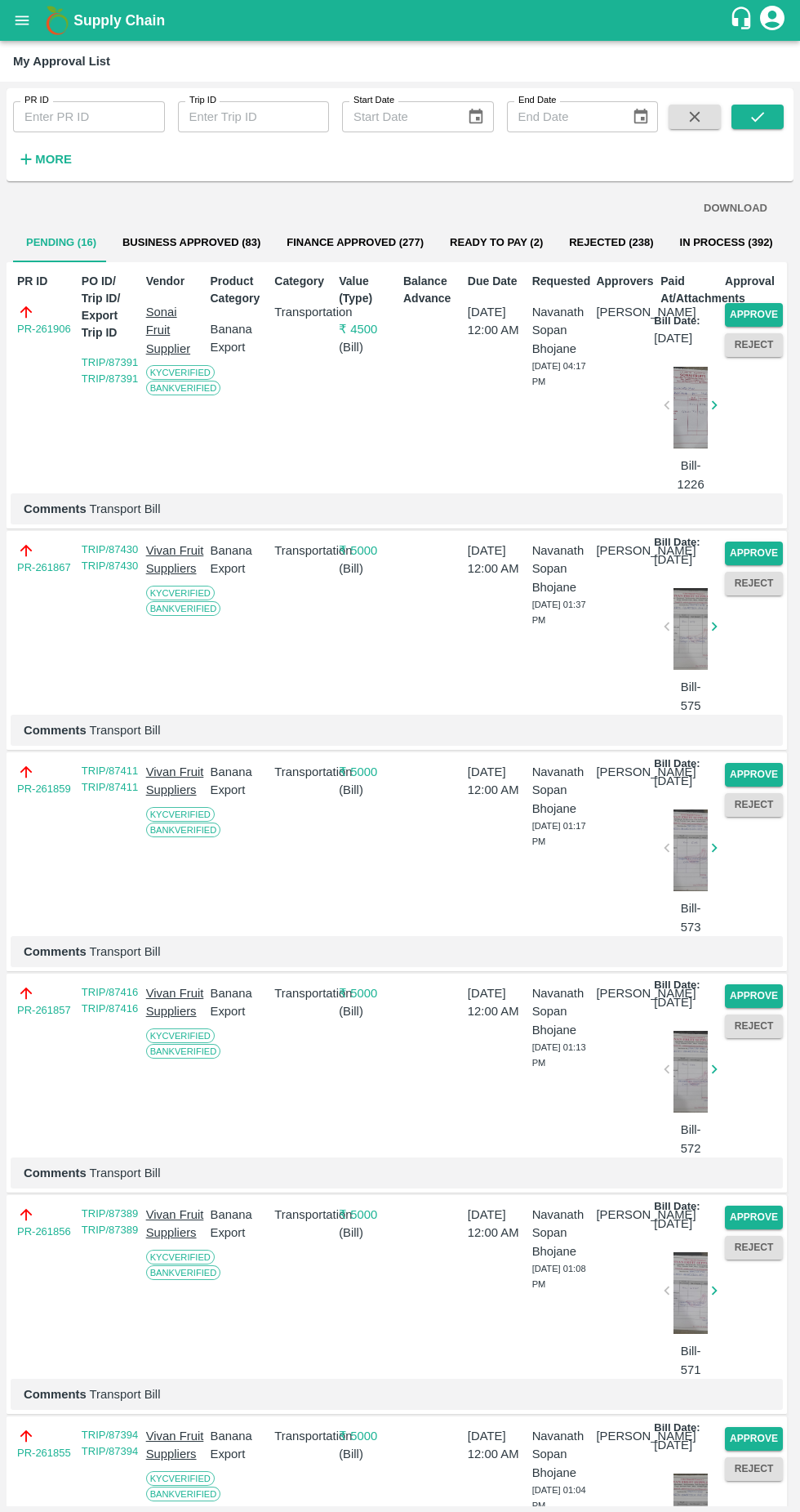
click at [760, 312] on button "Approve" at bounding box center [753, 314] width 58 height 24
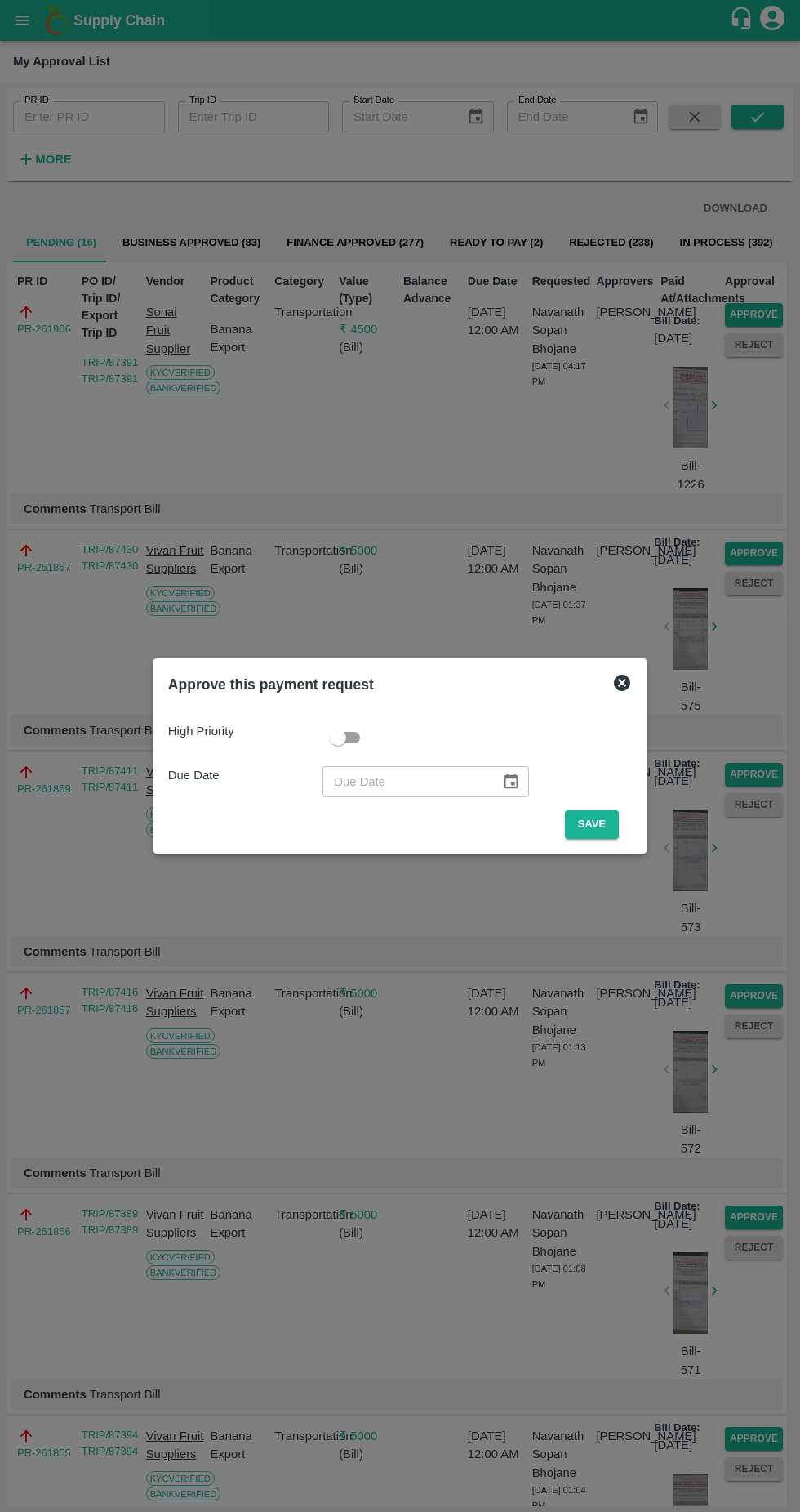
click at [590, 821] on button "Save" at bounding box center [592, 824] width 54 height 29
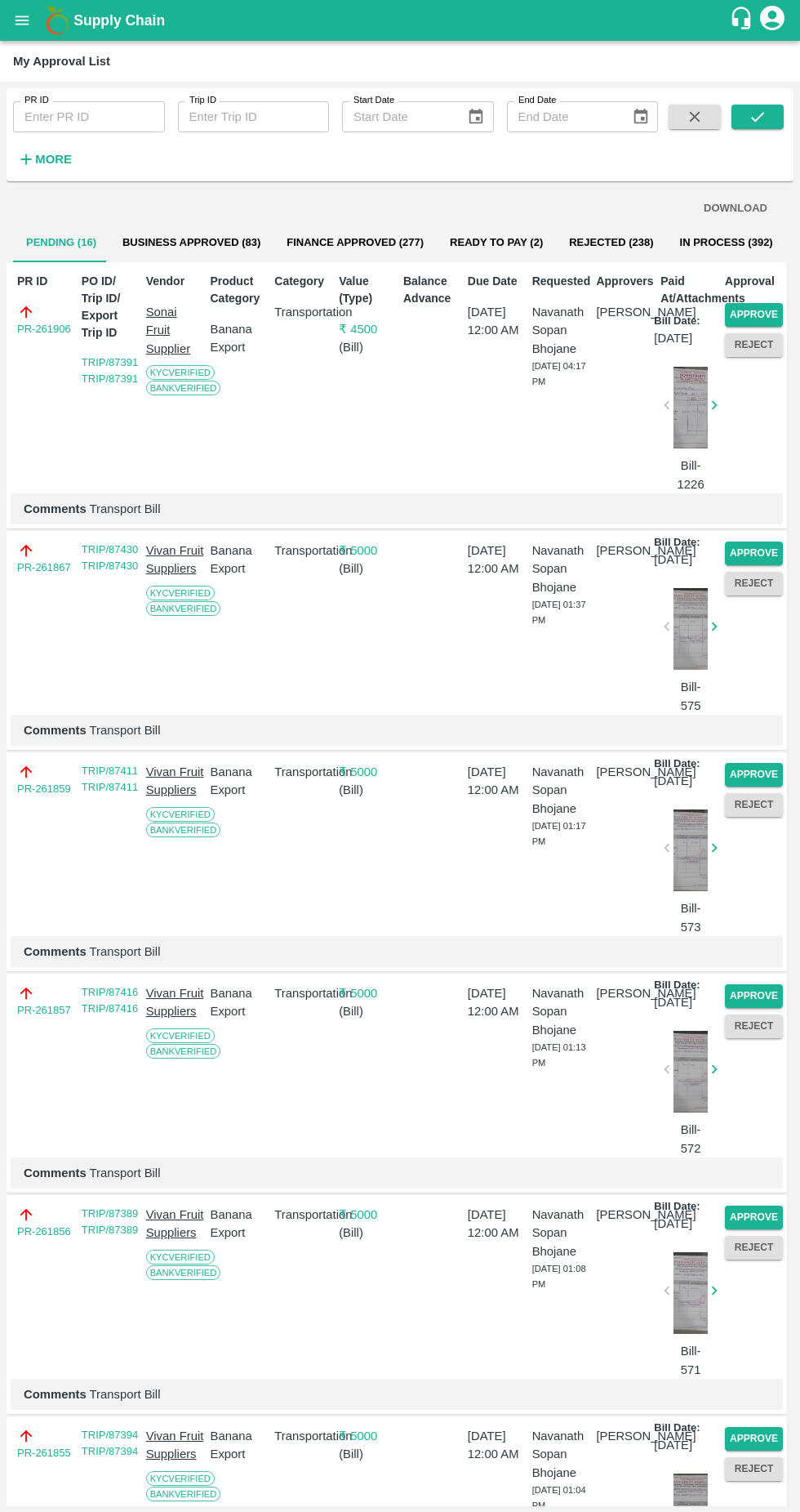
click at [764, 325] on button "Approve" at bounding box center [753, 314] width 58 height 24
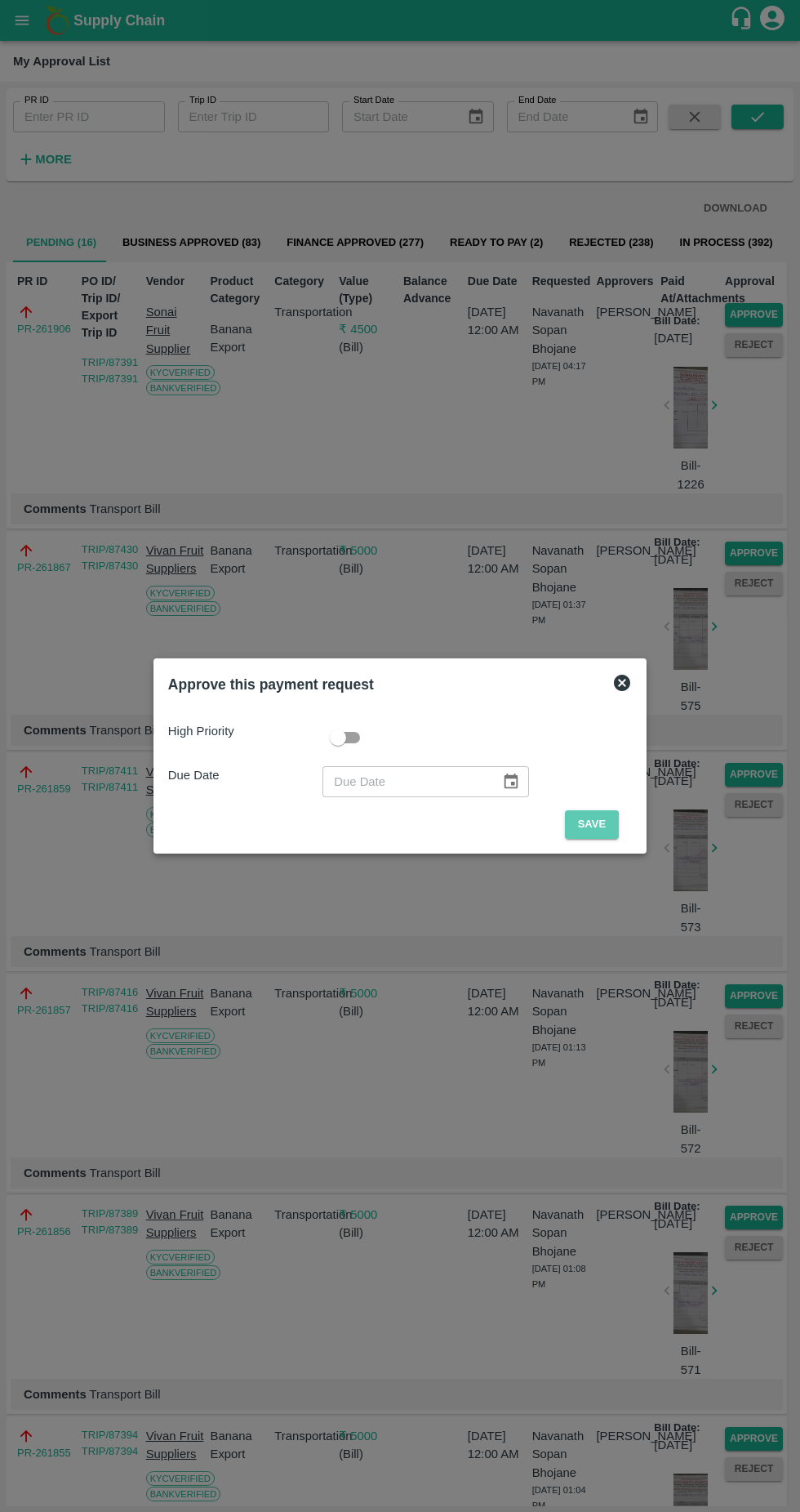
click at [581, 824] on button "Save" at bounding box center [592, 824] width 54 height 29
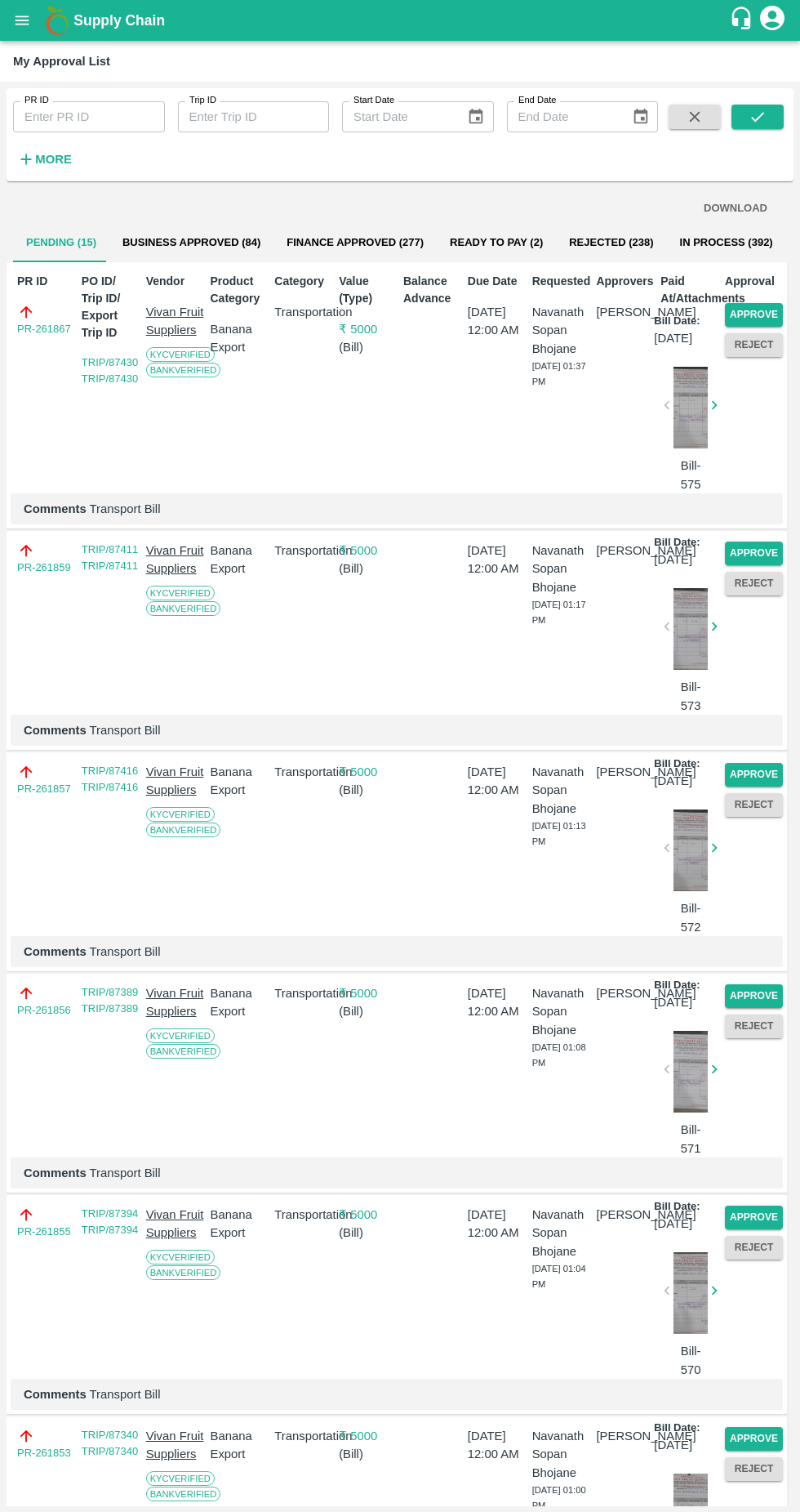
click at [770, 309] on button "Approve" at bounding box center [753, 314] width 58 height 24
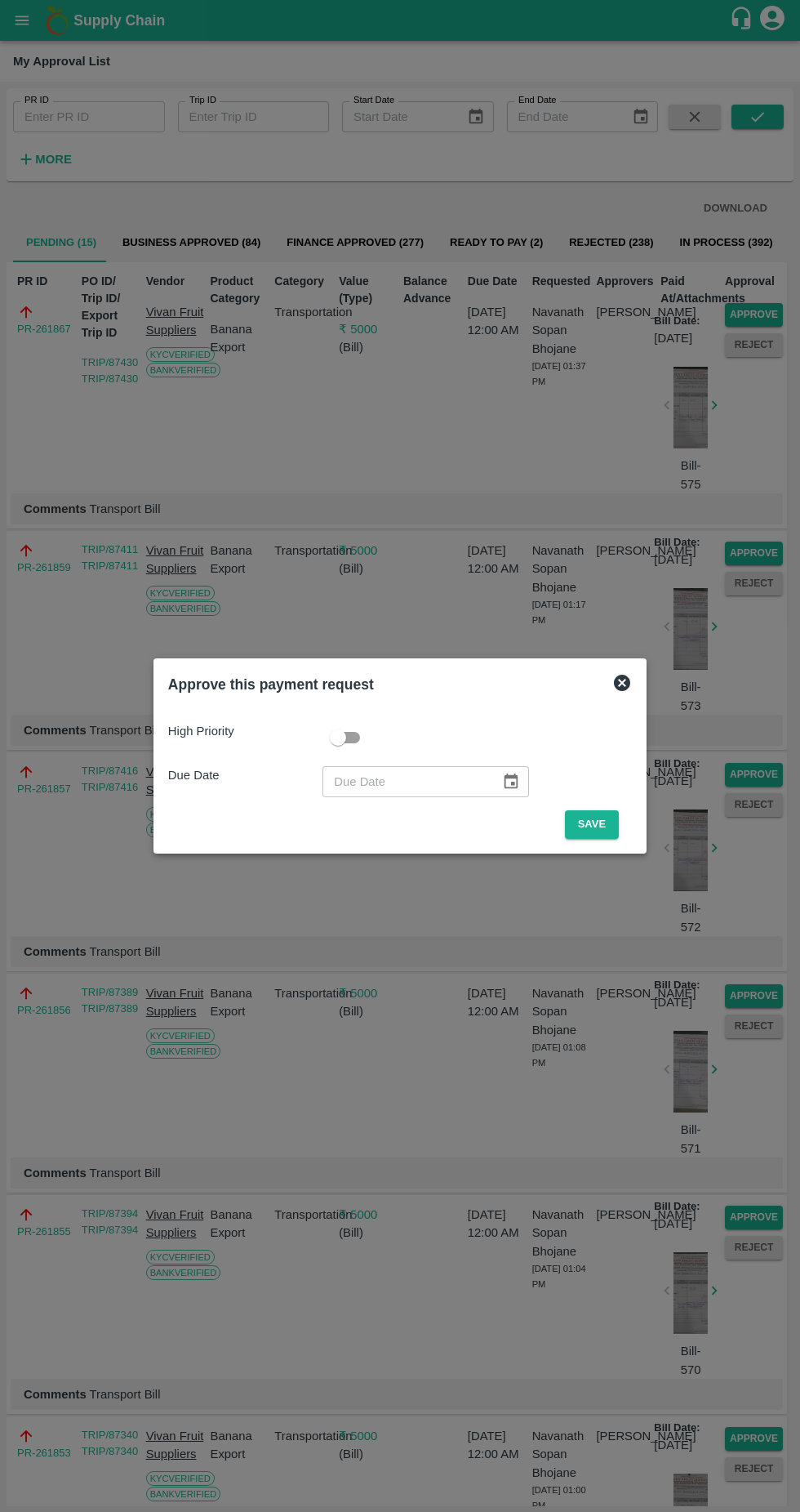
click at [599, 816] on button "Save" at bounding box center [592, 824] width 54 height 29
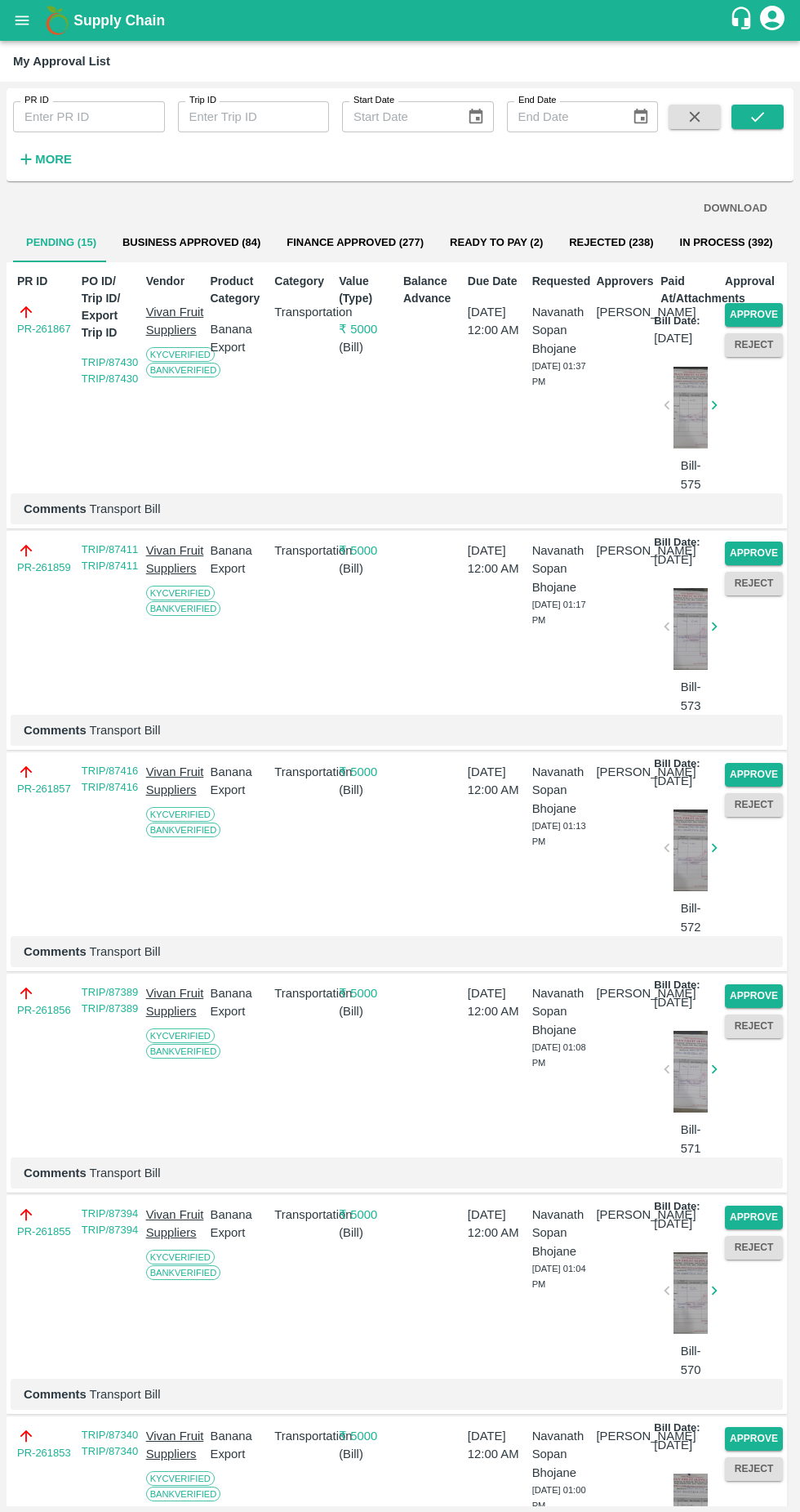
click at [759, 317] on button "Approve" at bounding box center [753, 314] width 58 height 24
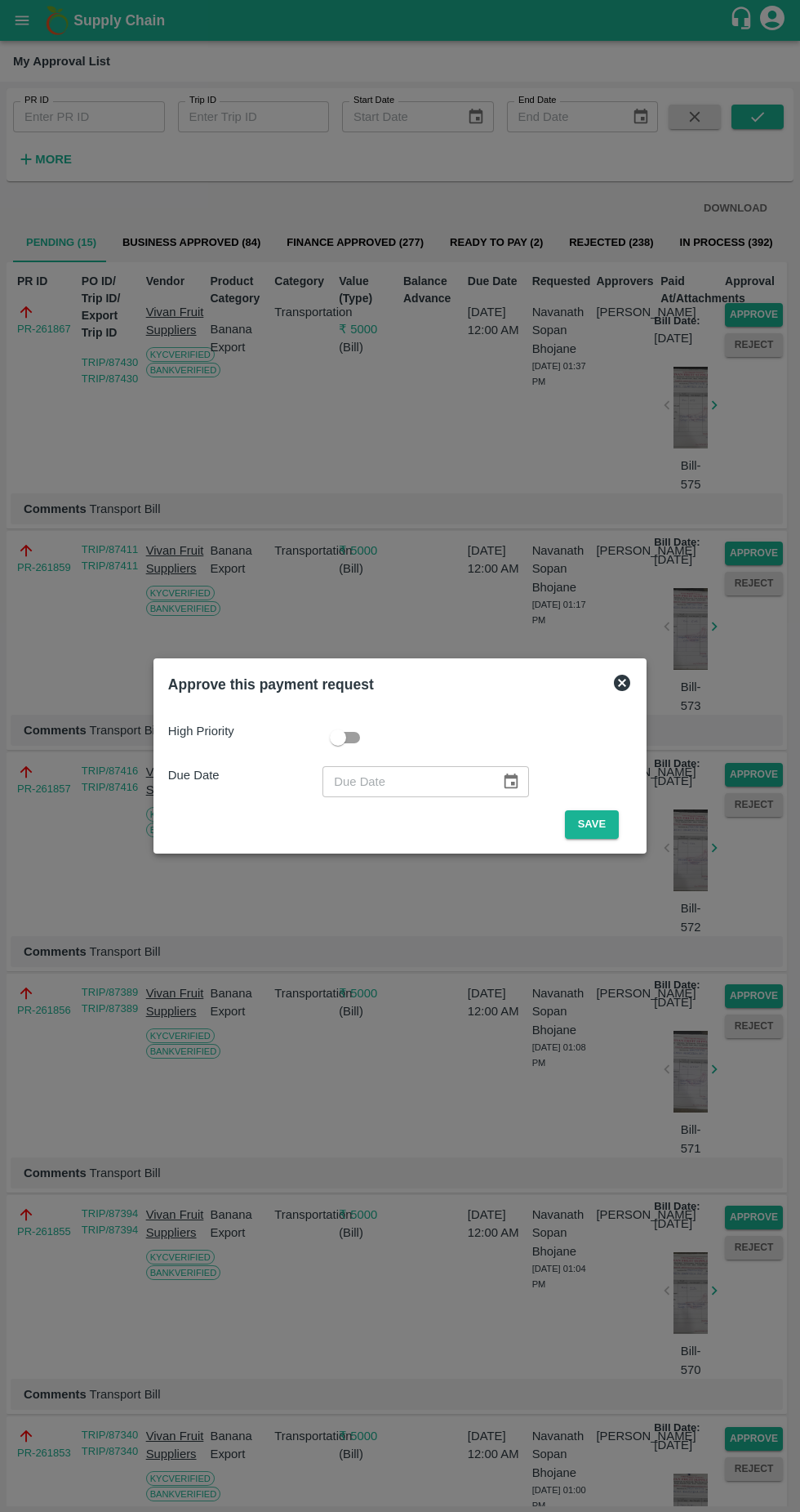
click at [596, 824] on button "Save" at bounding box center [592, 824] width 54 height 29
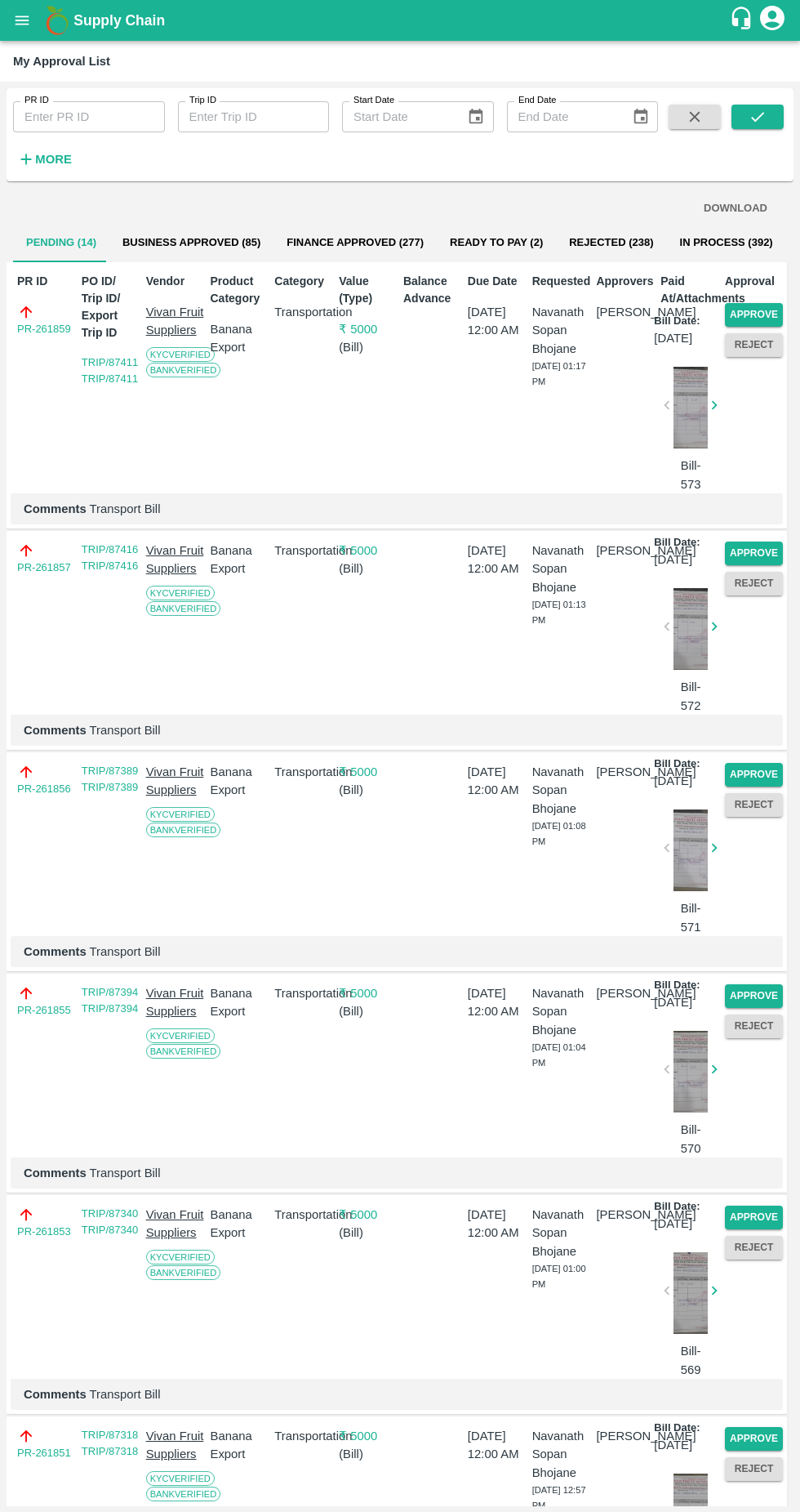
click at [762, 304] on button "Approve" at bounding box center [753, 314] width 58 height 24
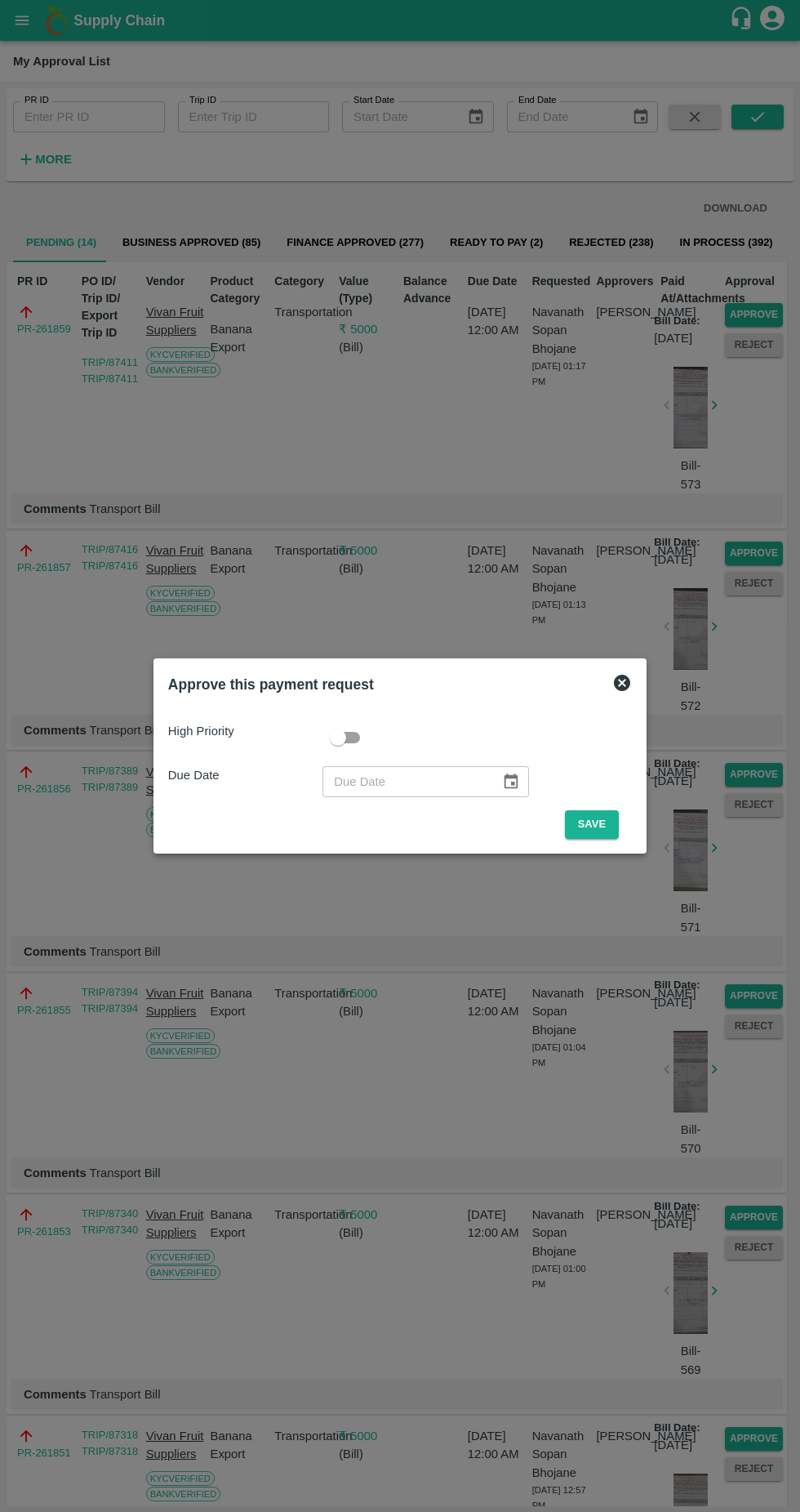
click at [595, 824] on button "Save" at bounding box center [592, 824] width 54 height 29
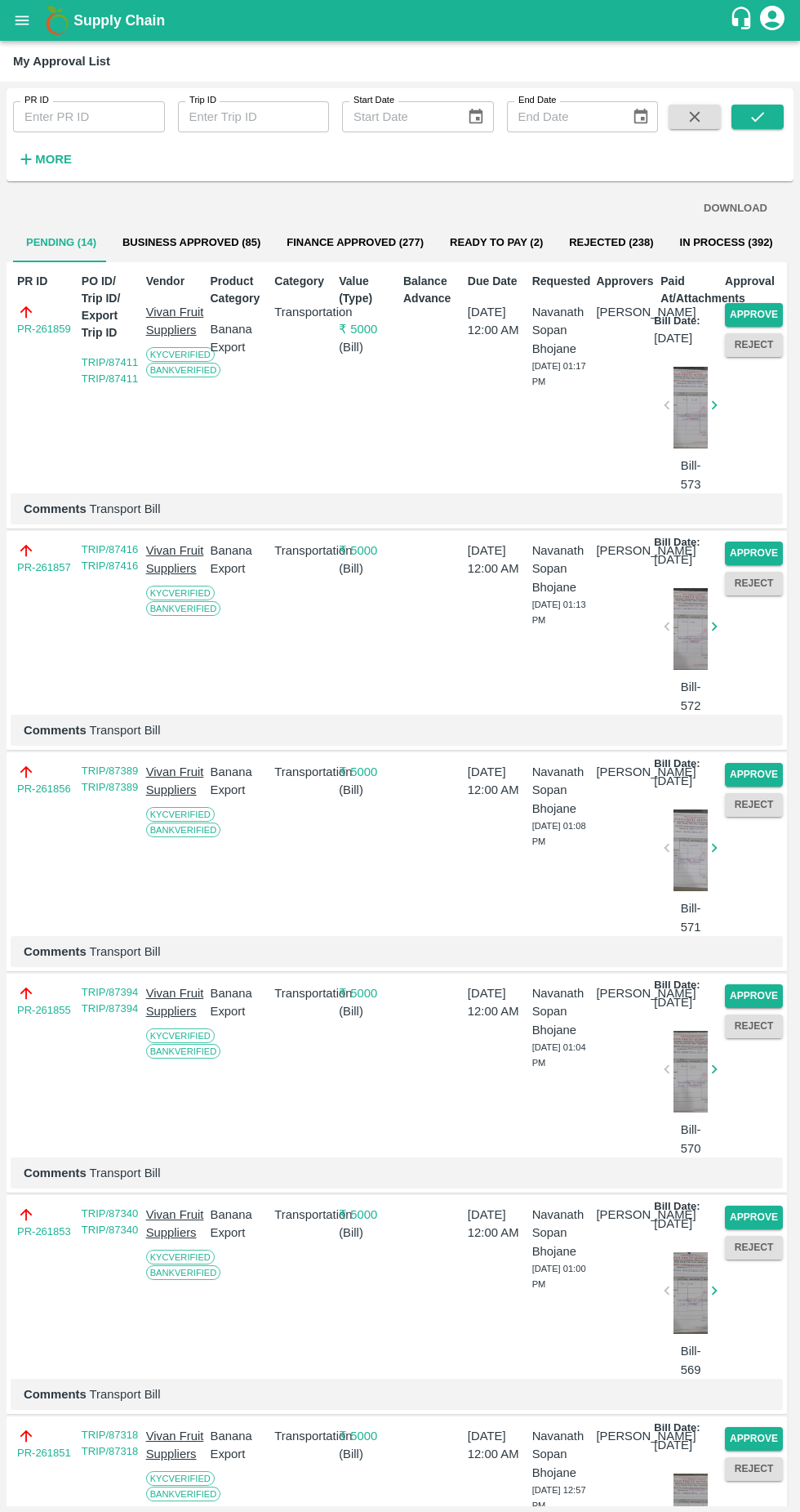
click at [769, 314] on button "Approve" at bounding box center [753, 314] width 58 height 24
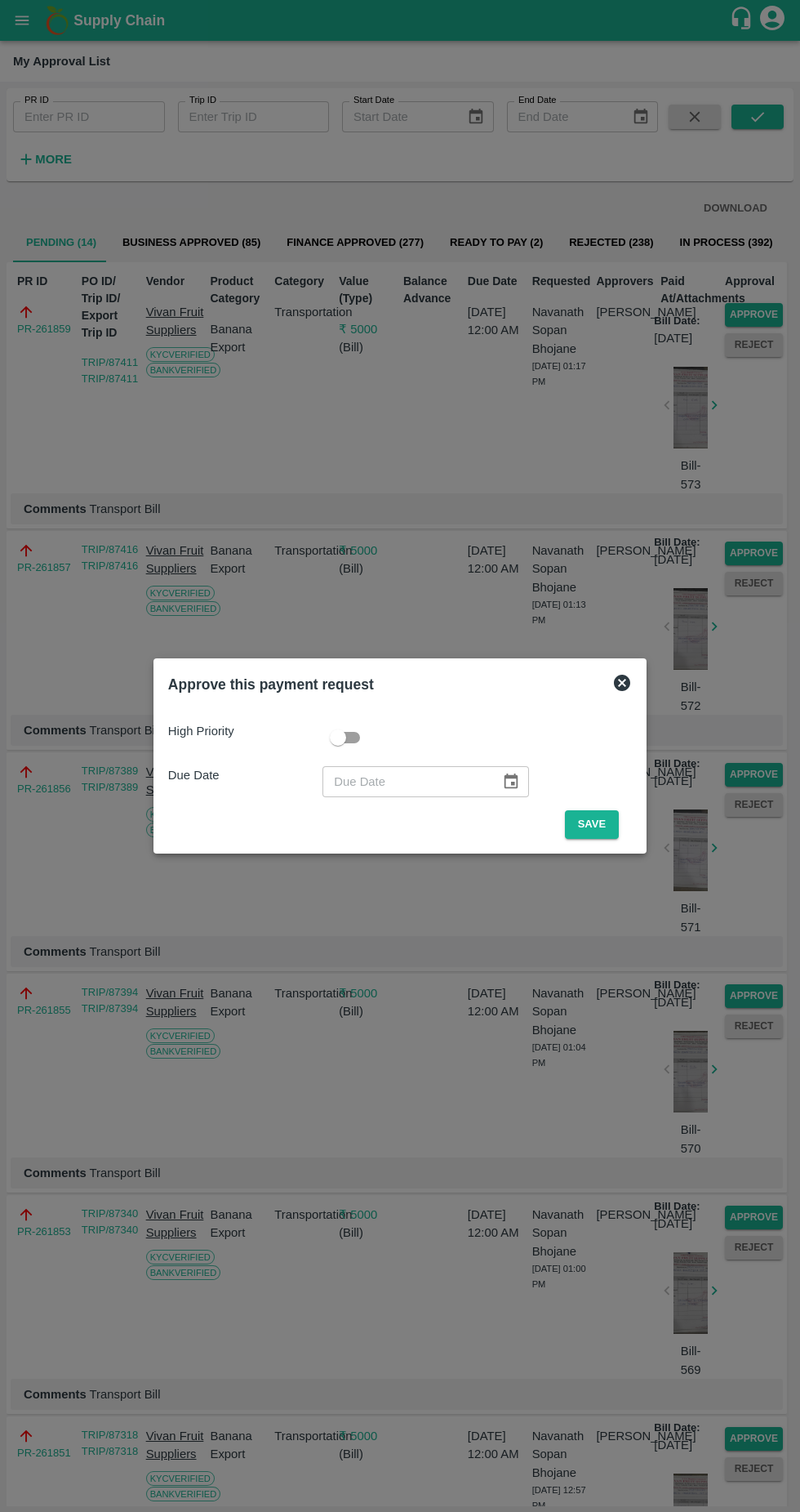
click at [599, 820] on button "Save" at bounding box center [592, 824] width 54 height 29
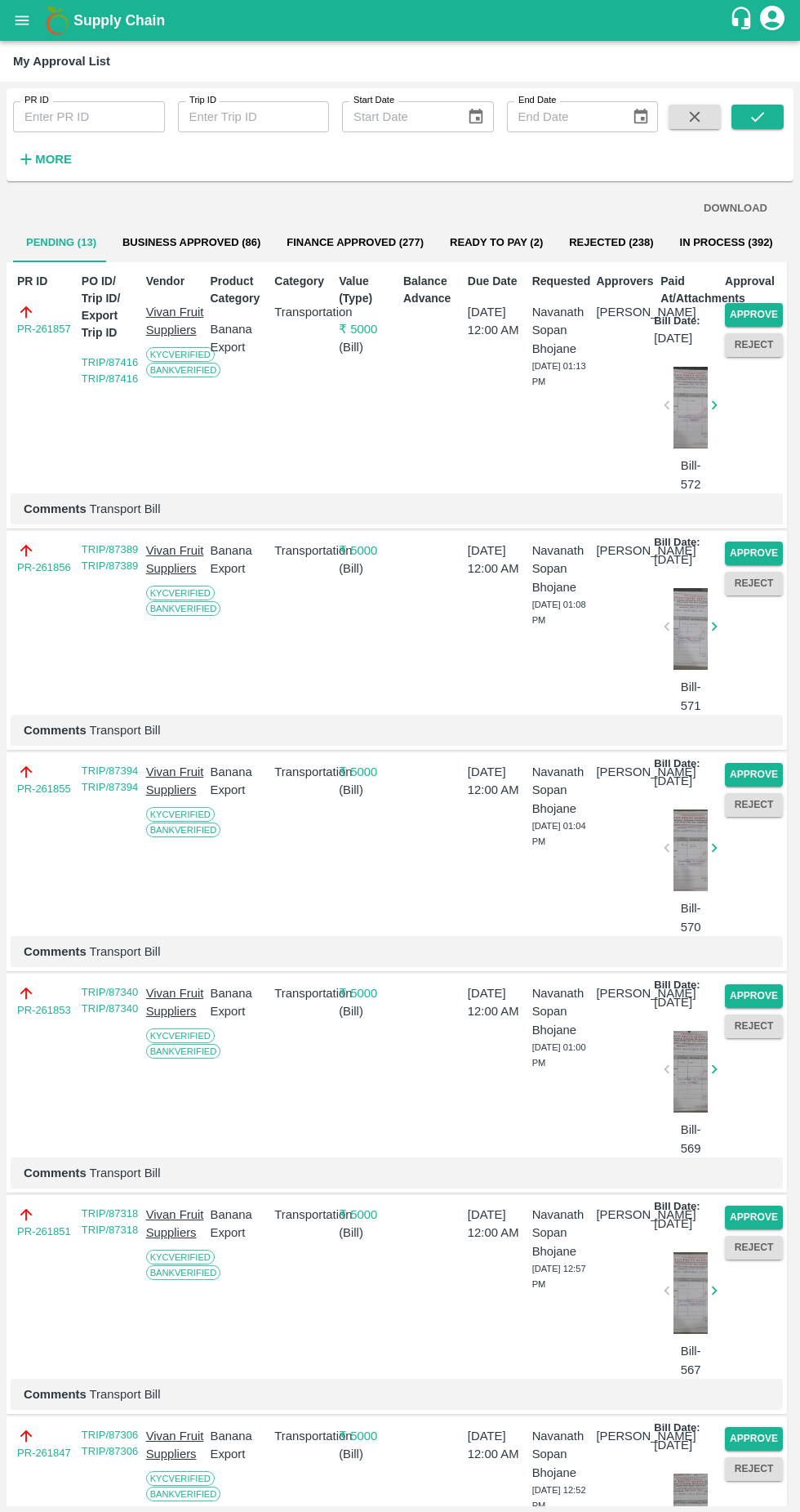
click at [762, 310] on button "Approve" at bounding box center [753, 314] width 58 height 24
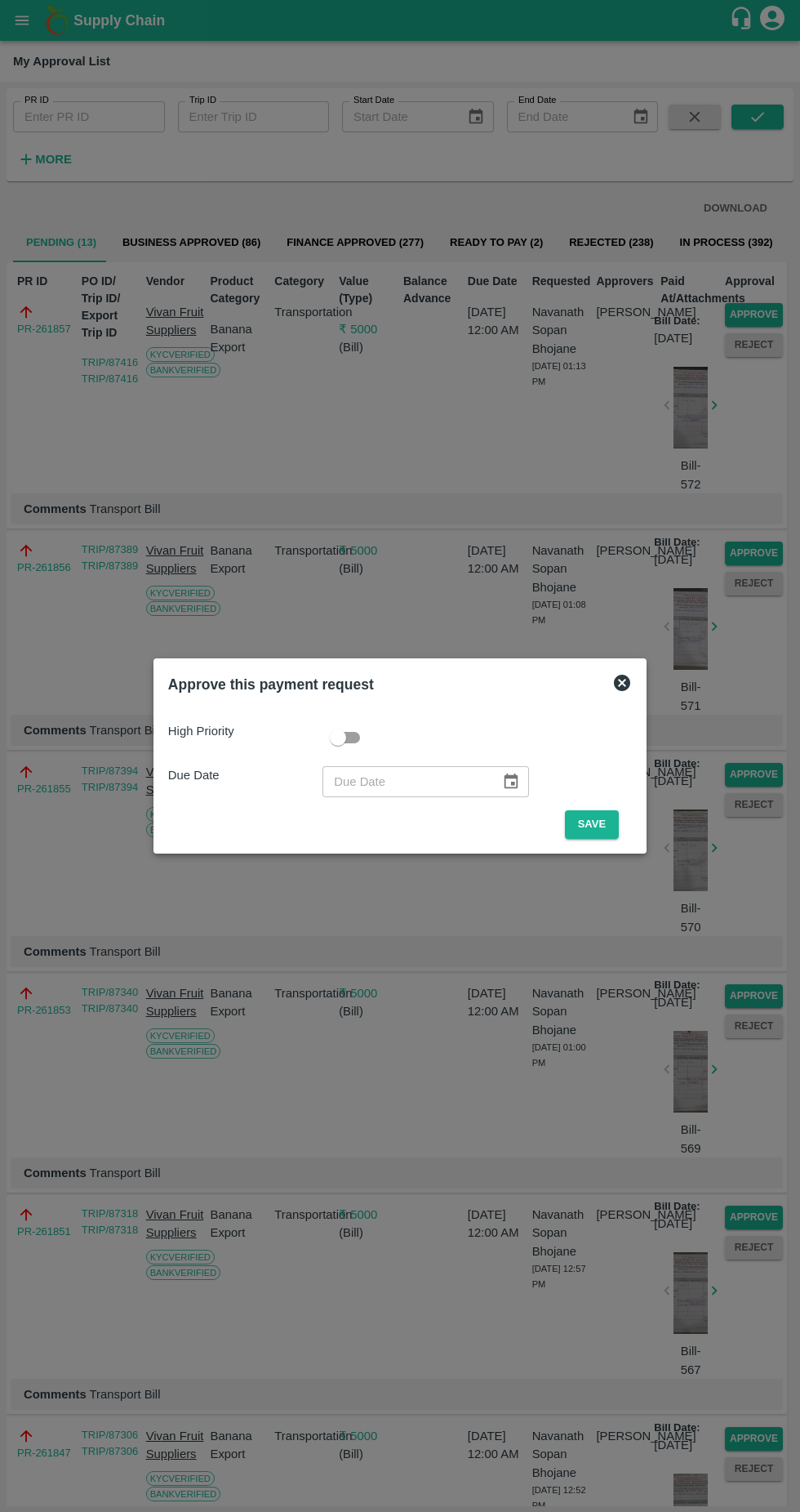
click at [604, 833] on button "Save" at bounding box center [592, 824] width 54 height 29
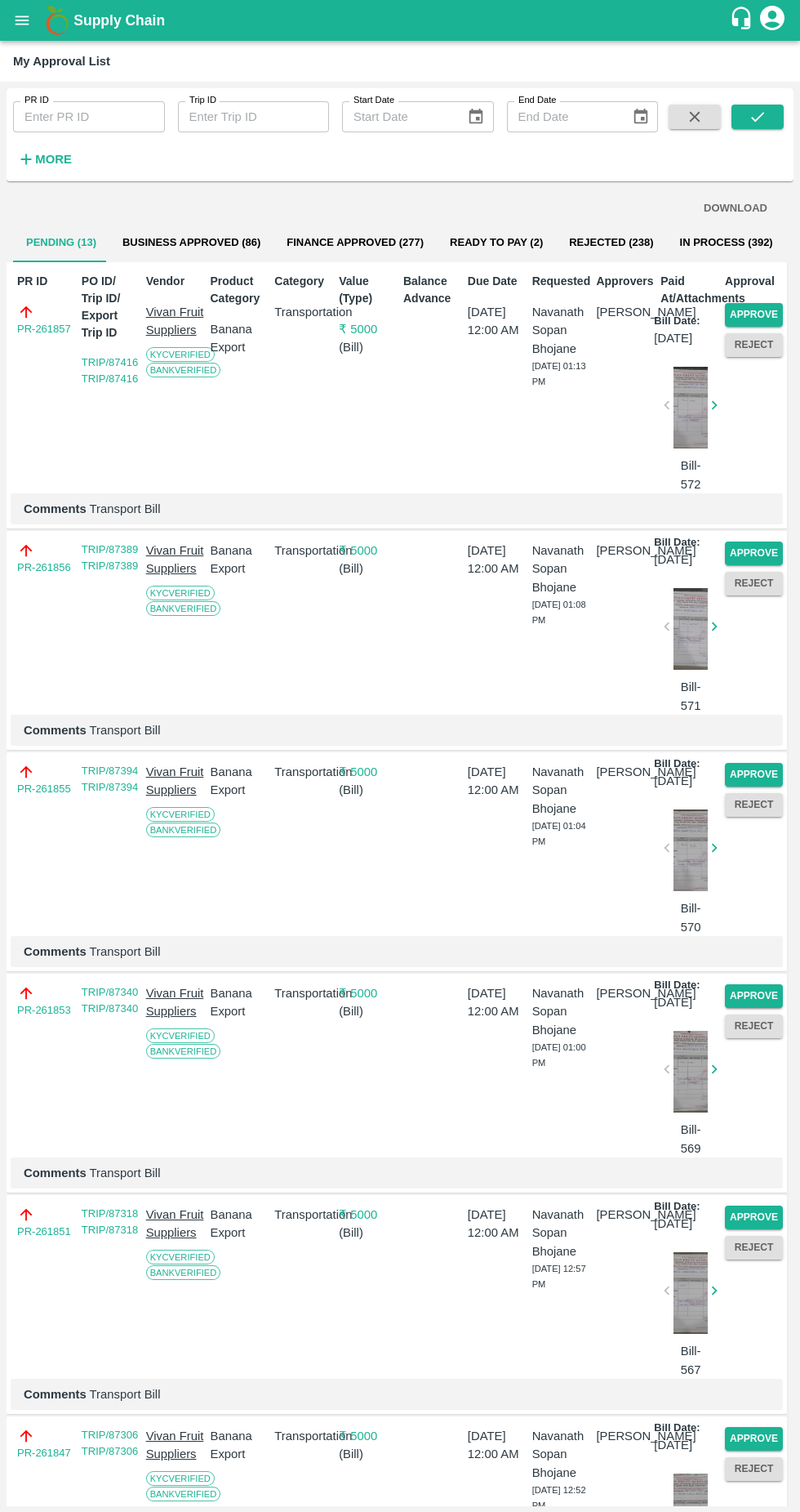
click at [760, 309] on button "Approve" at bounding box center [753, 314] width 58 height 24
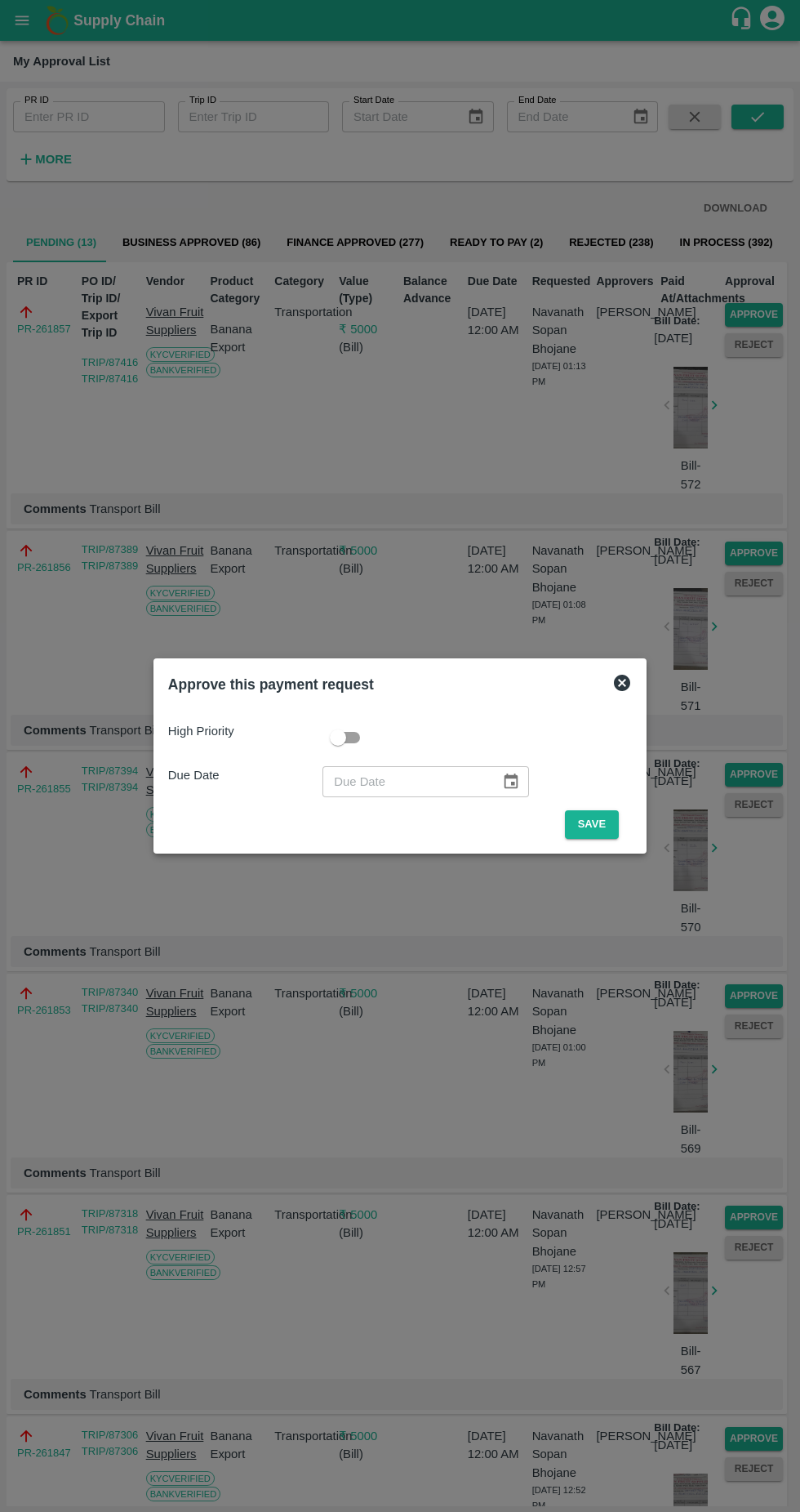
click at [596, 824] on button "Save" at bounding box center [592, 824] width 54 height 29
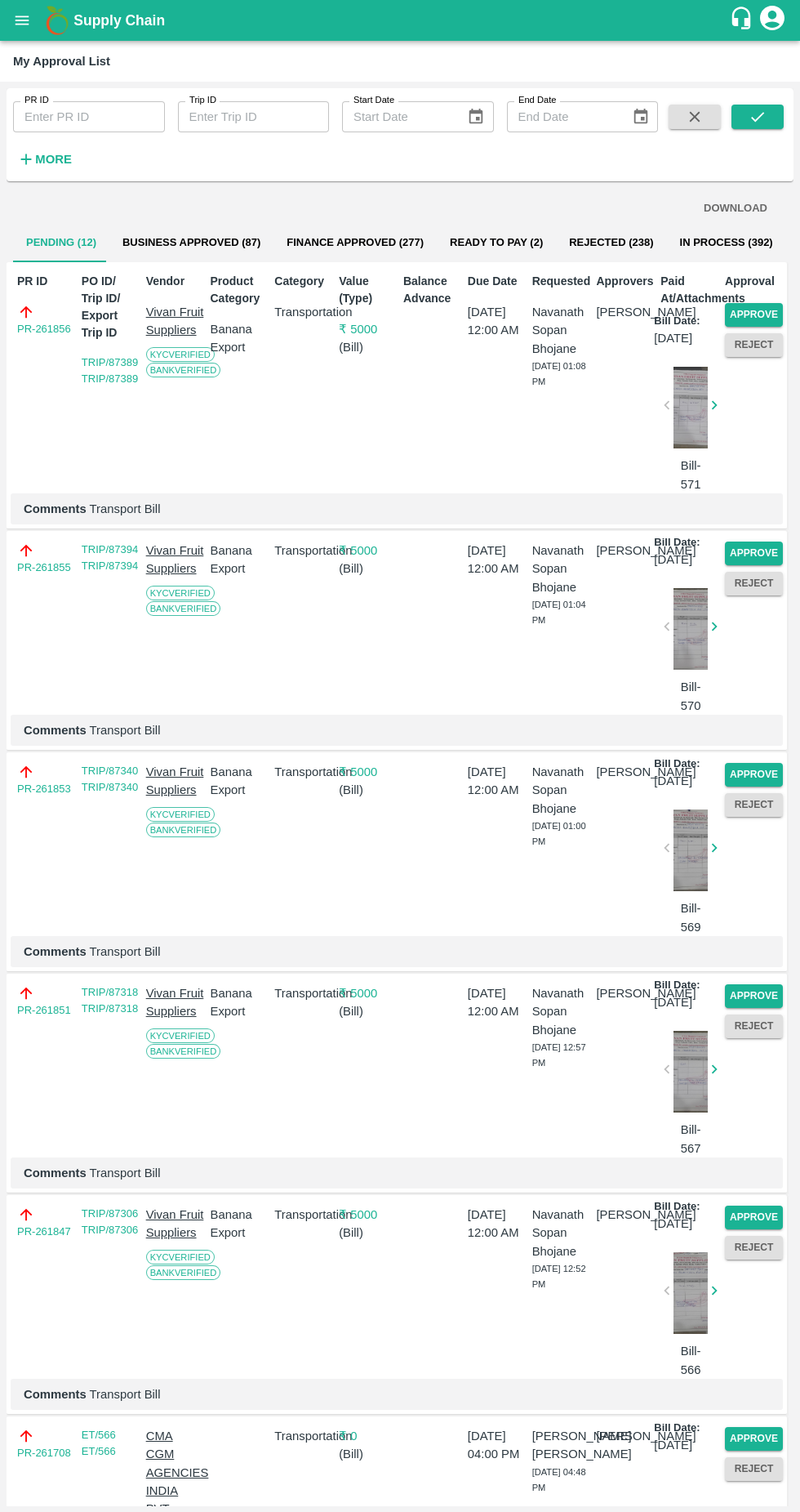
click at [746, 308] on button "Approve" at bounding box center [753, 314] width 58 height 24
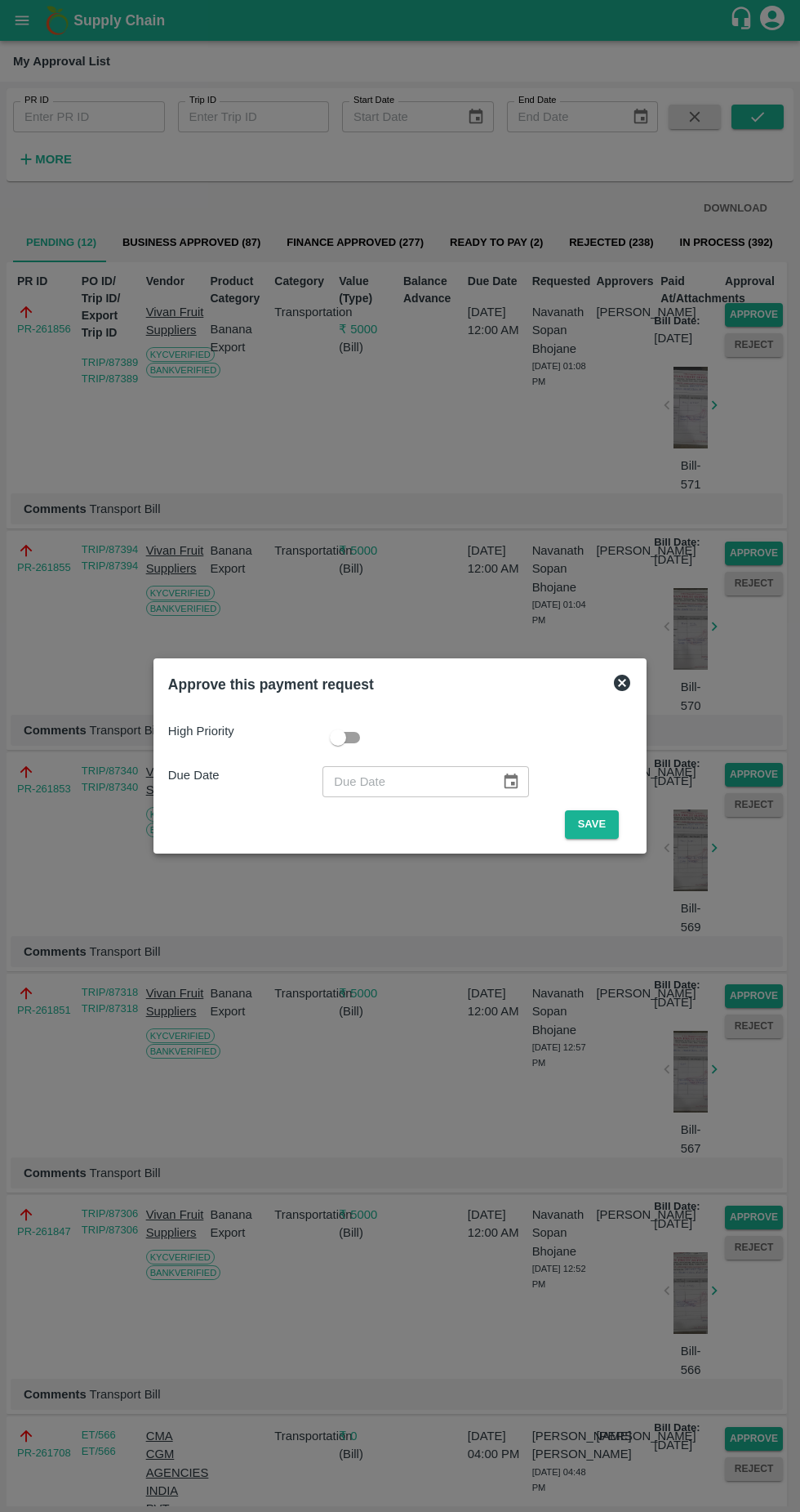
click at [590, 819] on button "Save" at bounding box center [592, 824] width 54 height 29
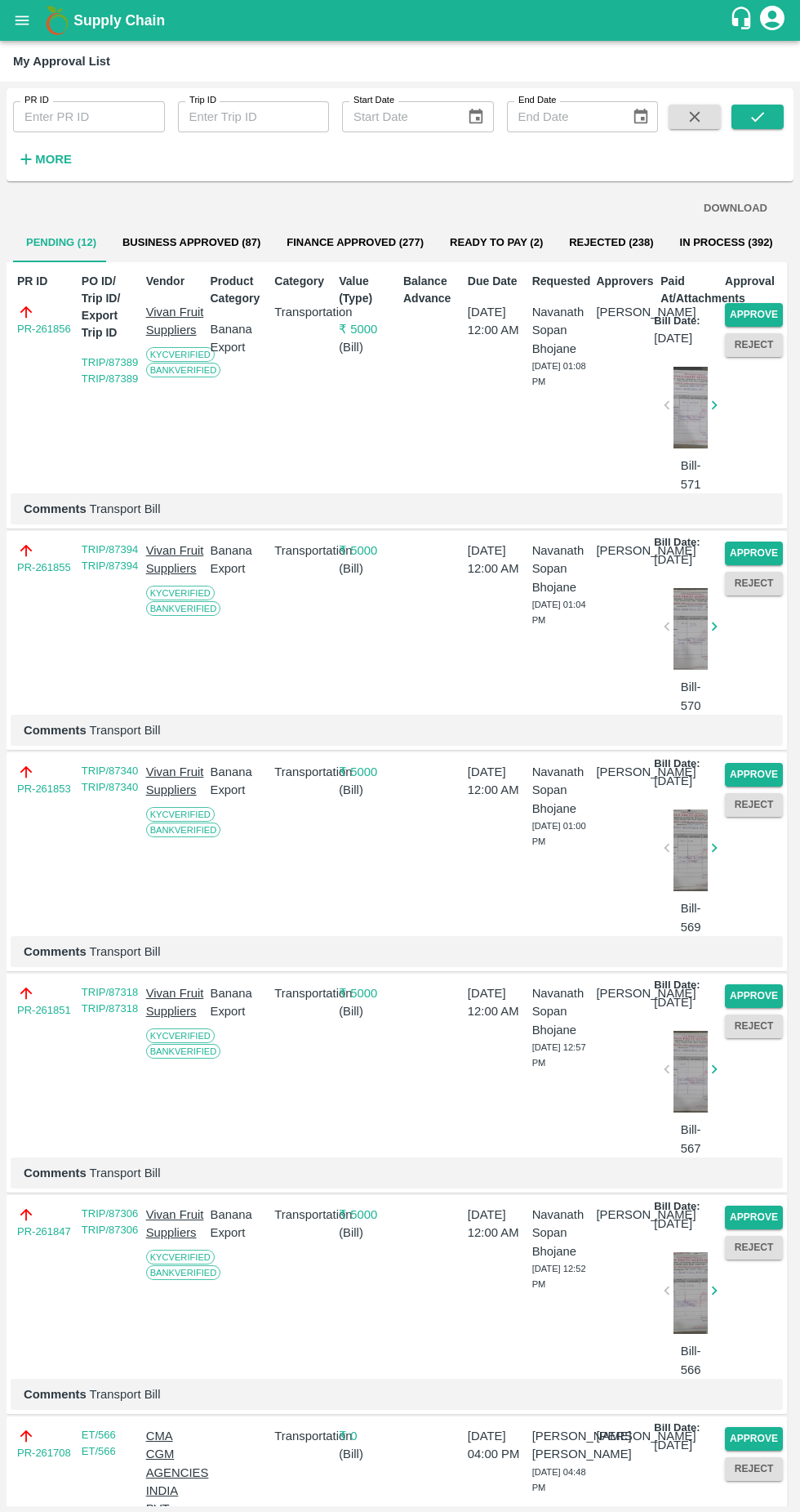
click at [763, 316] on button "Approve" at bounding box center [753, 314] width 58 height 24
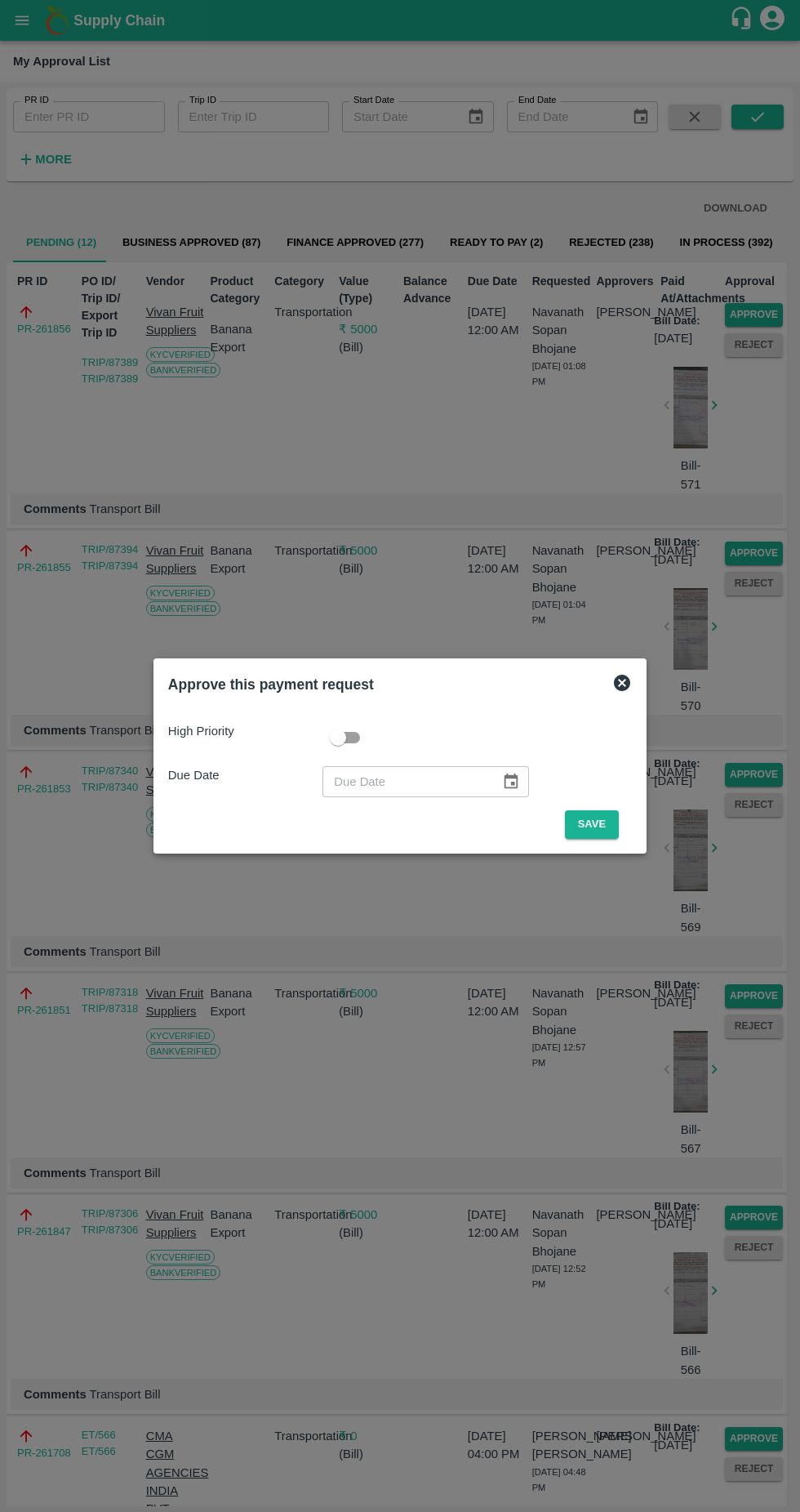
click at [598, 816] on button "Save" at bounding box center [592, 824] width 54 height 29
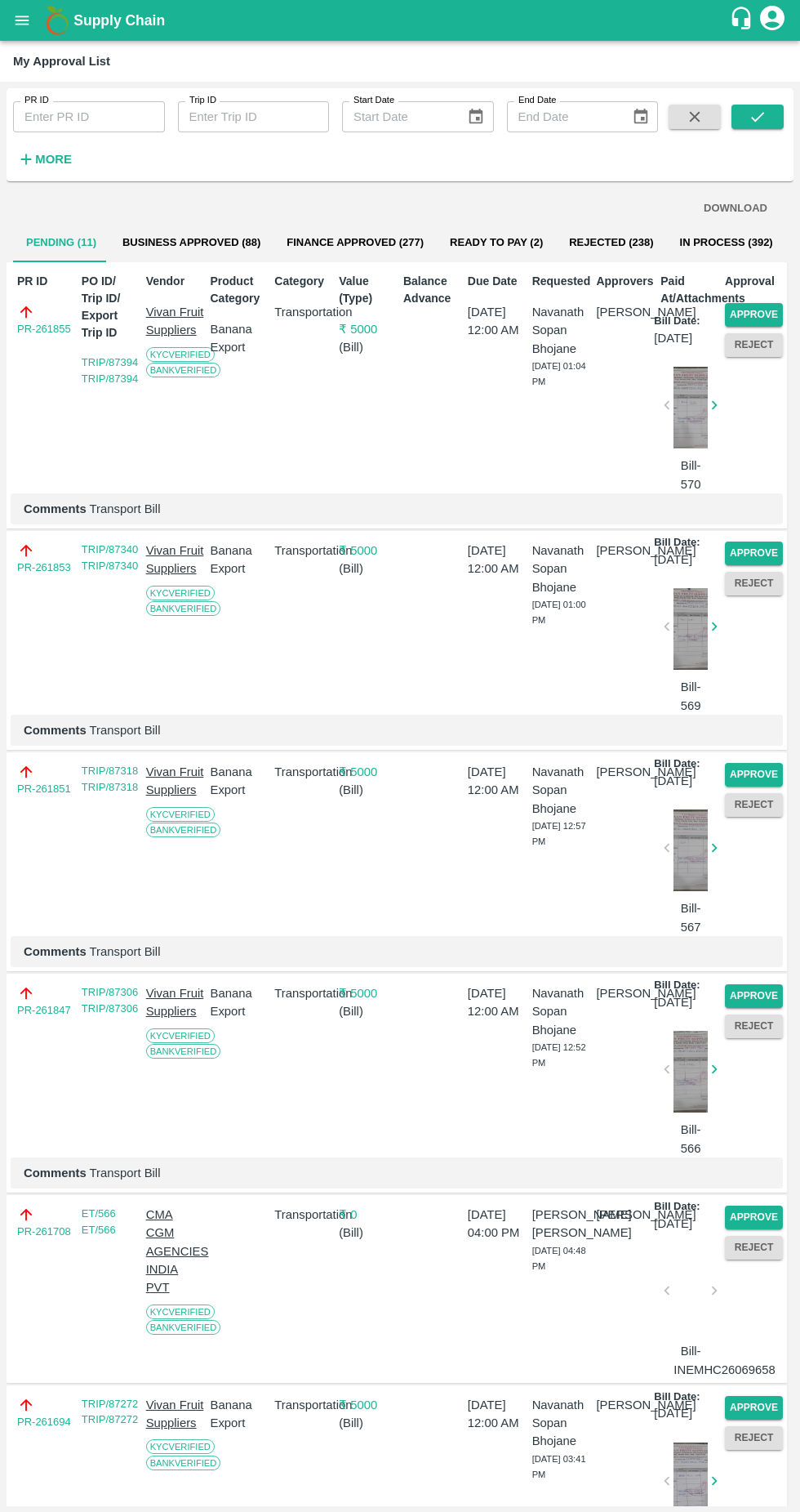
click at [741, 311] on button "Approve" at bounding box center [753, 314] width 58 height 24
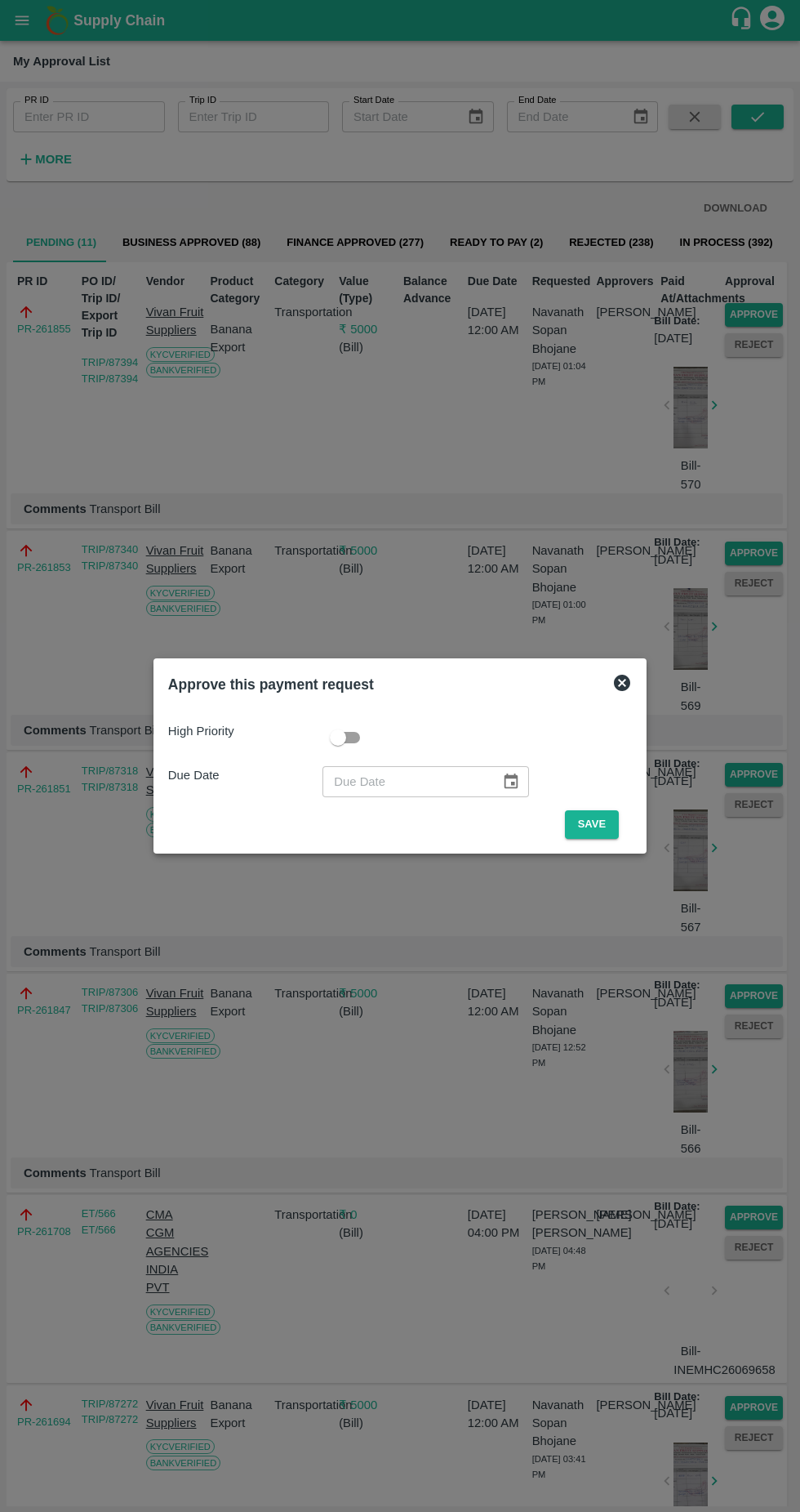
click at [587, 819] on button "Save" at bounding box center [592, 824] width 54 height 29
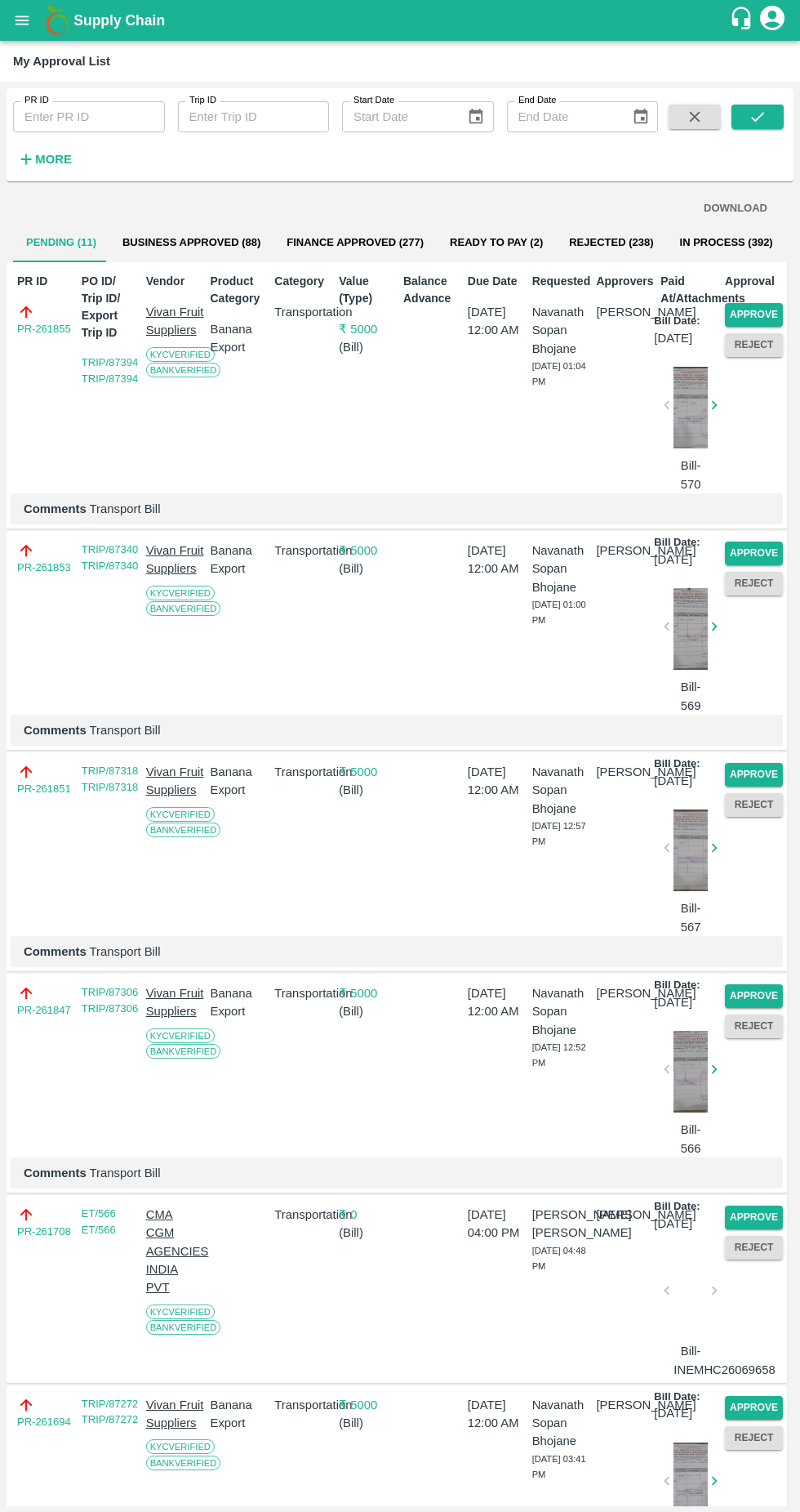
click at [759, 311] on button "Approve" at bounding box center [753, 314] width 58 height 24
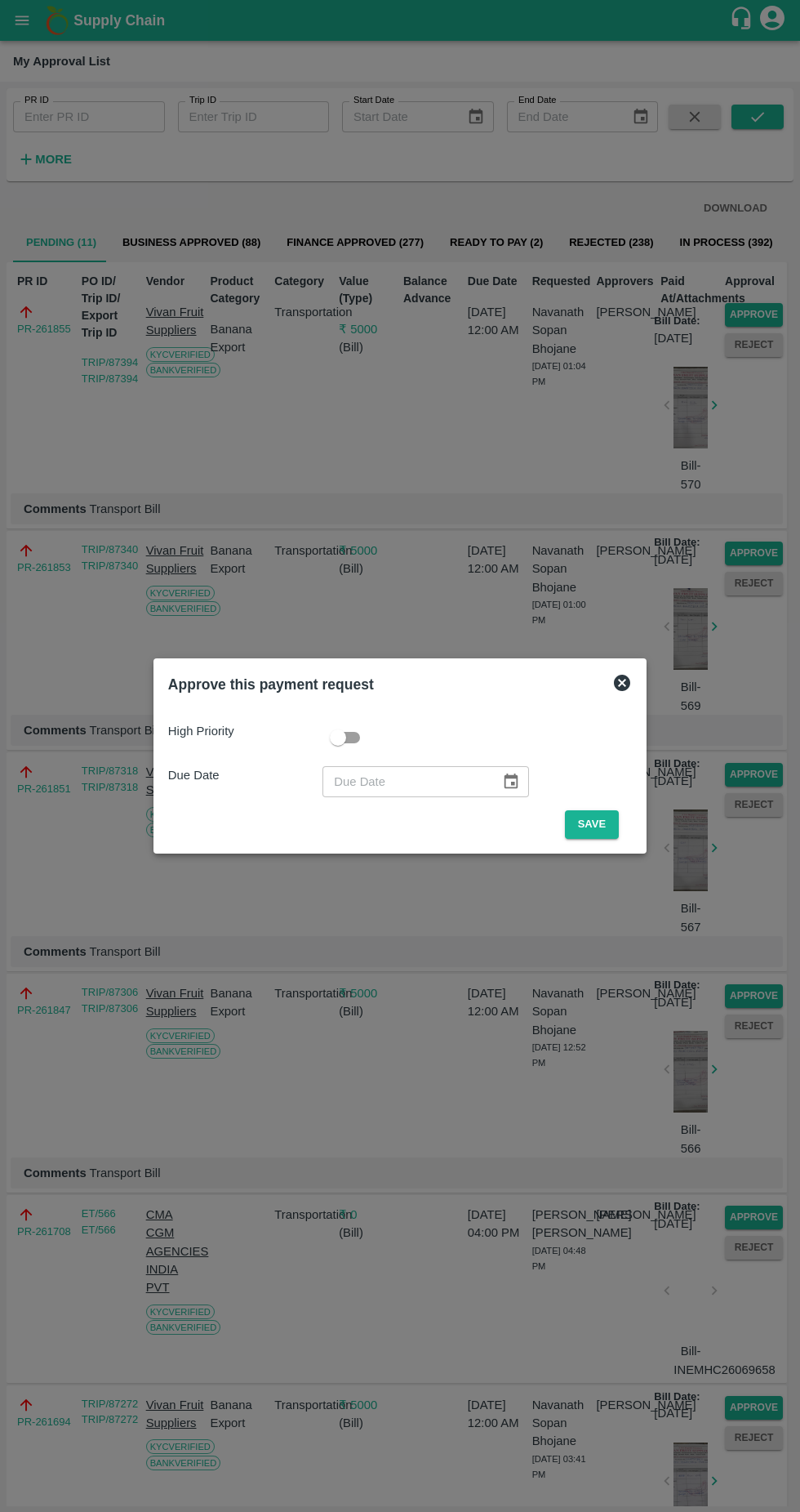
click at [596, 824] on button "Save" at bounding box center [592, 824] width 54 height 29
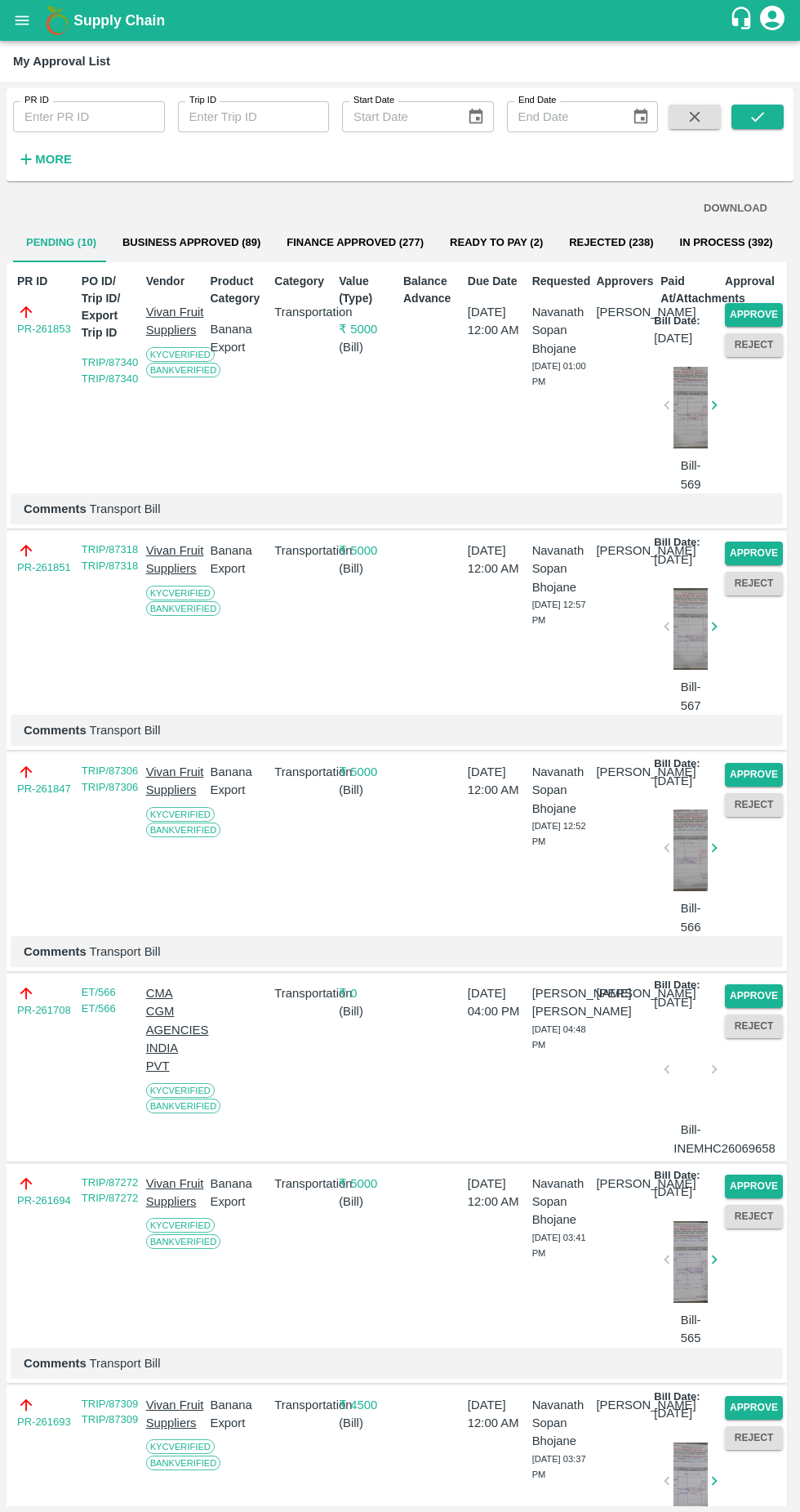
click at [746, 319] on button "Approve" at bounding box center [753, 314] width 58 height 24
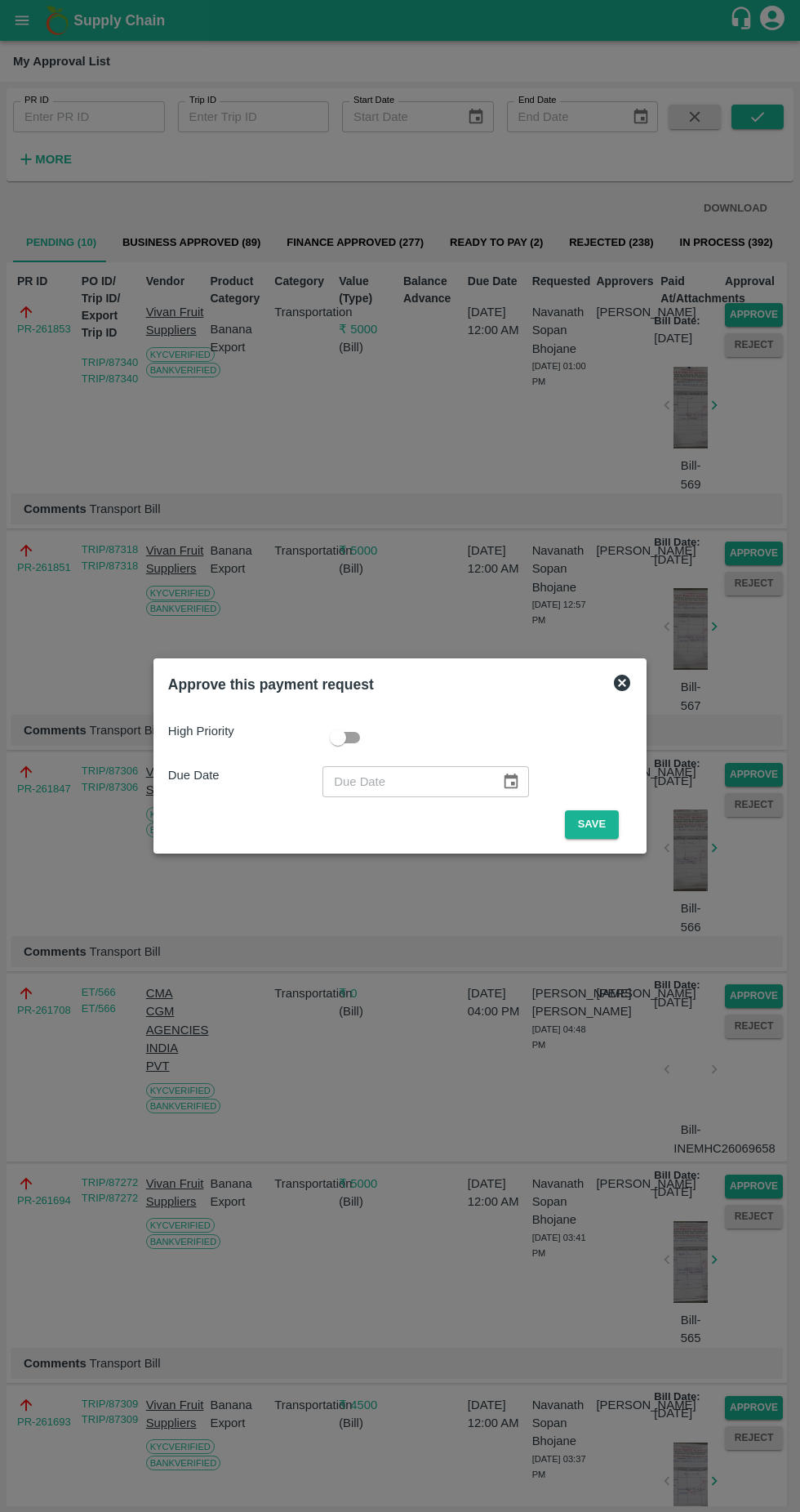
click at [595, 824] on button "Save" at bounding box center [592, 824] width 54 height 29
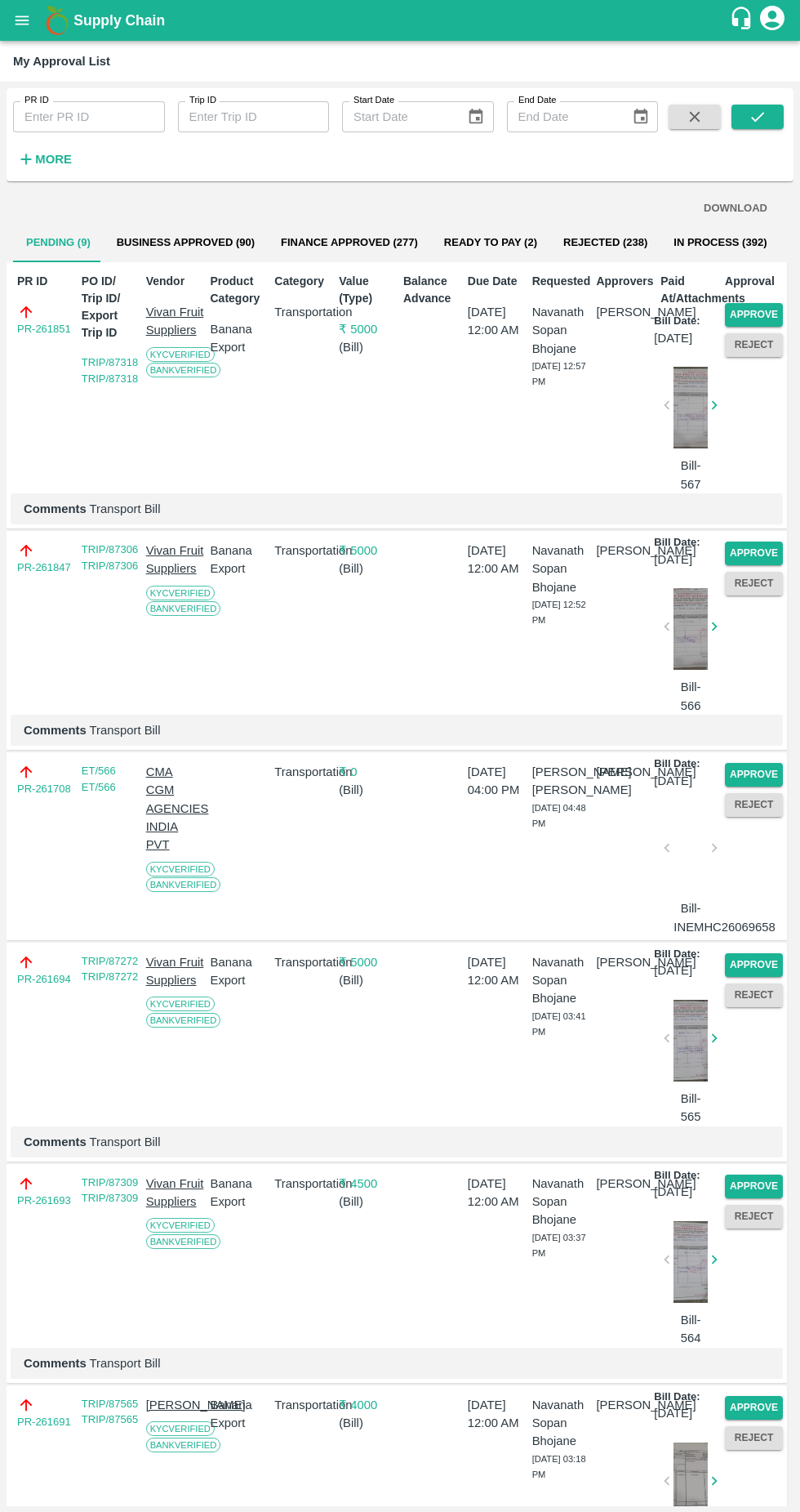
click at [762, 308] on button "Approve" at bounding box center [753, 314] width 58 height 24
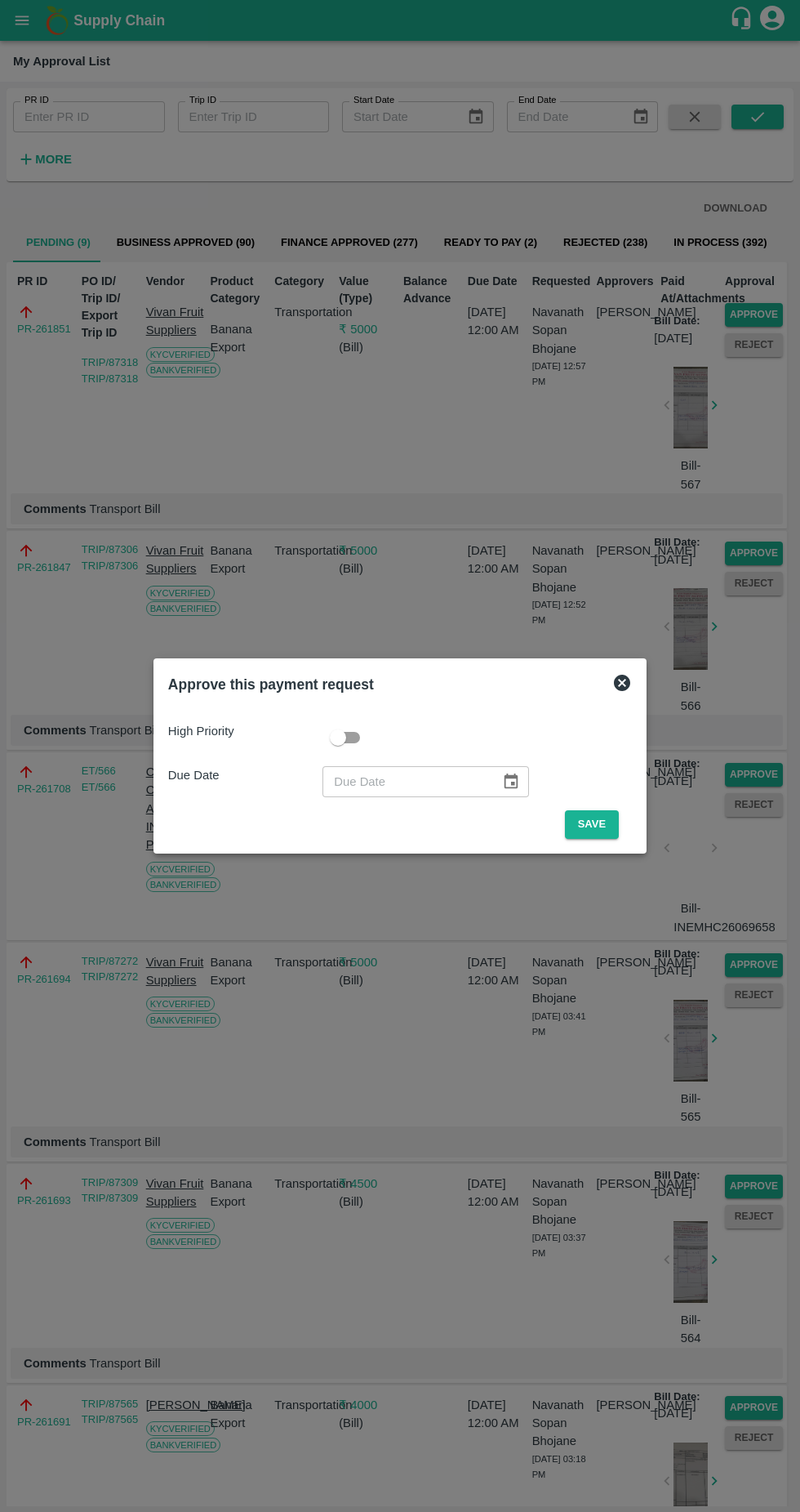
click at [591, 824] on button "Save" at bounding box center [592, 824] width 54 height 29
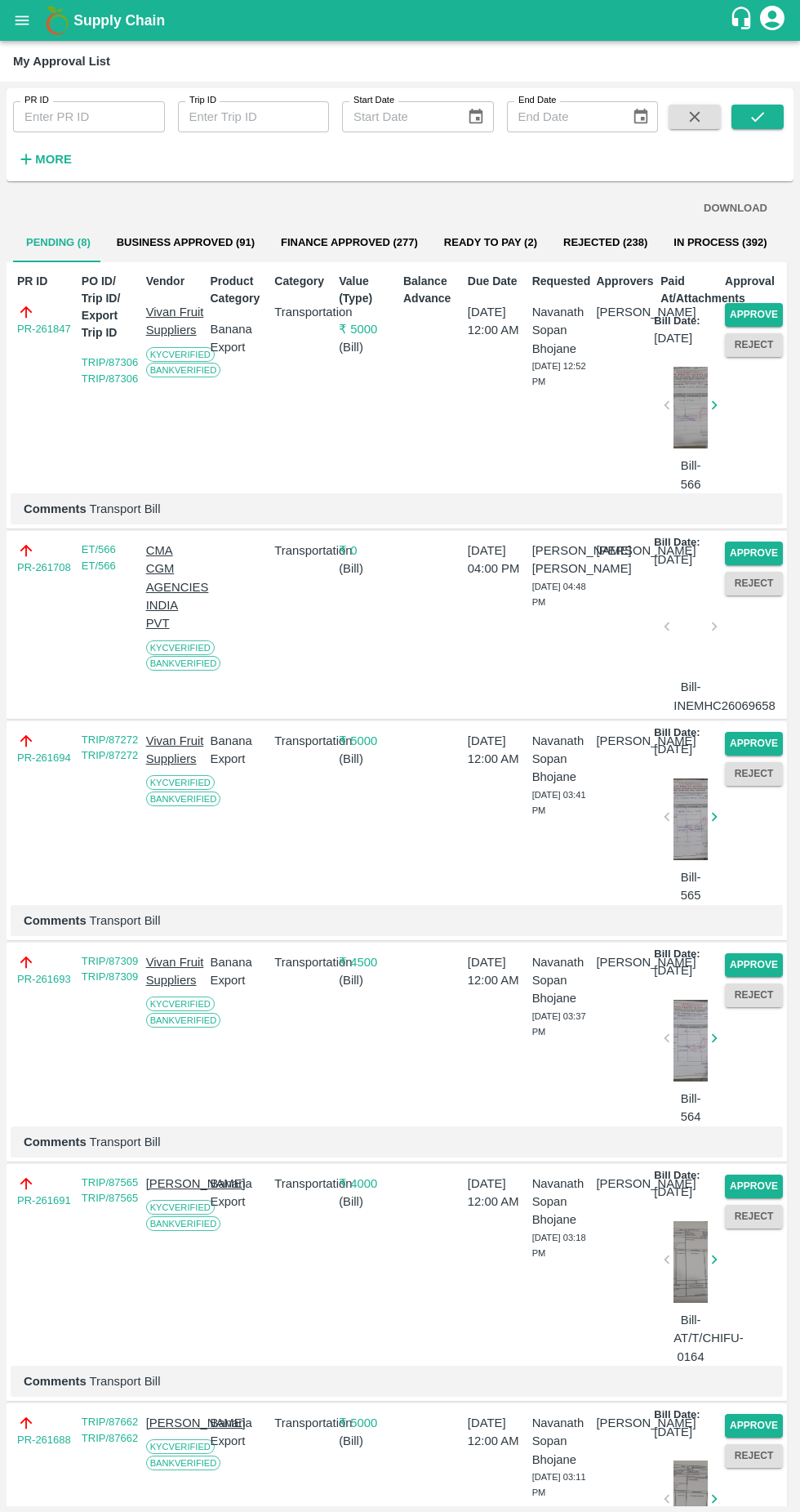
click at [742, 565] on button "Approve" at bounding box center [753, 553] width 58 height 24
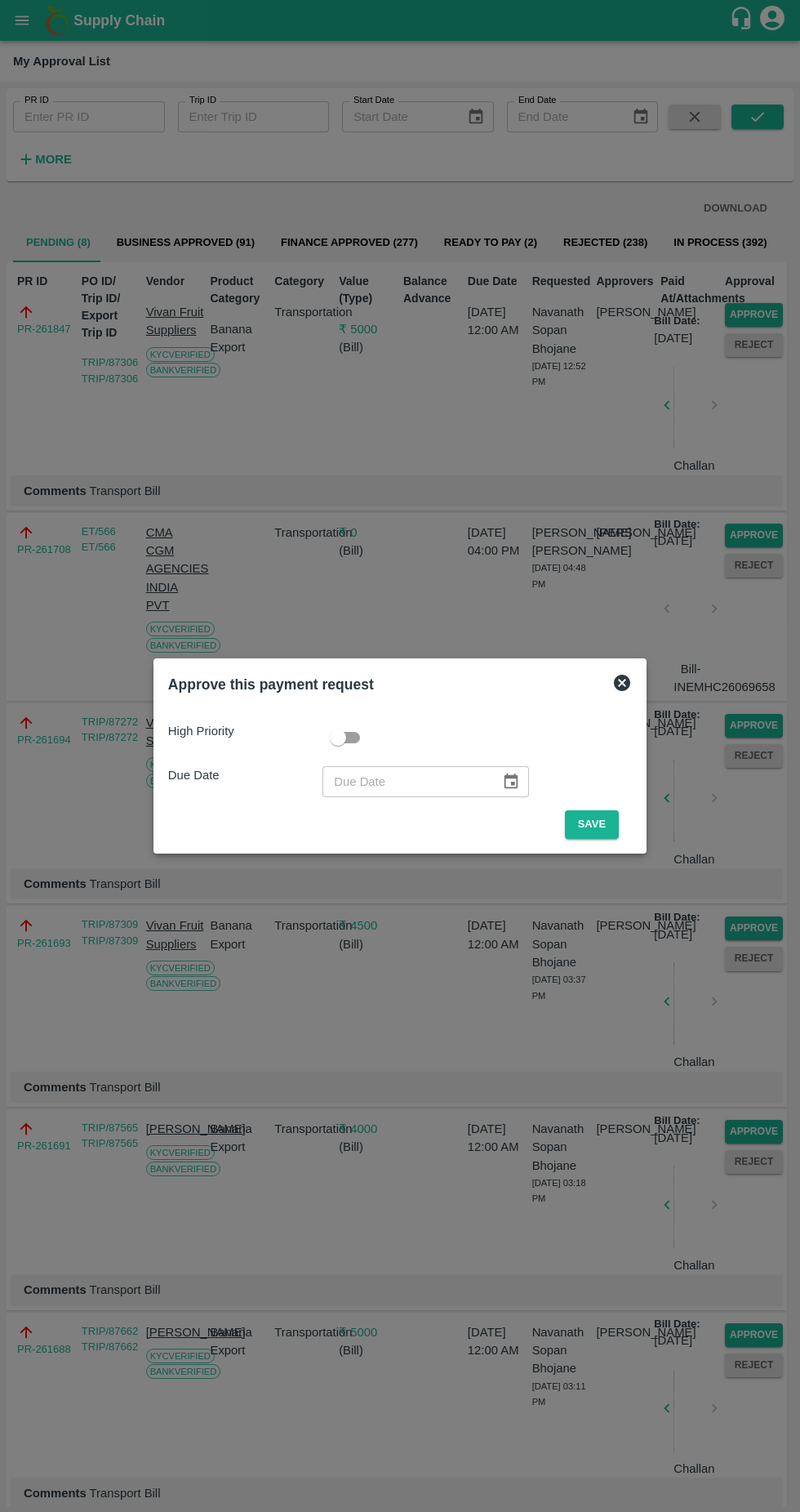
click at [594, 821] on button "Save" at bounding box center [592, 824] width 54 height 29
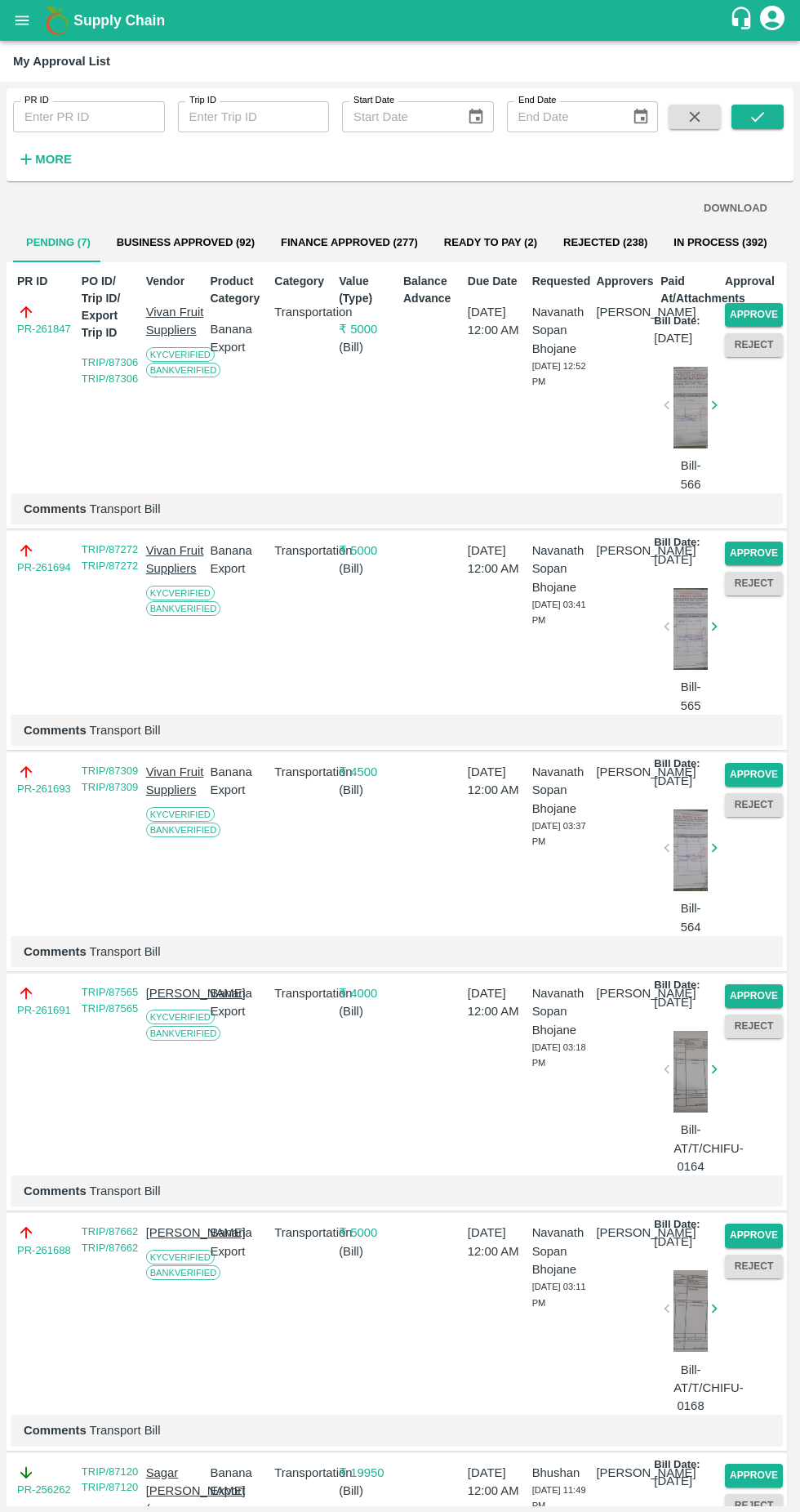
click at [768, 305] on button "Approve" at bounding box center [753, 314] width 58 height 24
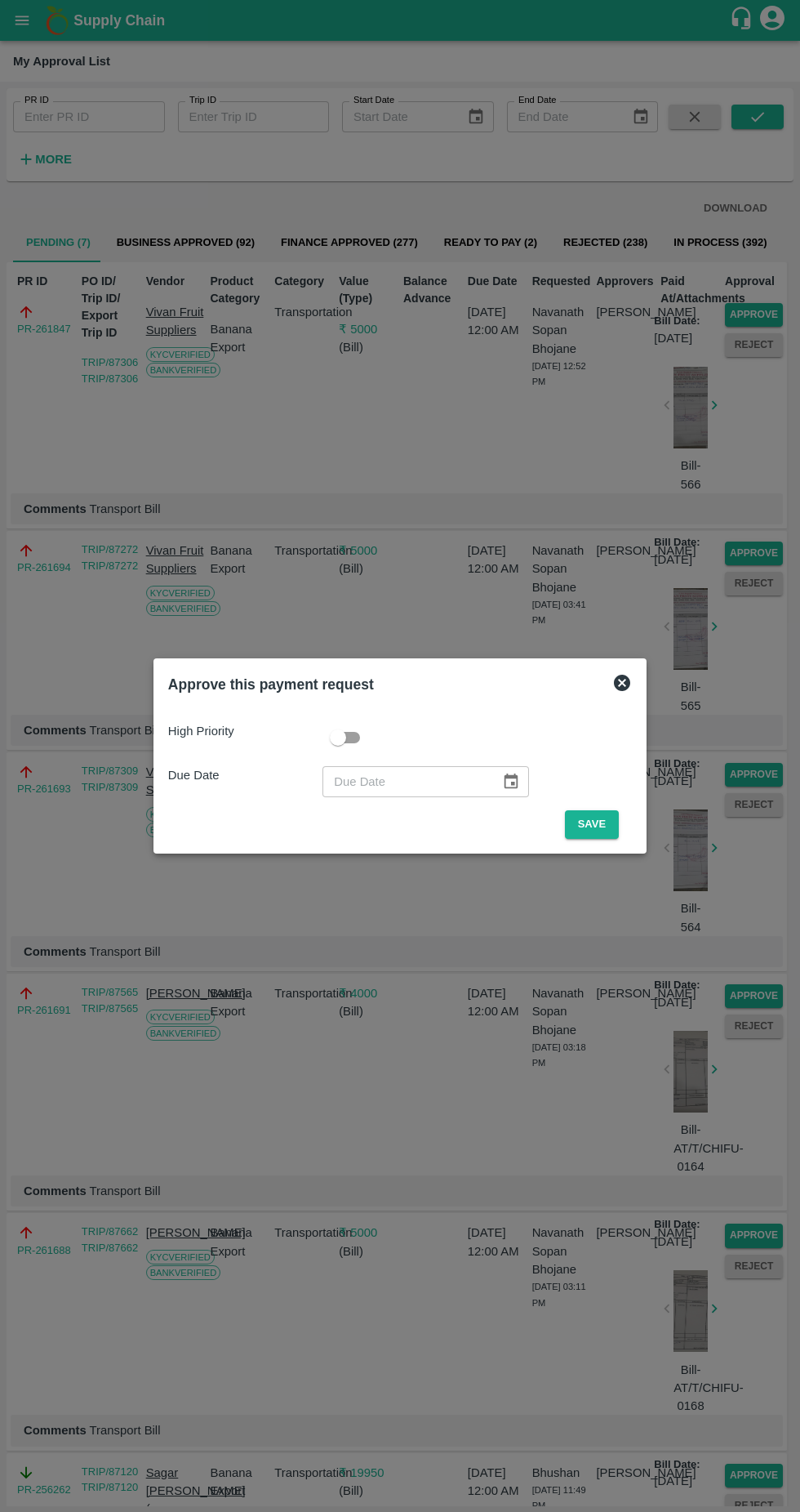
click at [597, 826] on button "Save" at bounding box center [592, 824] width 54 height 29
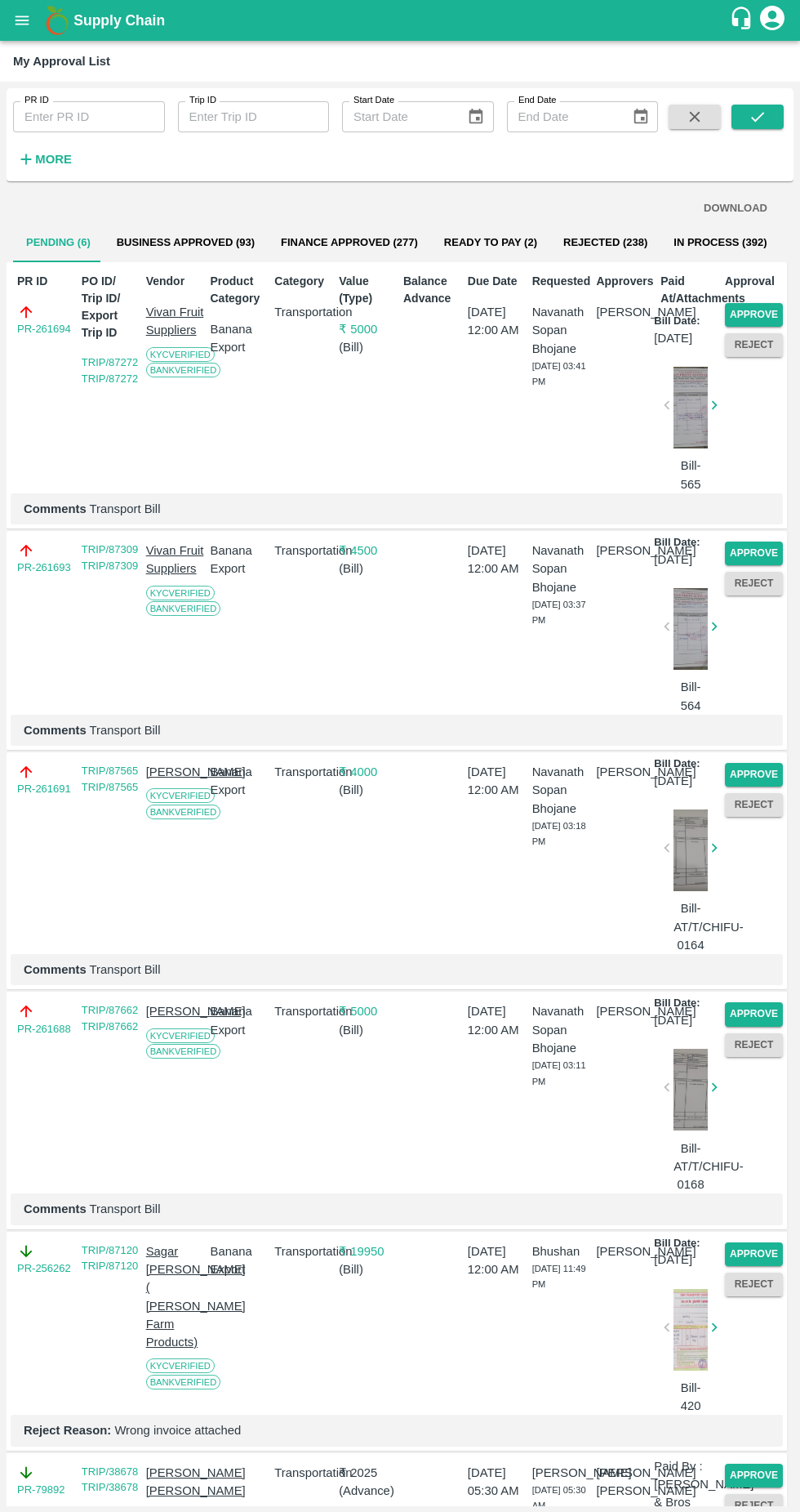
click at [734, 304] on button "Approve" at bounding box center [753, 314] width 58 height 24
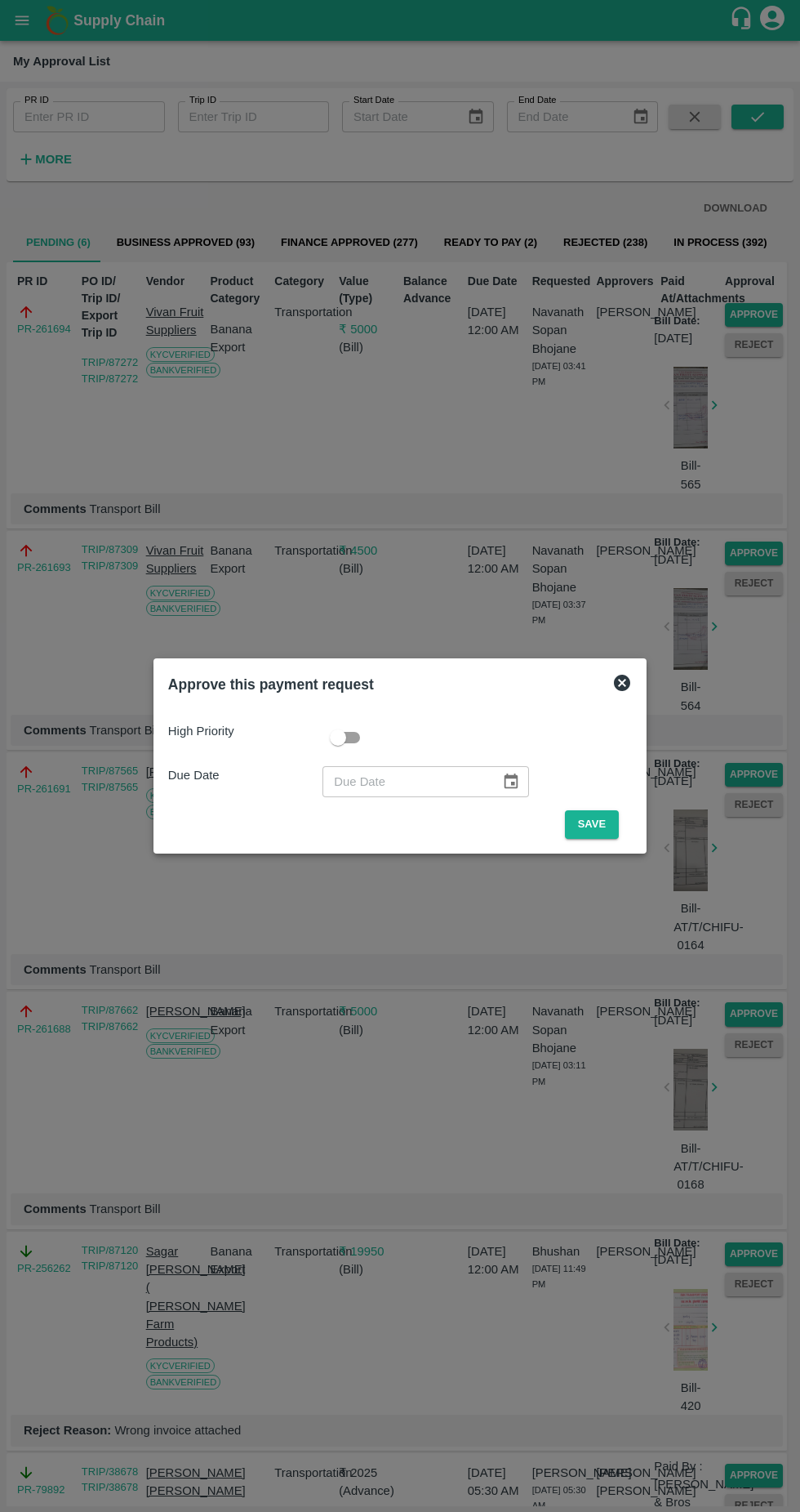
click at [596, 824] on button "Save" at bounding box center [592, 824] width 54 height 29
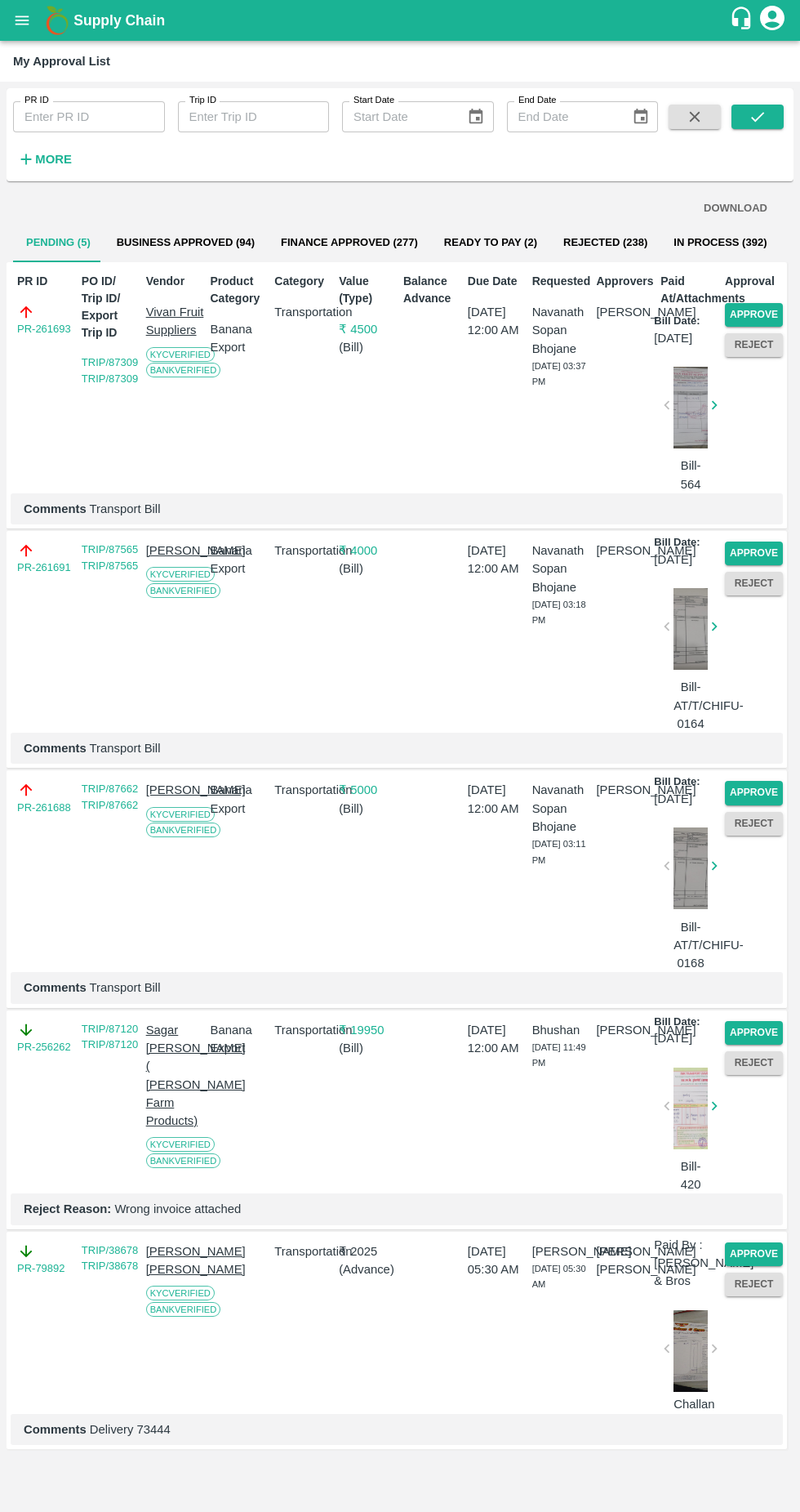
click at [757, 318] on button "Approve" at bounding box center [753, 314] width 58 height 24
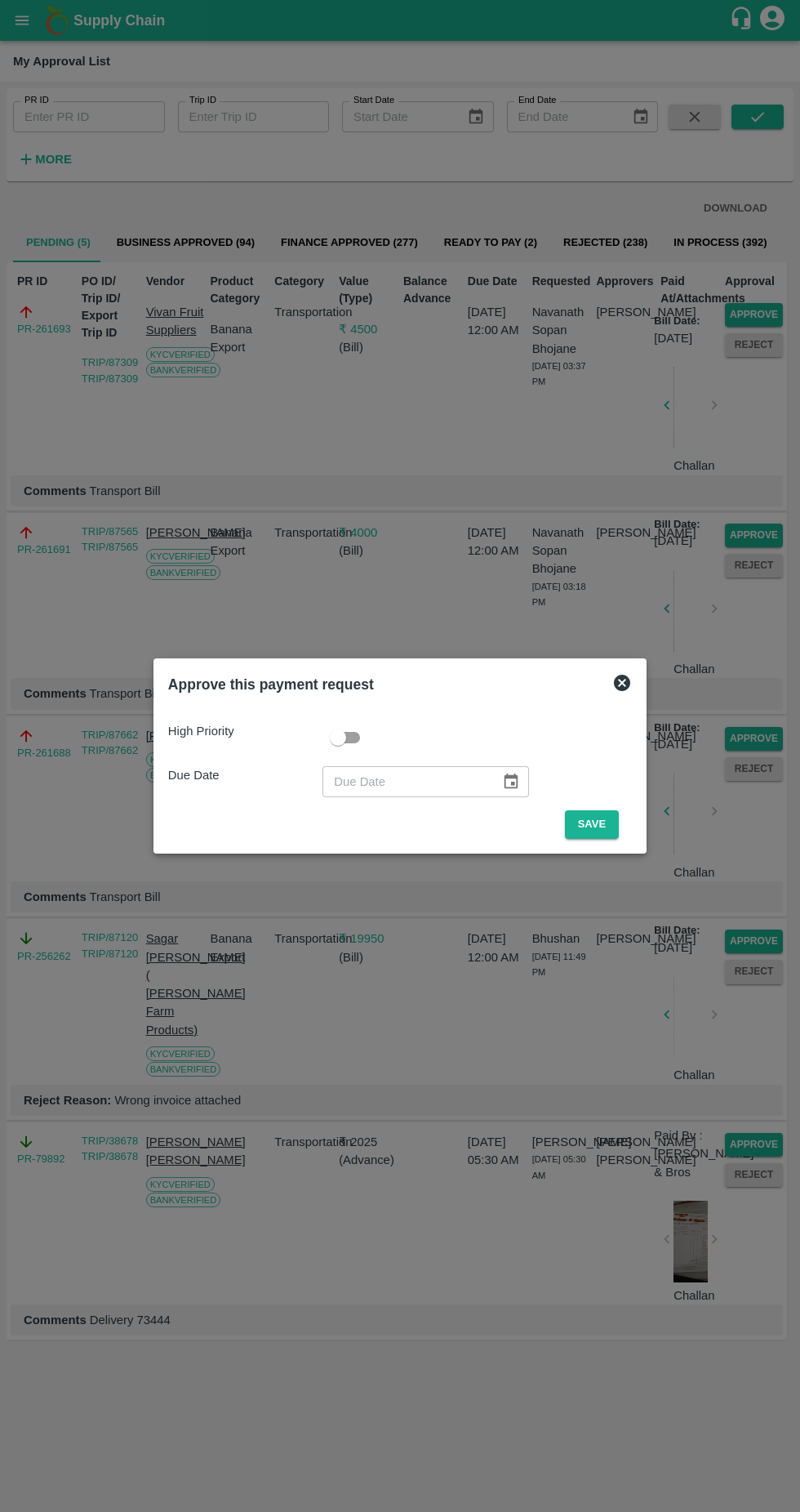
click at [609, 821] on button "Save" at bounding box center [592, 824] width 54 height 29
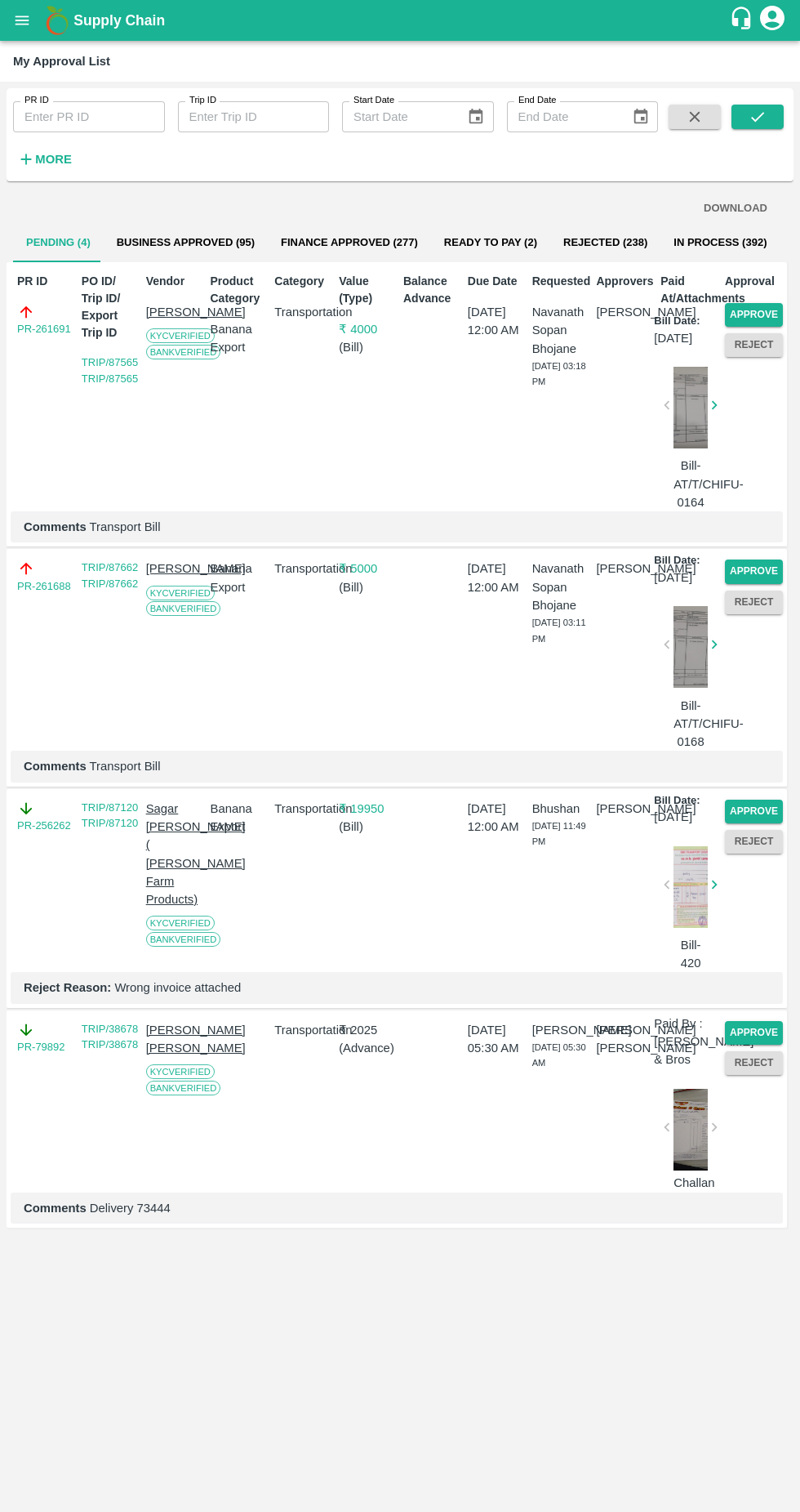
click at [394, 578] on p "₹ 5000" at bounding box center [367, 568] width 58 height 18
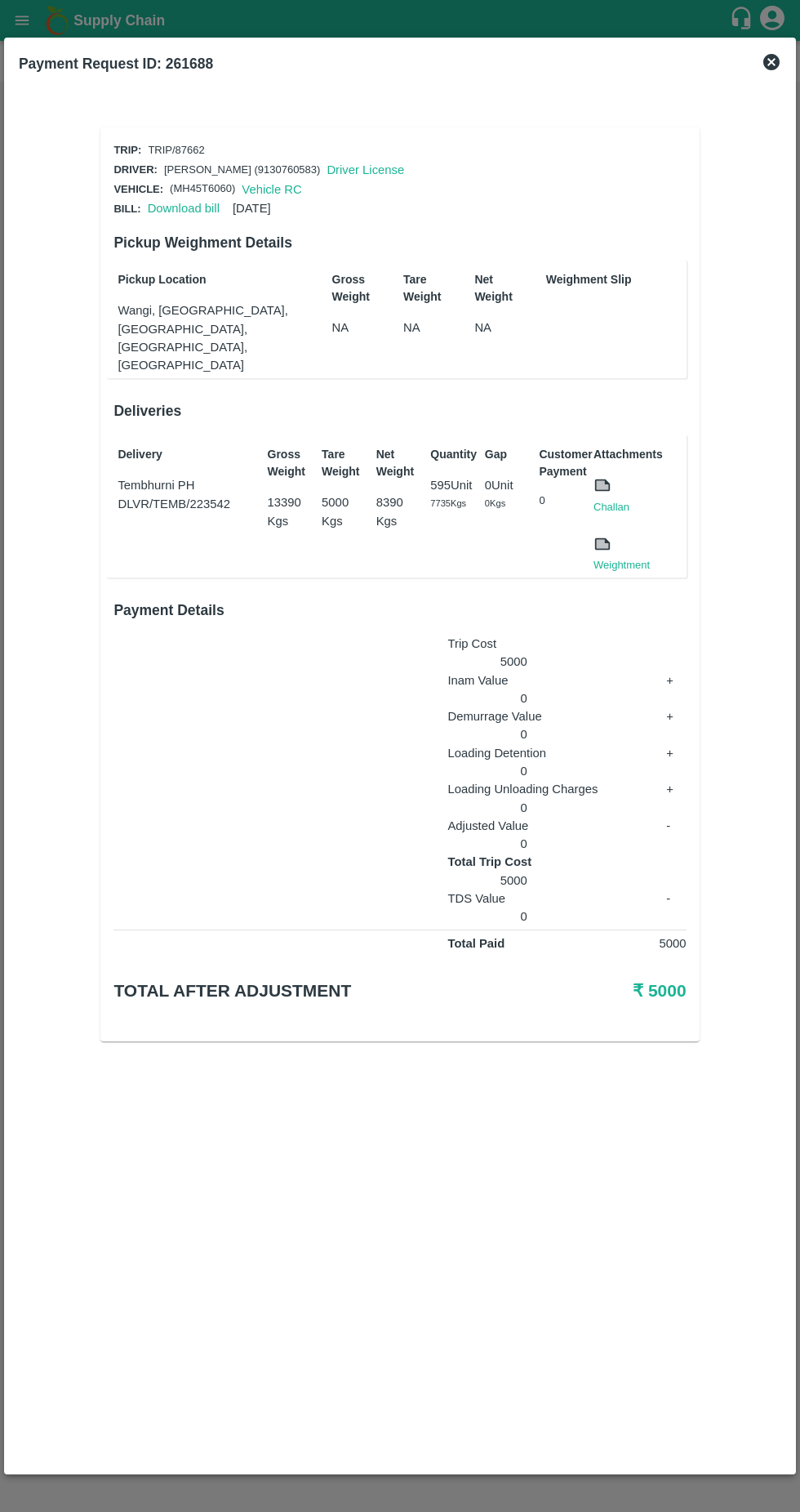
click at [781, 78] on div "Payment Request ID: 261688" at bounding box center [400, 64] width 775 height 36
click at [775, 61] on icon at bounding box center [771, 62] width 16 height 16
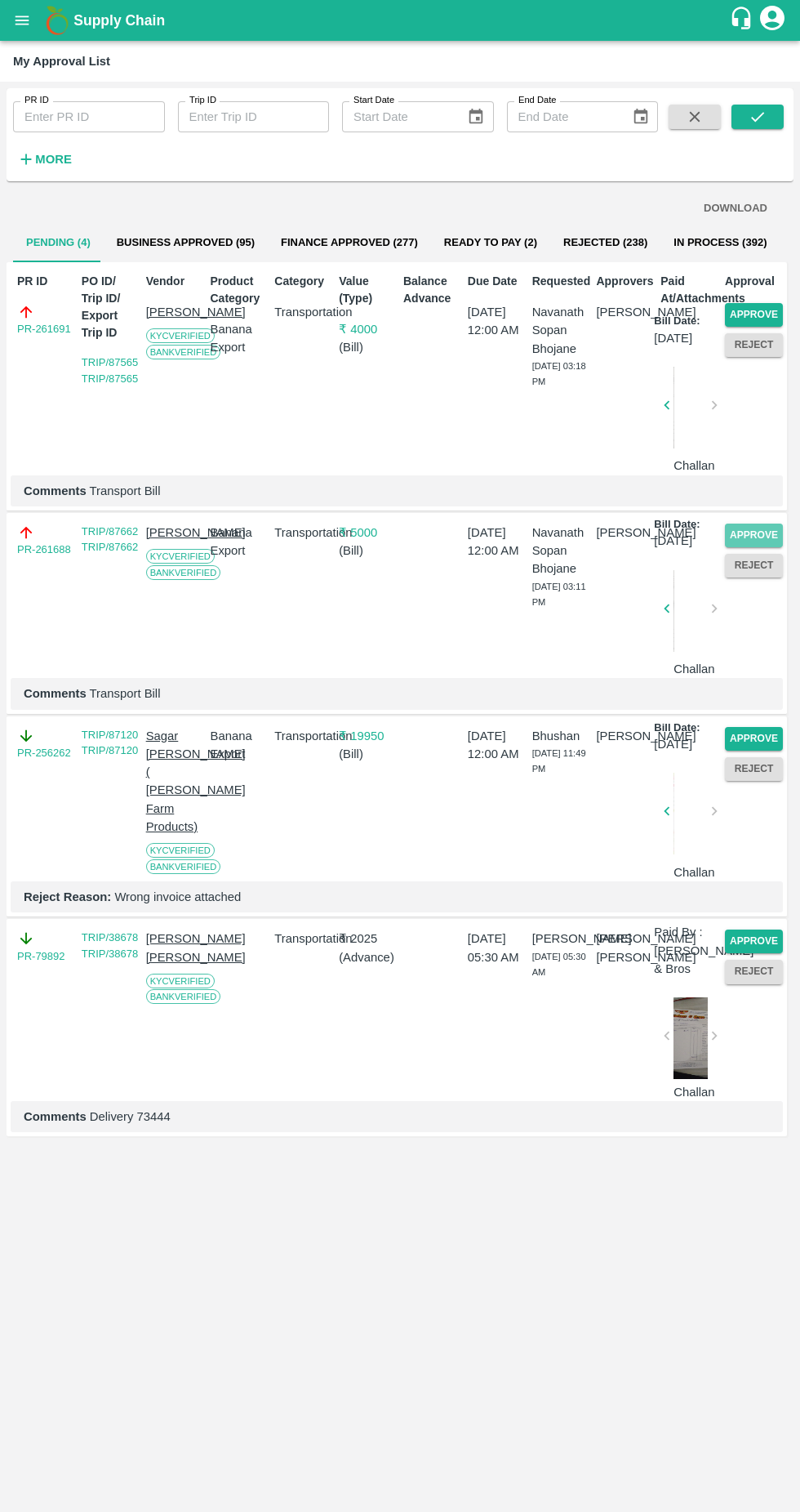
click at [746, 547] on button "Approve" at bounding box center [753, 535] width 58 height 24
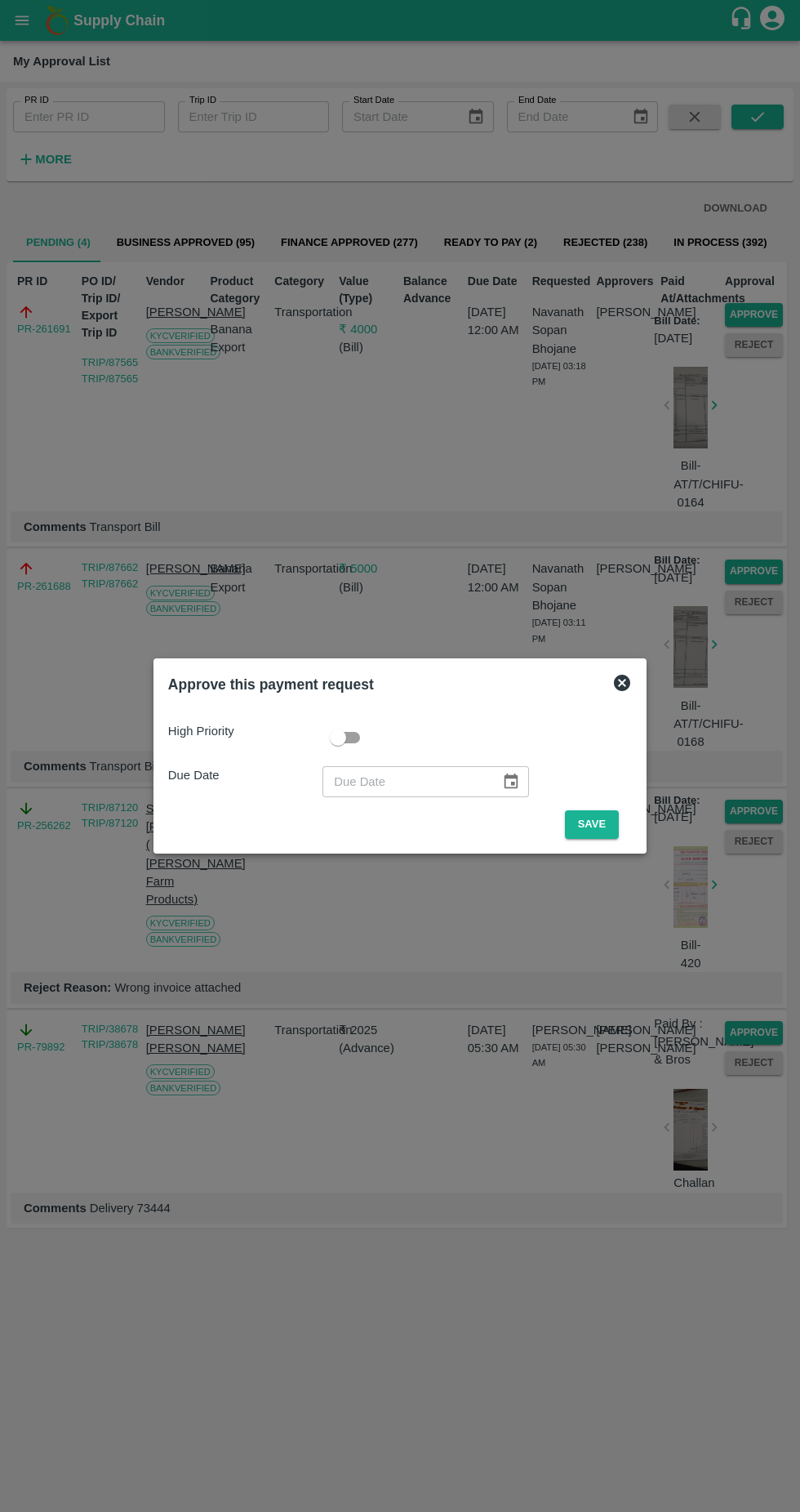
click at [597, 830] on button "Save" at bounding box center [592, 824] width 54 height 29
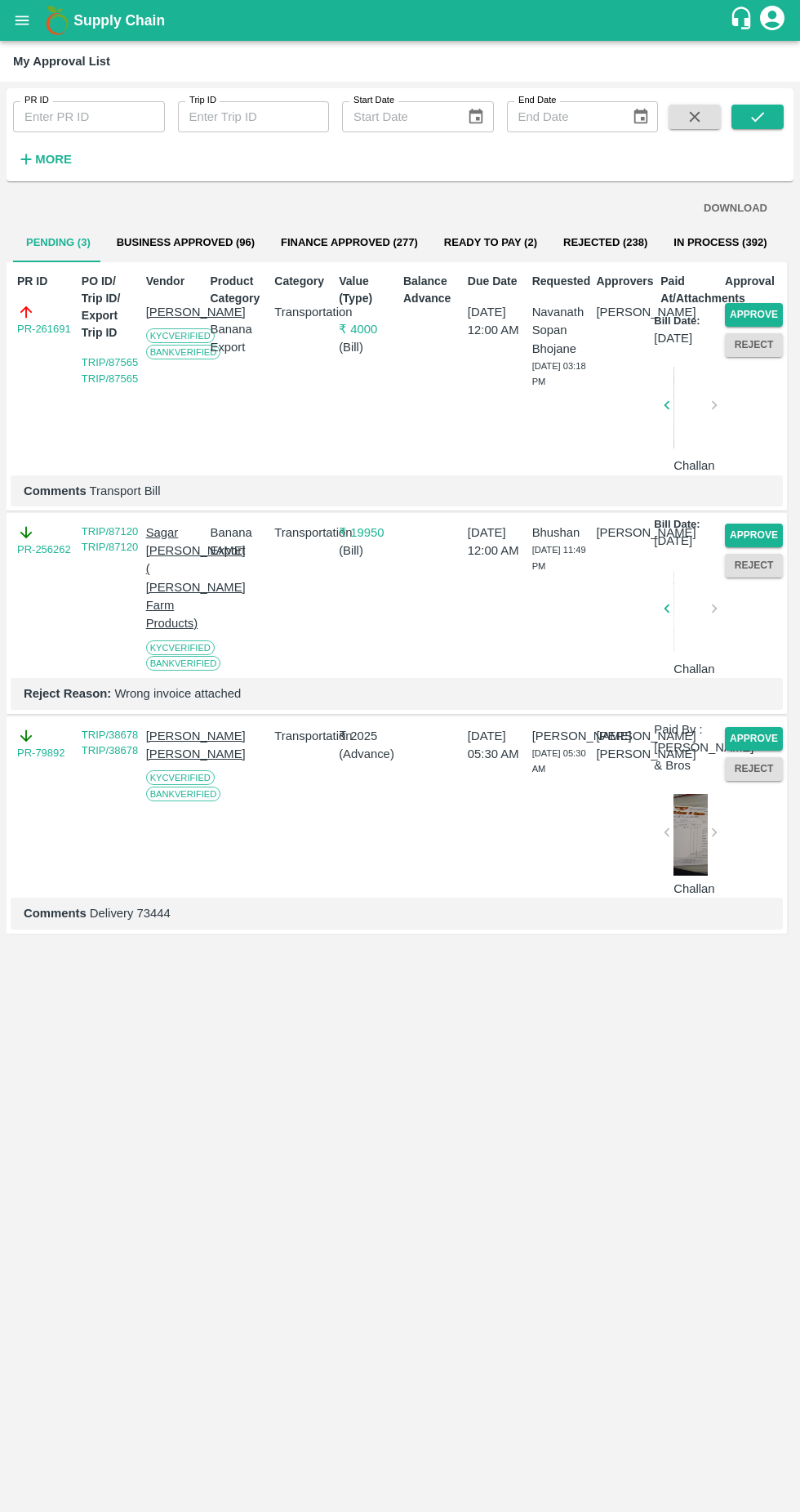
click at [763, 313] on button "Approve" at bounding box center [753, 314] width 58 height 24
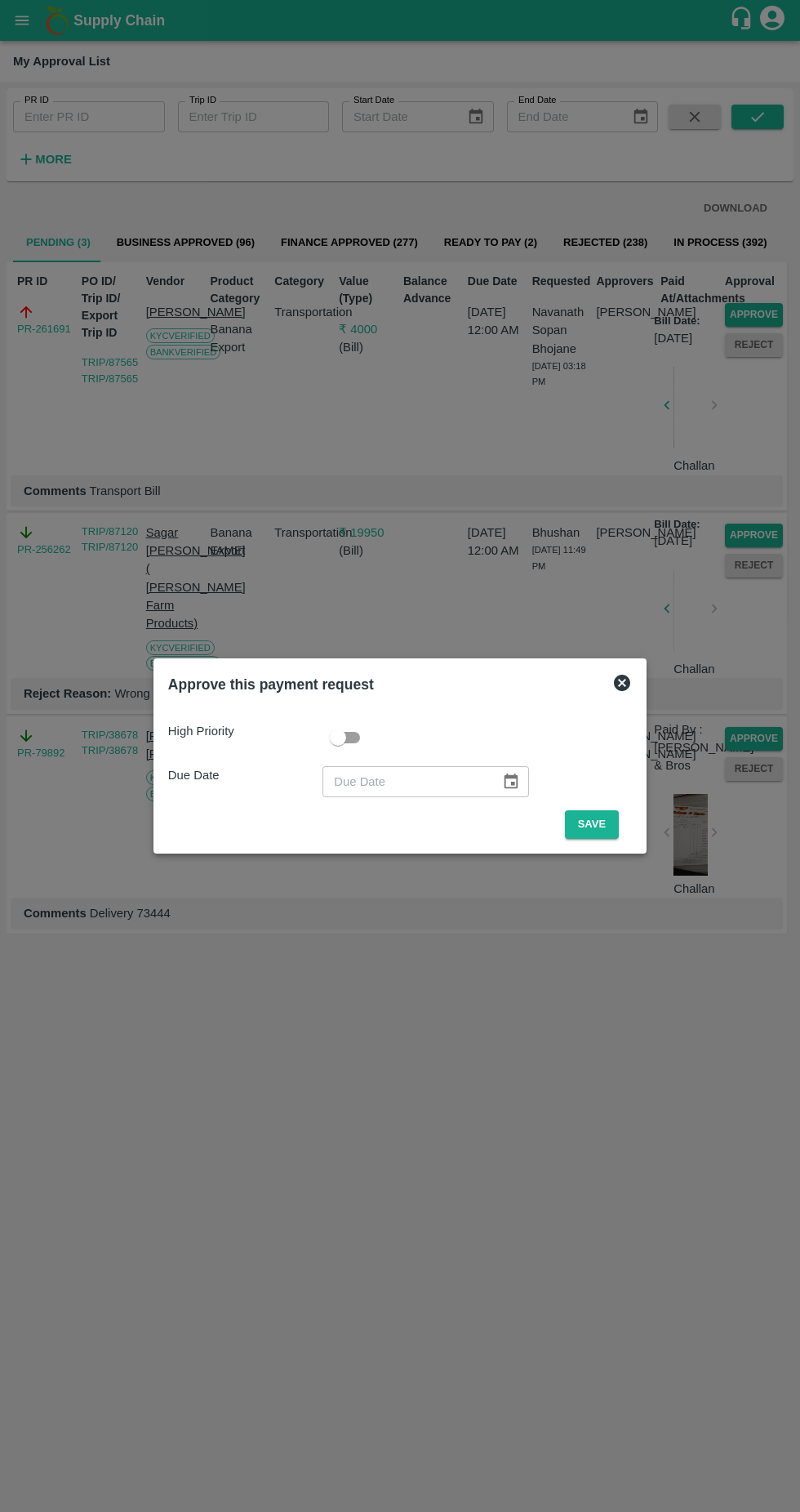
click at [605, 815] on button "Save" at bounding box center [592, 824] width 54 height 29
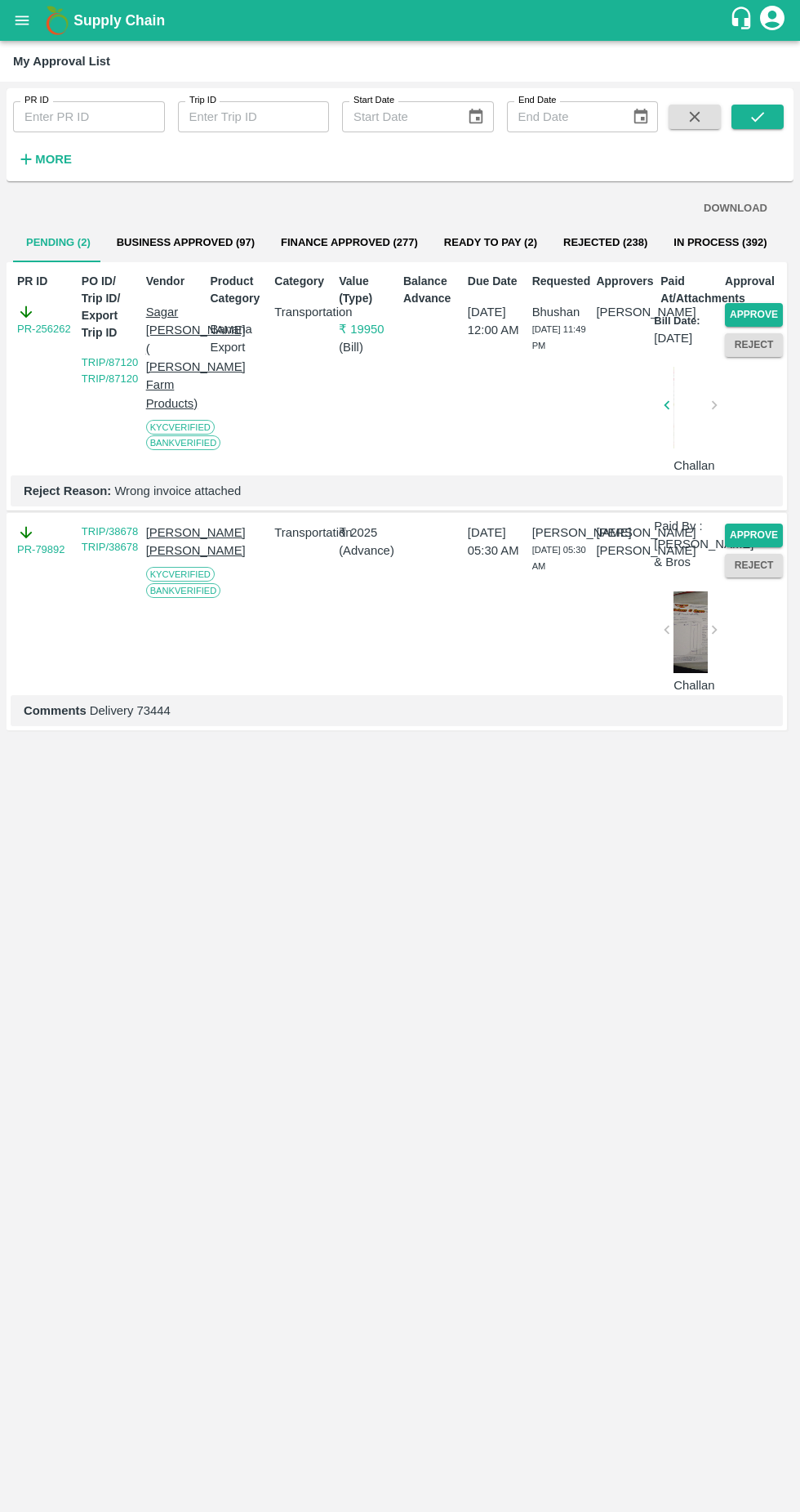
click at [773, 308] on button "Approve" at bounding box center [753, 314] width 58 height 24
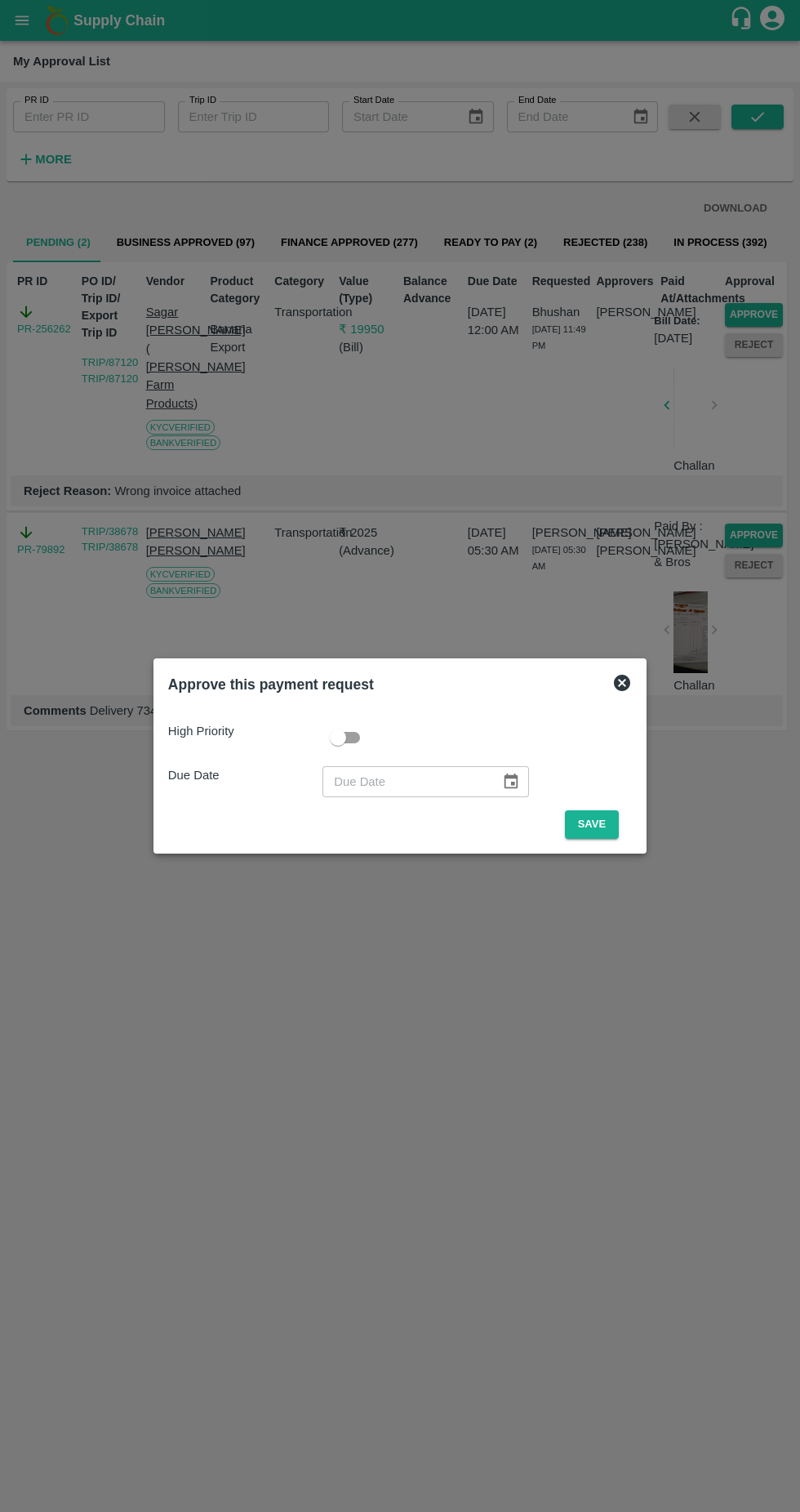
click at [602, 816] on button "Save" at bounding box center [592, 824] width 54 height 29
